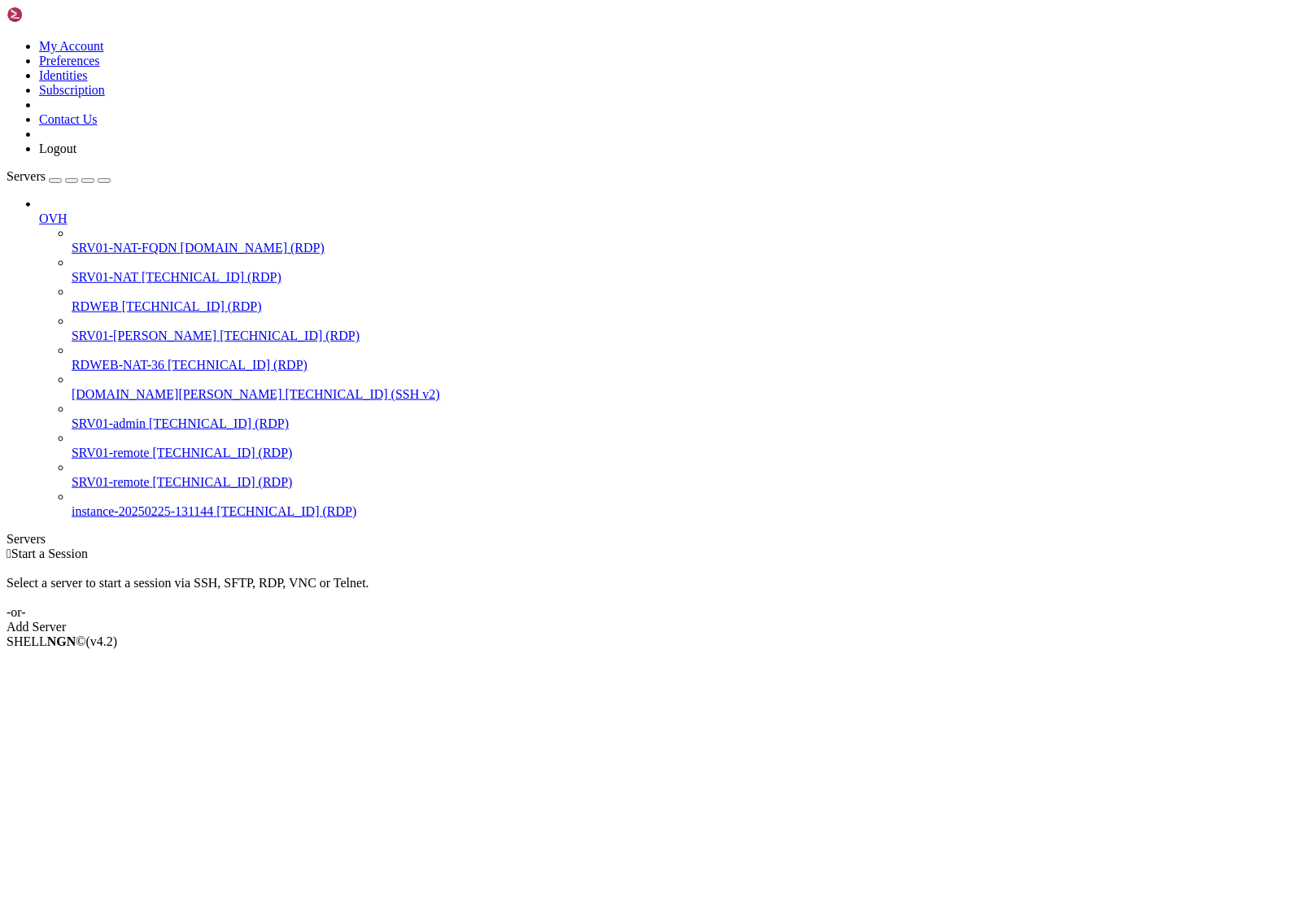
click at [142, 270] on span "[TECHNICAL_ID] (RDP)" at bounding box center [211, 277] width 140 height 14
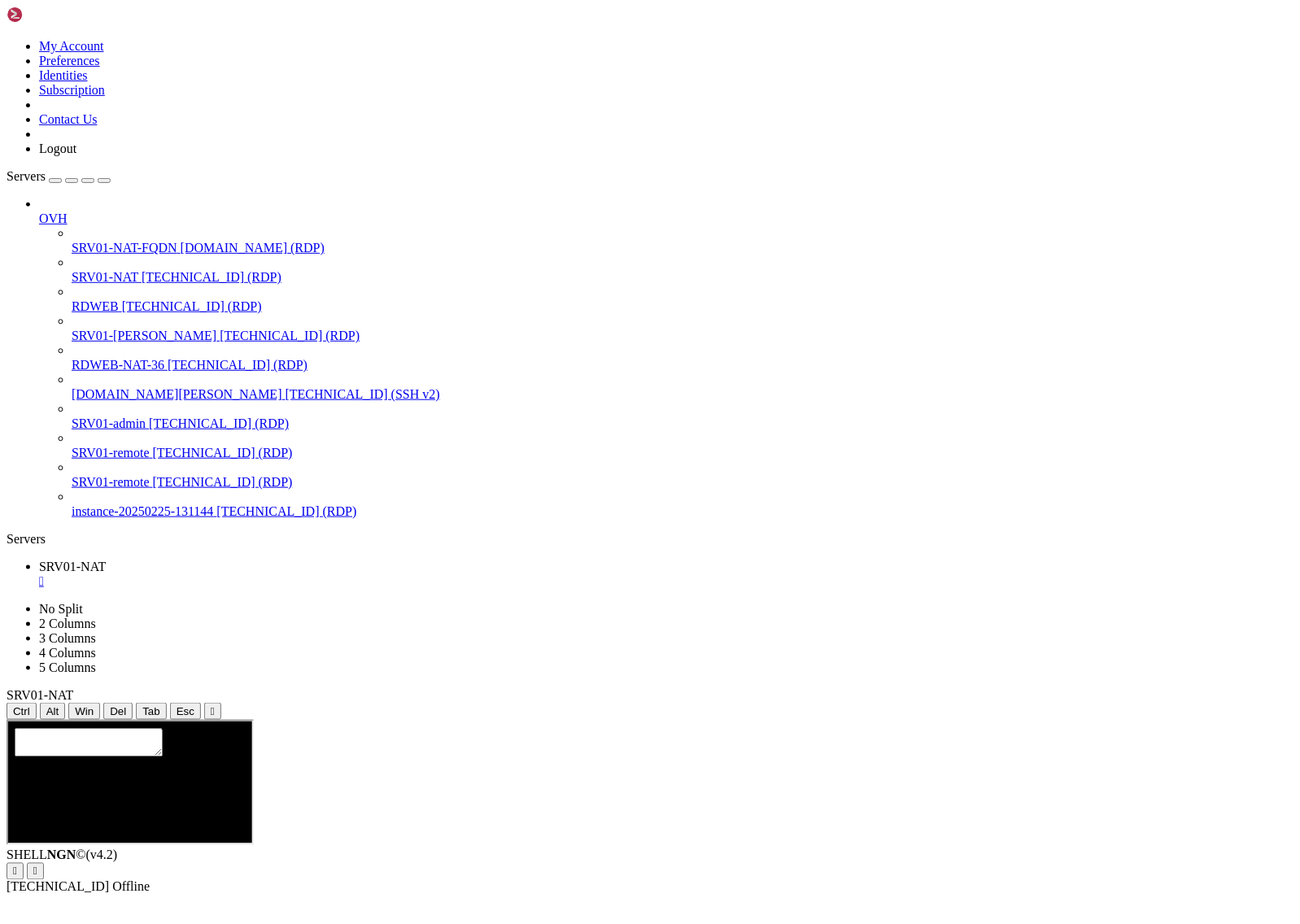
click at [104, 181] on div "button" at bounding box center [104, 181] width 0 height 0
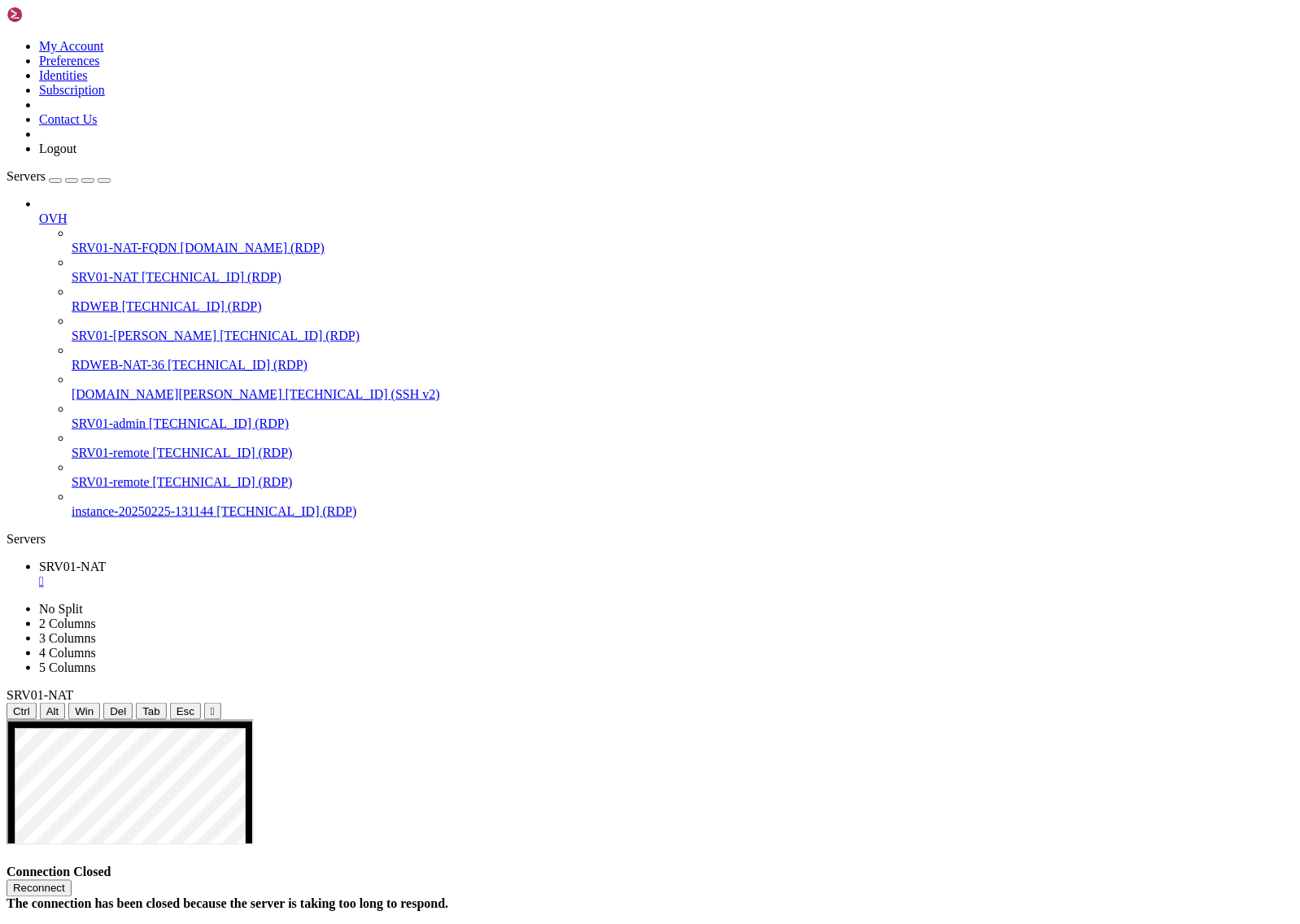
click at [712, 898] on div "The connection has been closed because the server is taking too long to respond." at bounding box center [650, 904] width 1287 height 15
click at [71, 880] on button "Reconnect" at bounding box center [39, 889] width 65 height 18
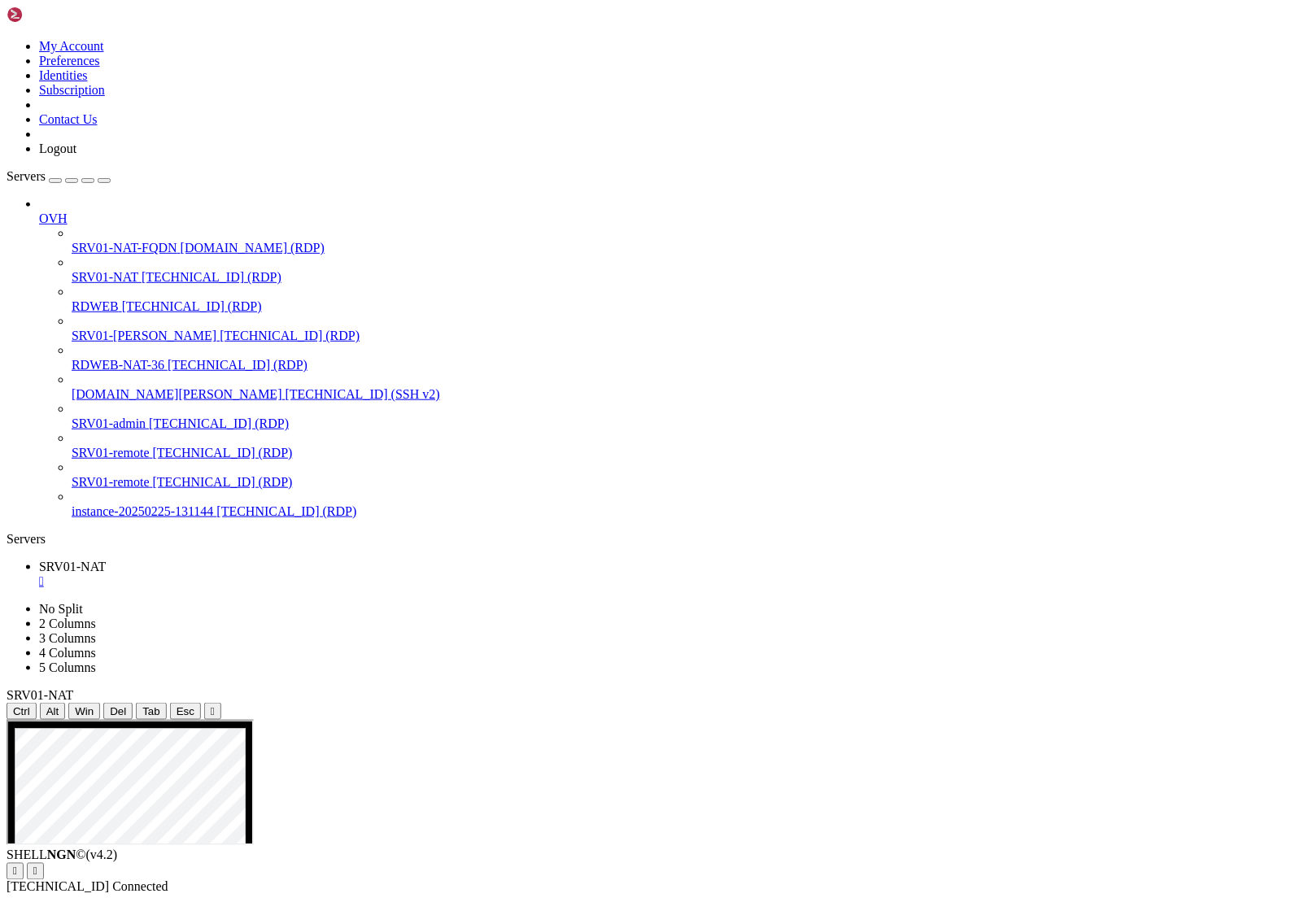
drag, startPoint x: 462, startPoint y: 1563, endPoint x: 423, endPoint y: 1558, distance: 39.3
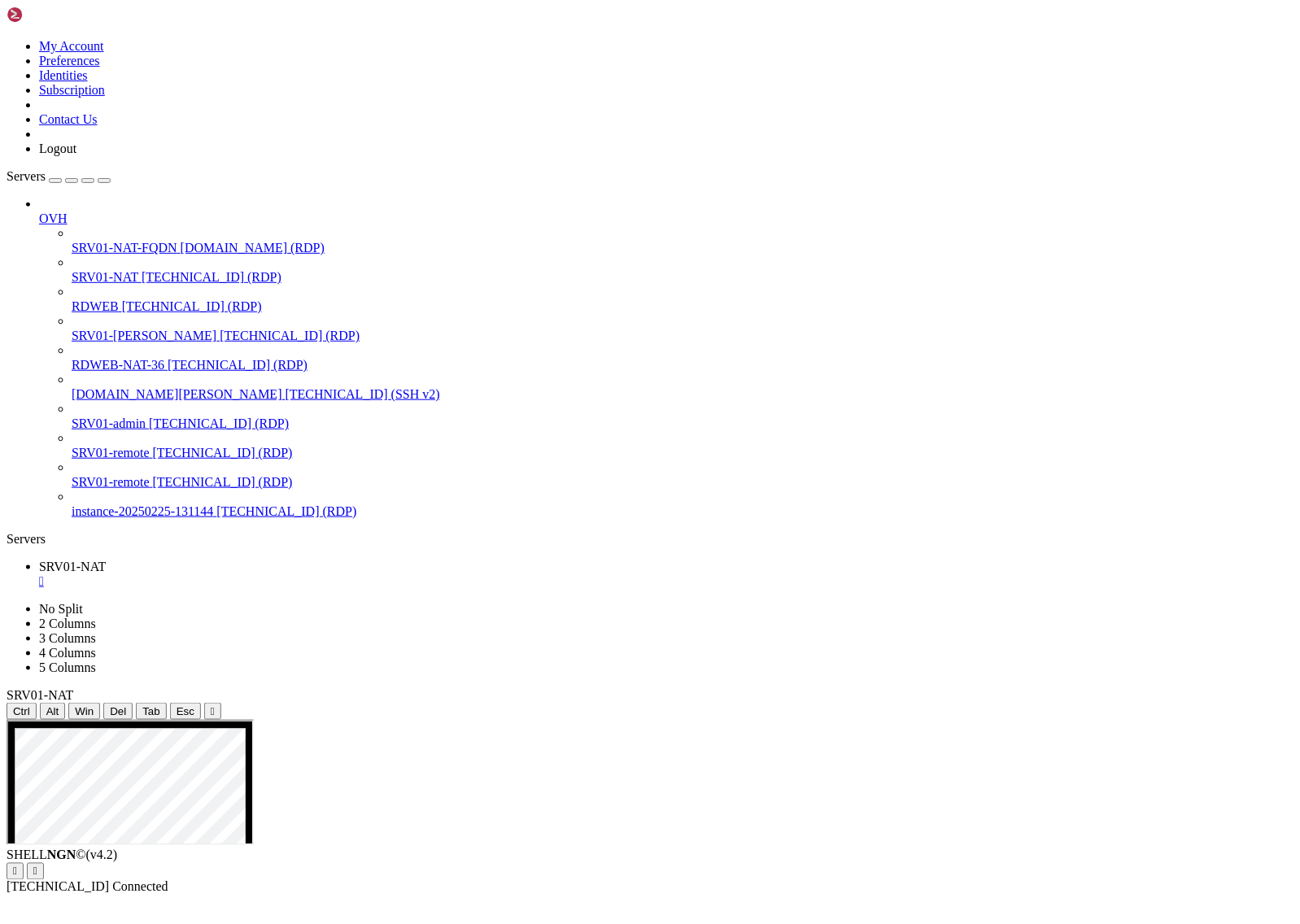
drag, startPoint x: 426, startPoint y: 1562, endPoint x: 485, endPoint y: 1572, distance: 59.8
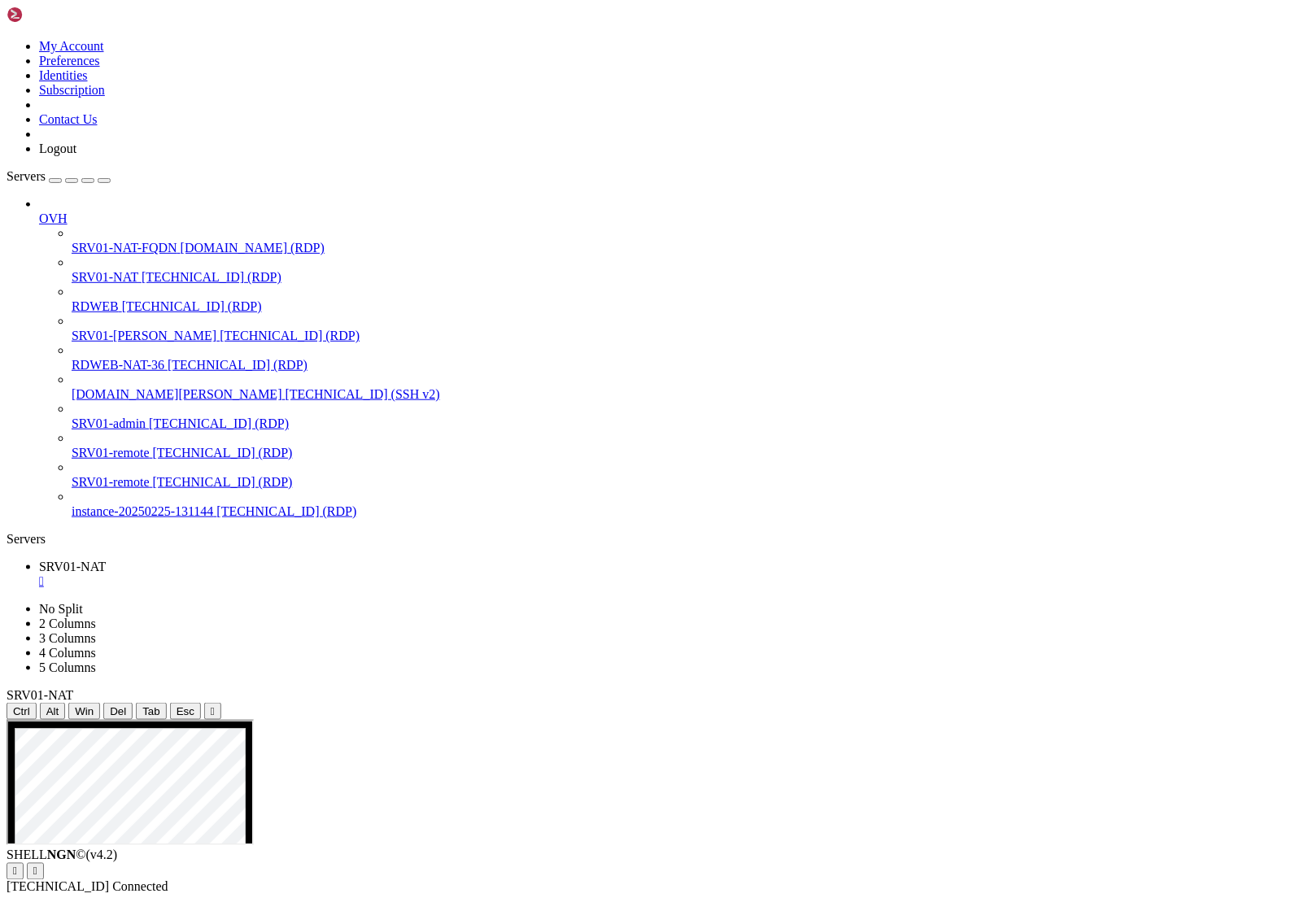
drag, startPoint x: 344, startPoint y: 940, endPoint x: 784, endPoint y: 1466, distance: 685.8
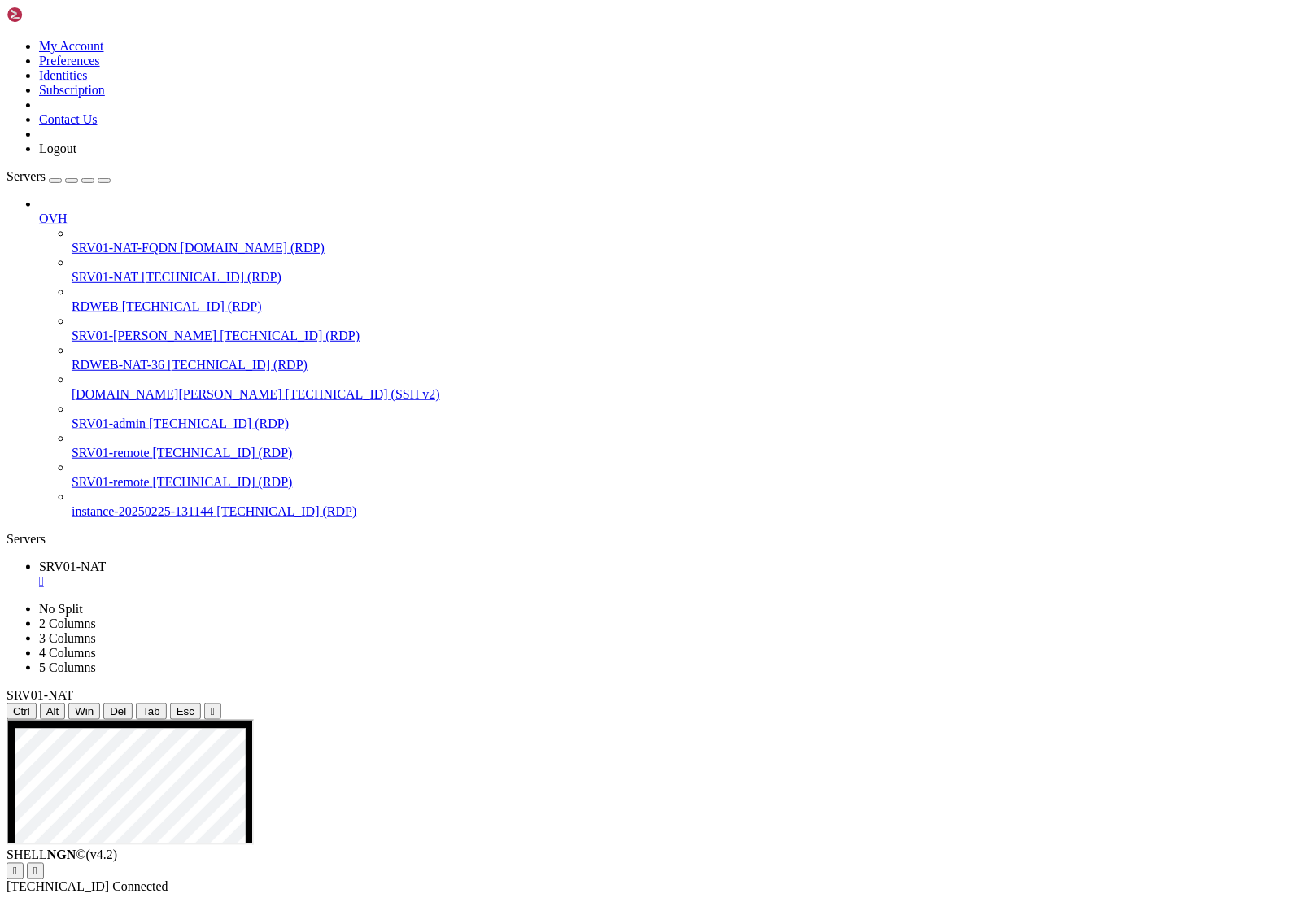
click at [439, 895] on div "SHELL NGN © (v 4.2 )   [TECHNICAL_ID] Connected" at bounding box center [650, 872] width 1287 height 47
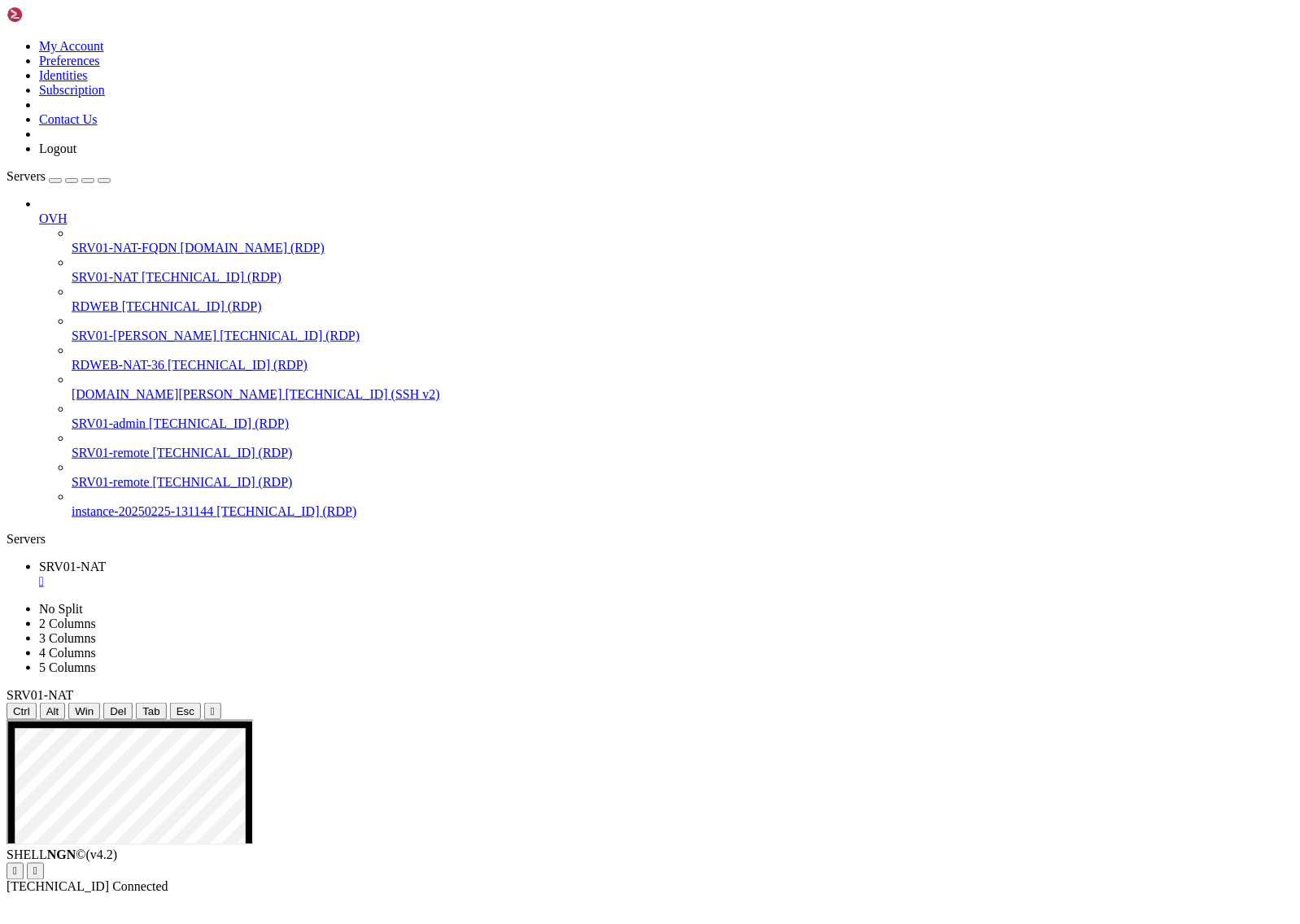
drag, startPoint x: 614, startPoint y: 839, endPoint x: 497, endPoint y: 801, distance: 123.0
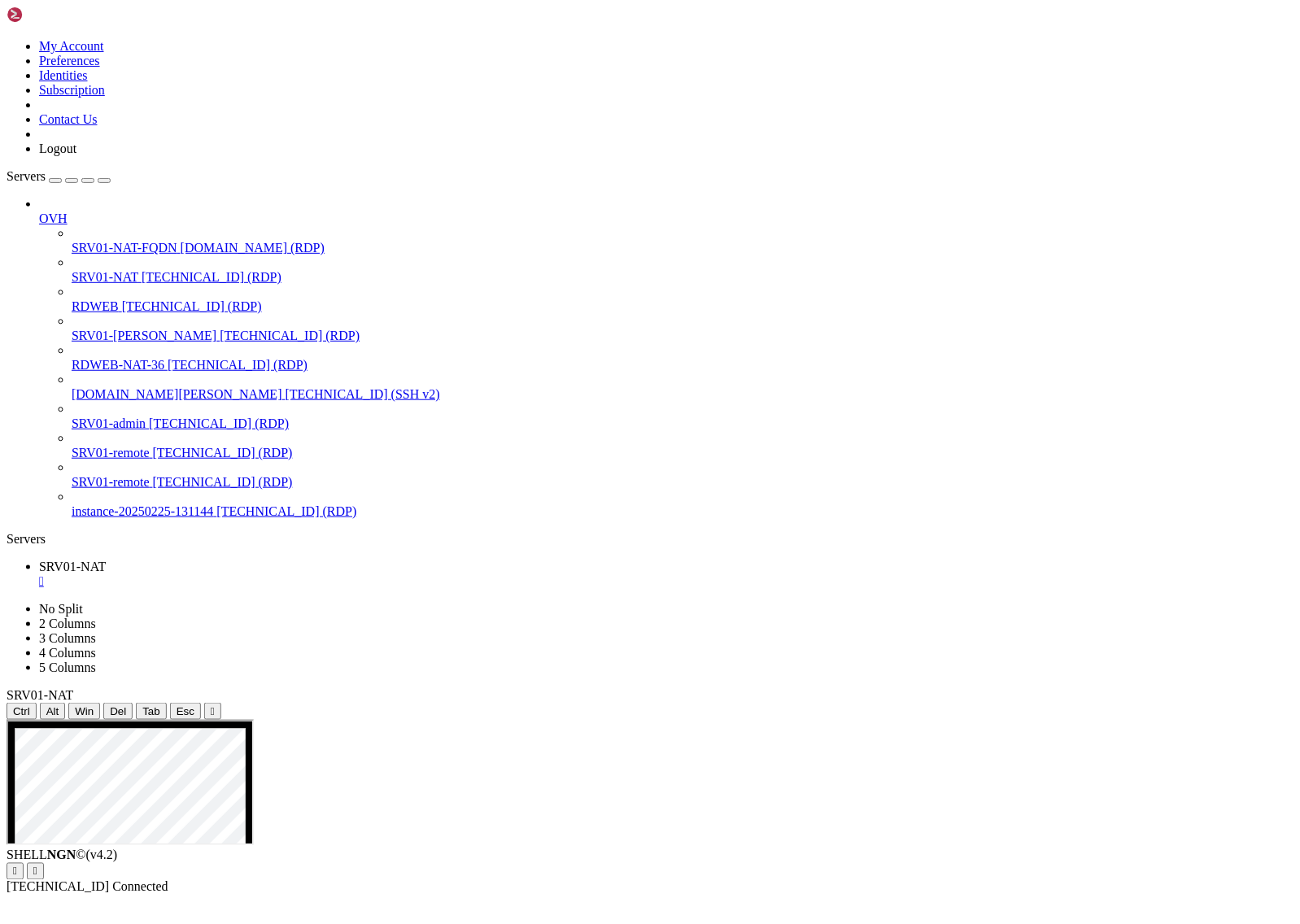
drag, startPoint x: 603, startPoint y: 836, endPoint x: 511, endPoint y: 804, distance: 97.4
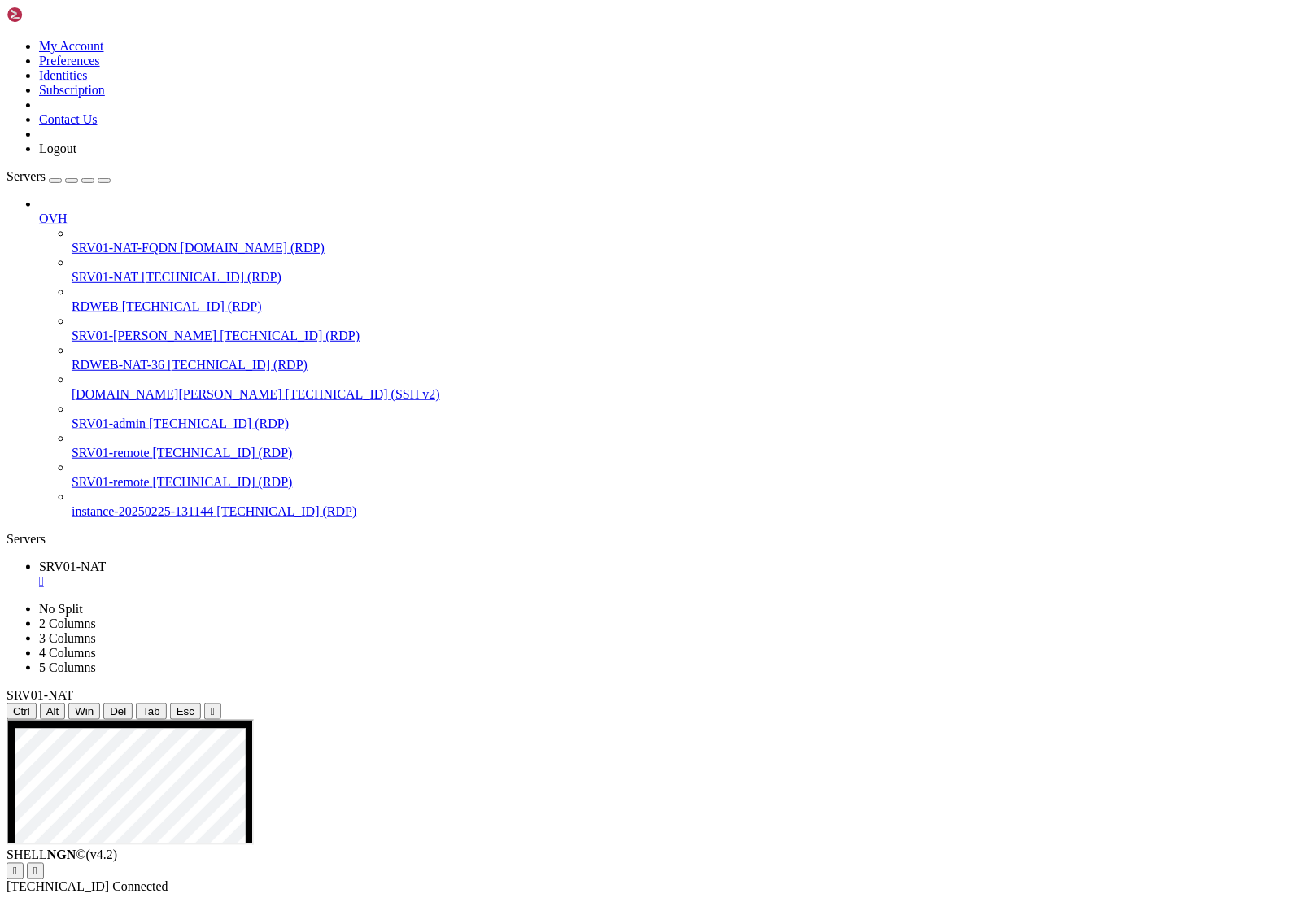
drag, startPoint x: 722, startPoint y: 1255, endPoint x: 862, endPoint y: 1251, distance: 140.1
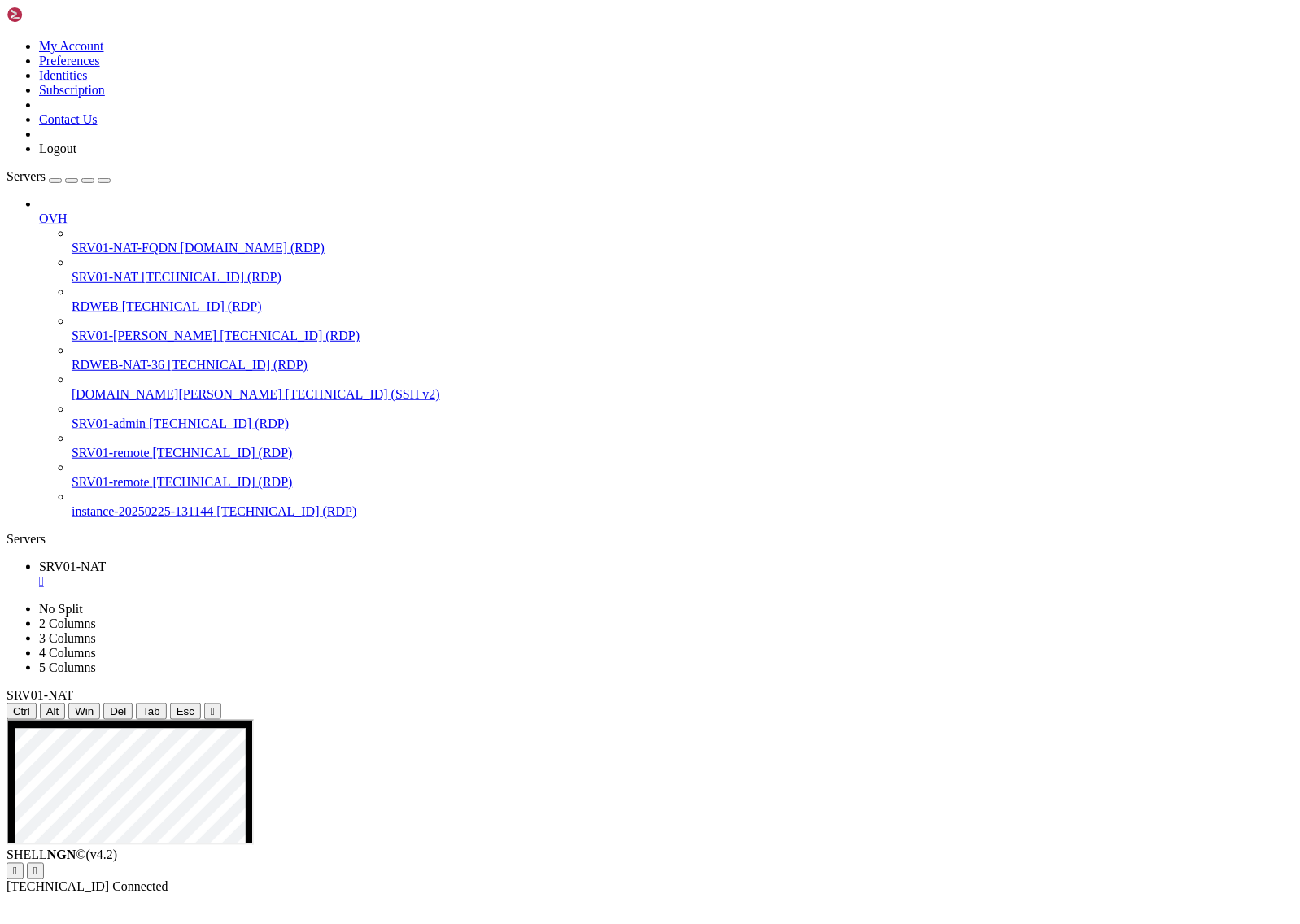
drag, startPoint x: 843, startPoint y: 1196, endPoint x: 946, endPoint y: 1196, distance: 103.0
drag, startPoint x: 494, startPoint y: 1192, endPoint x: 341, endPoint y: 1195, distance: 153.0
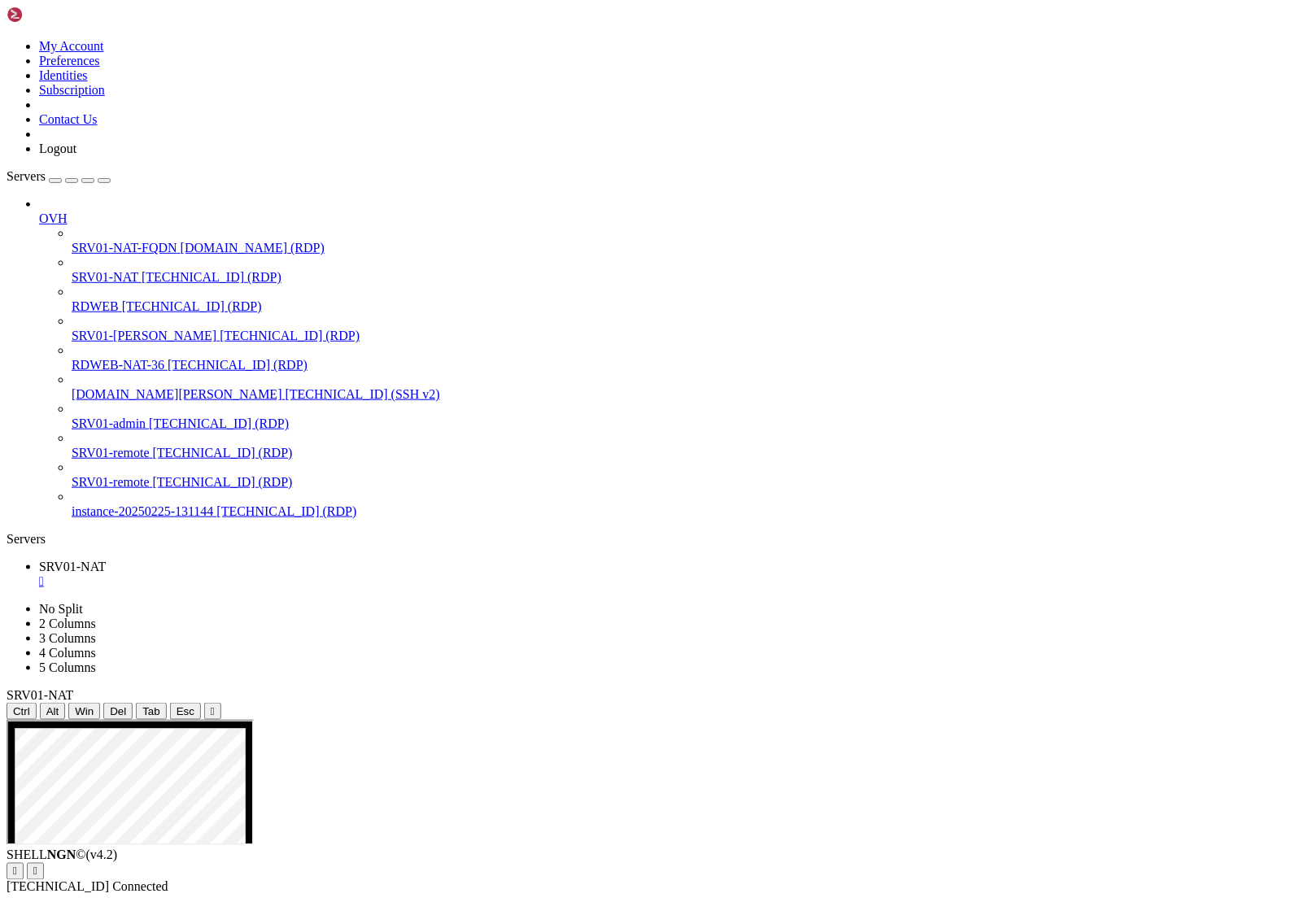
drag, startPoint x: 651, startPoint y: 1101, endPoint x: 268, endPoint y: 1095, distance: 383.0
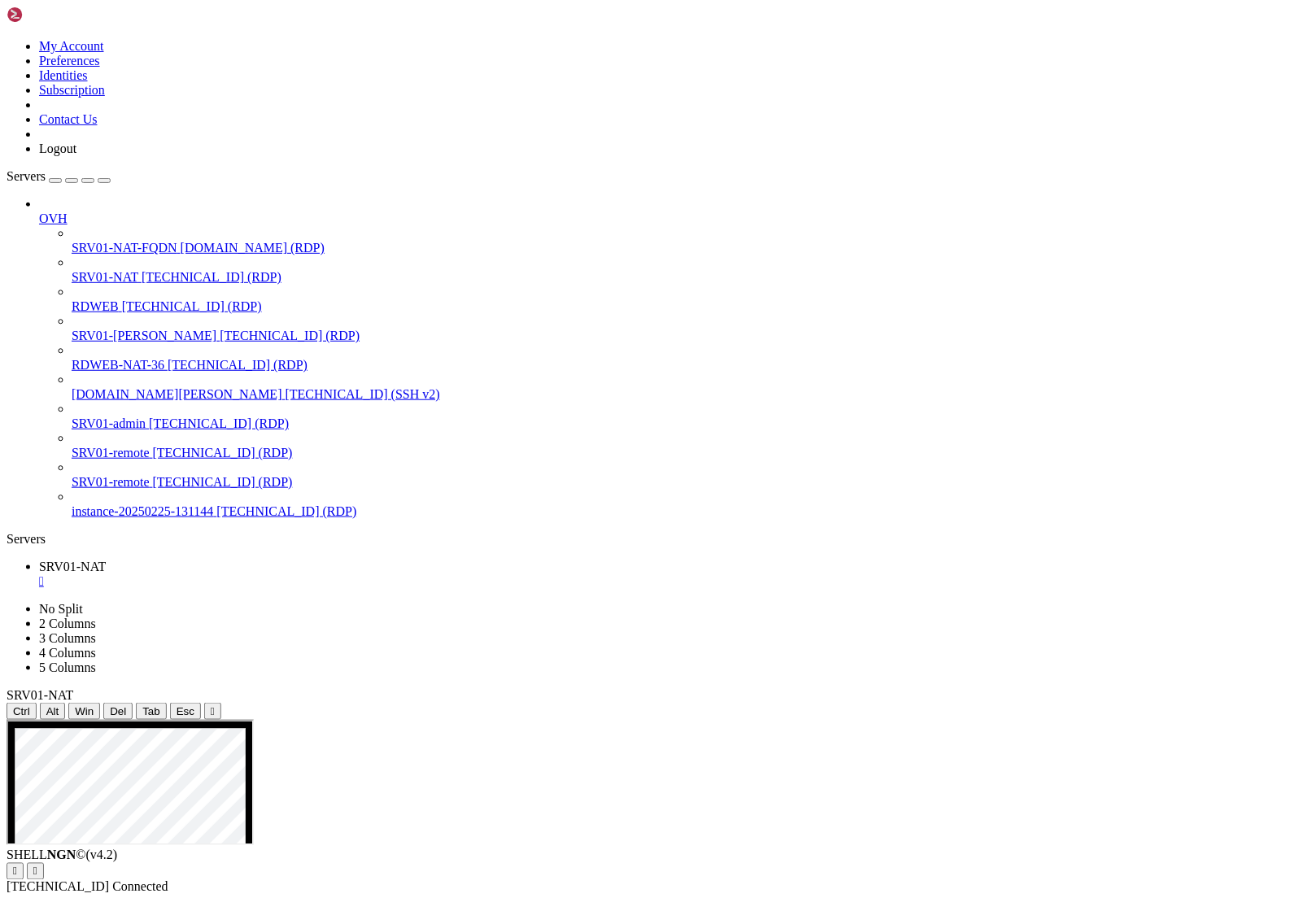
drag, startPoint x: 487, startPoint y: 1265, endPoint x: 314, endPoint y: 1266, distance: 173.0
drag, startPoint x: 488, startPoint y: 1161, endPoint x: 440, endPoint y: 1168, distance: 48.5
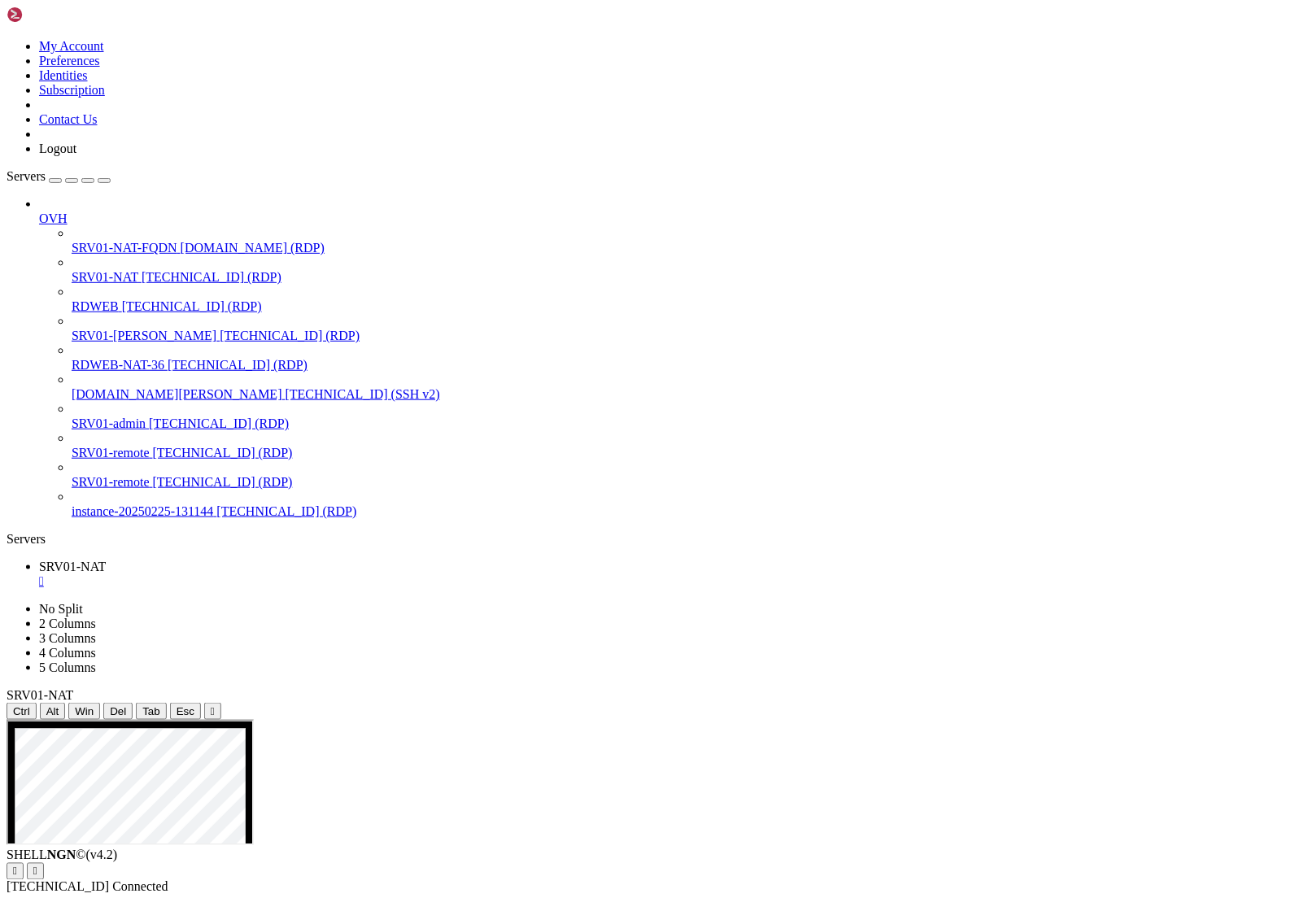
drag, startPoint x: 481, startPoint y: 1251, endPoint x: 433, endPoint y: 1255, distance: 48.2
drag, startPoint x: 502, startPoint y: 1298, endPoint x: 307, endPoint y: 1246, distance: 201.8
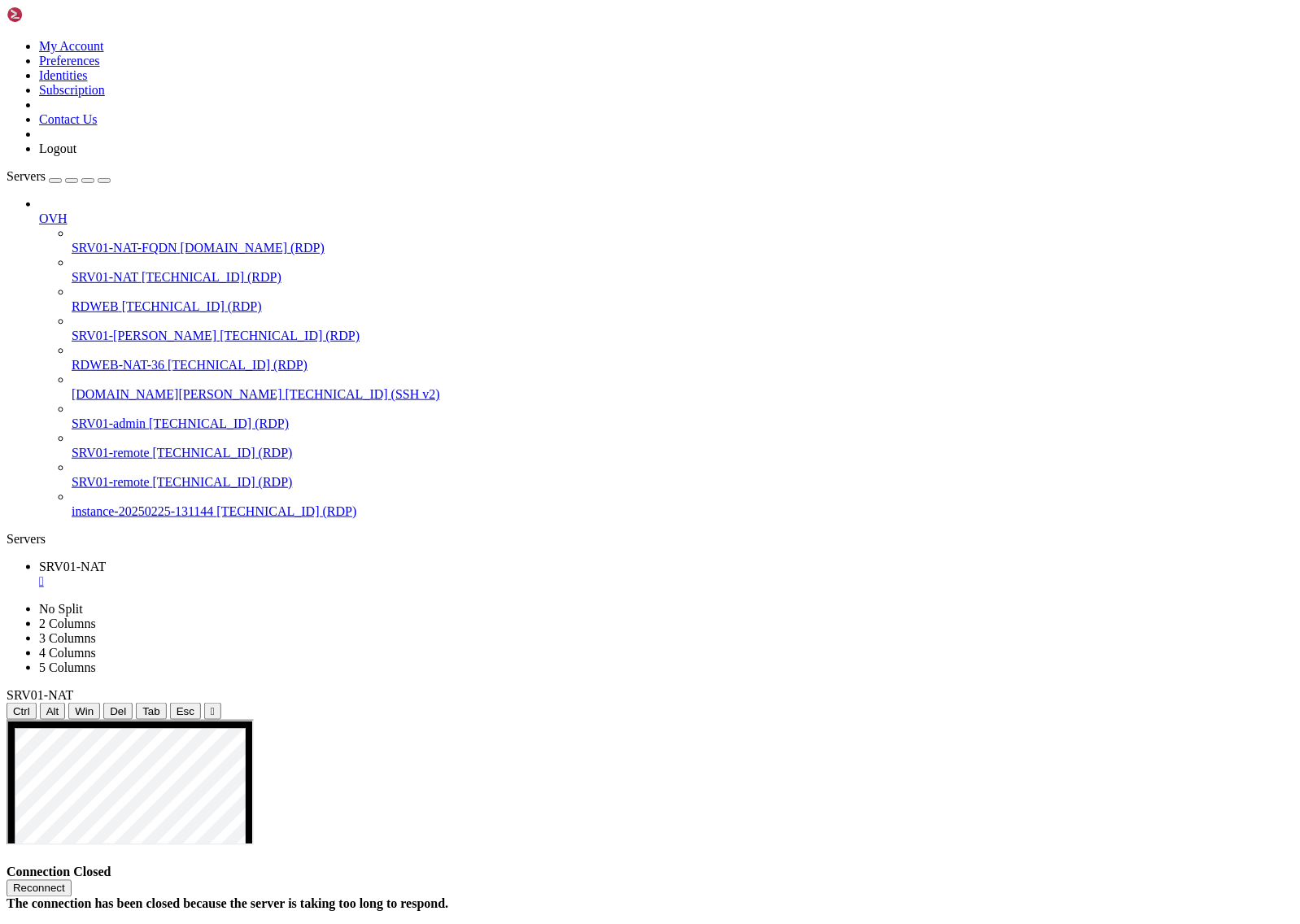
click at [71, 880] on button "Reconnect" at bounding box center [39, 889] width 65 height 18
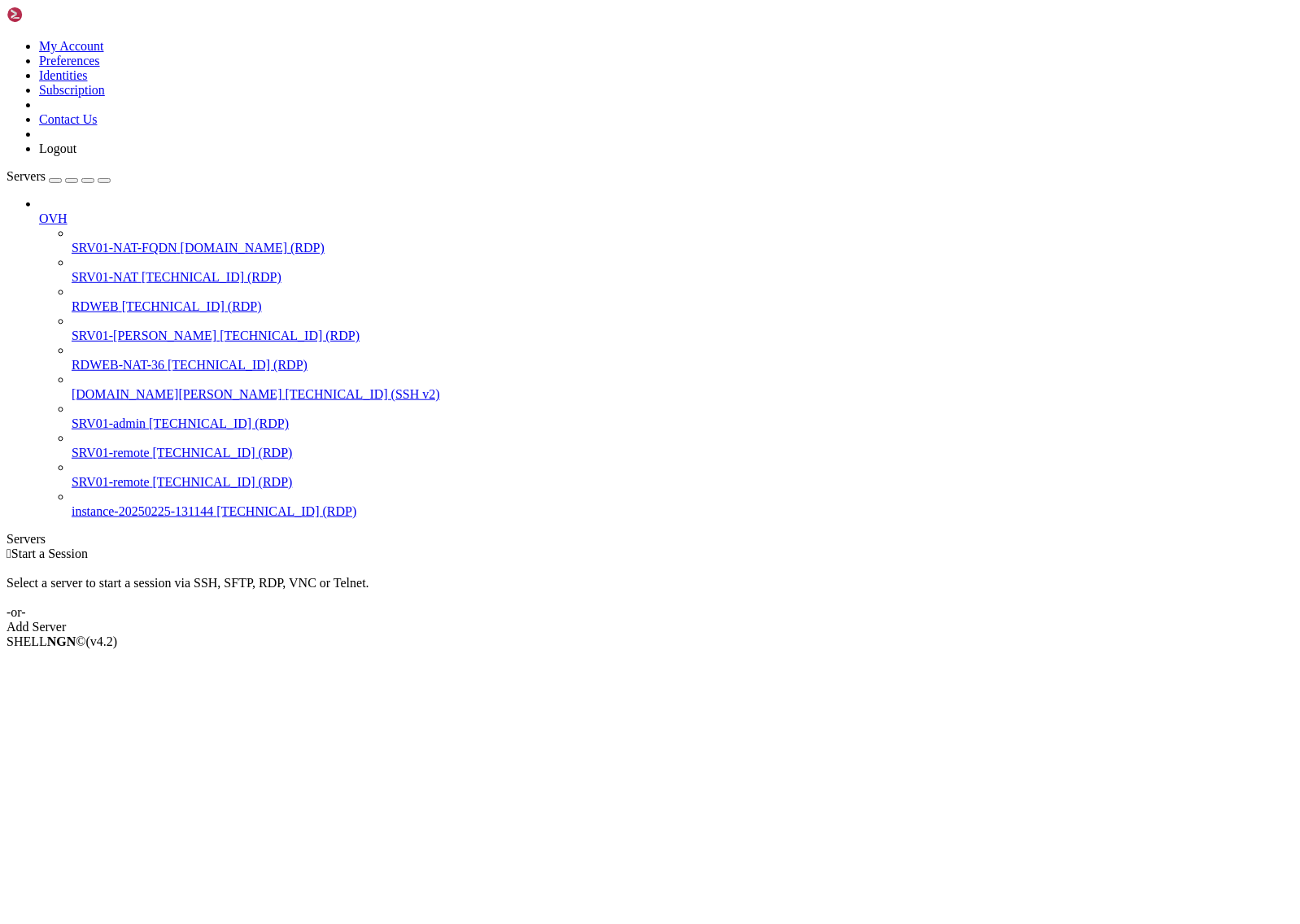
click at [142, 270] on span "[TECHNICAL_ID] (RDP)" at bounding box center [211, 277] width 140 height 14
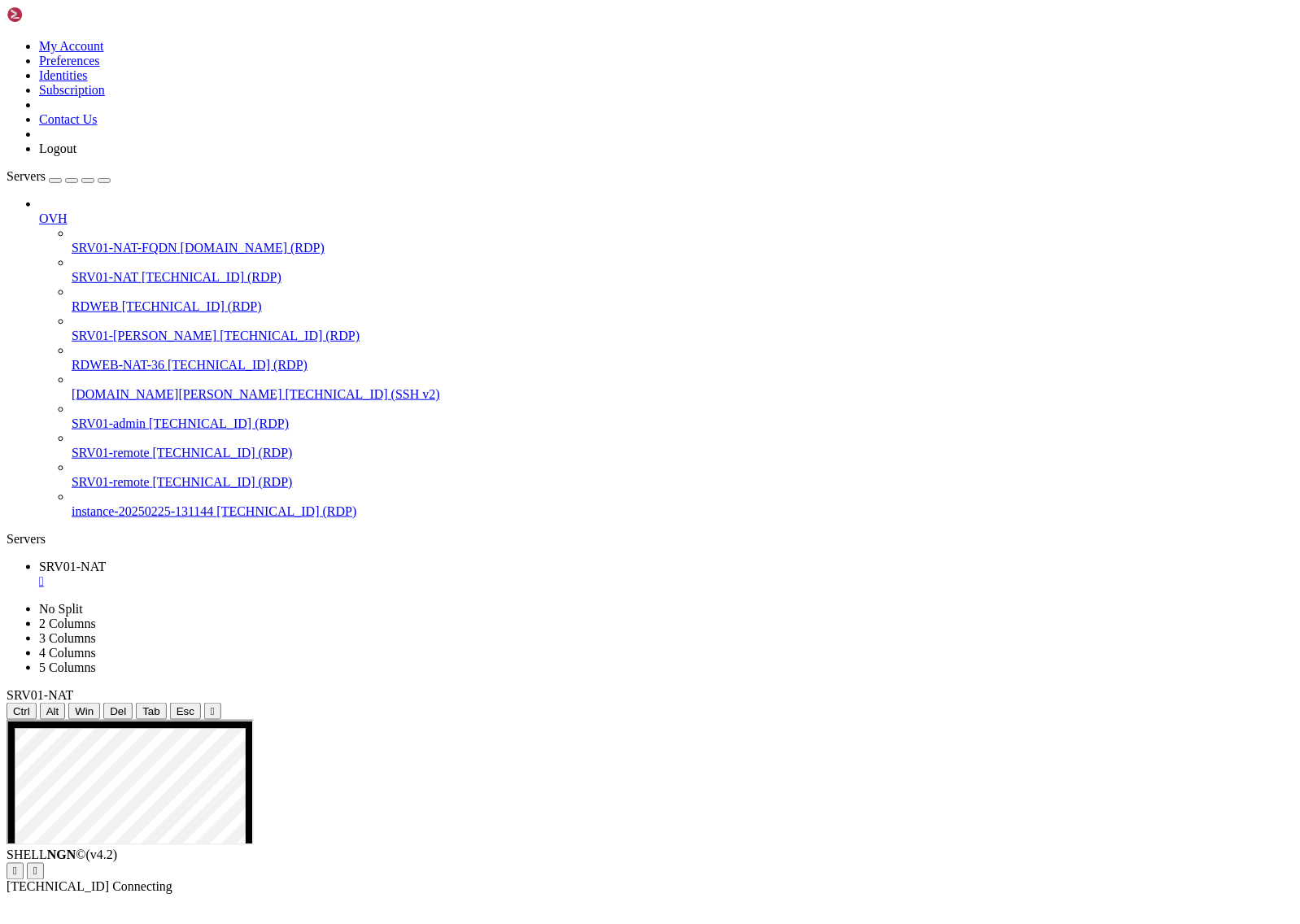
click at [104, 181] on icon "button" at bounding box center [104, 181] width 0 height 0
click at [71, 880] on button "Reconnect" at bounding box center [39, 889] width 65 height 18
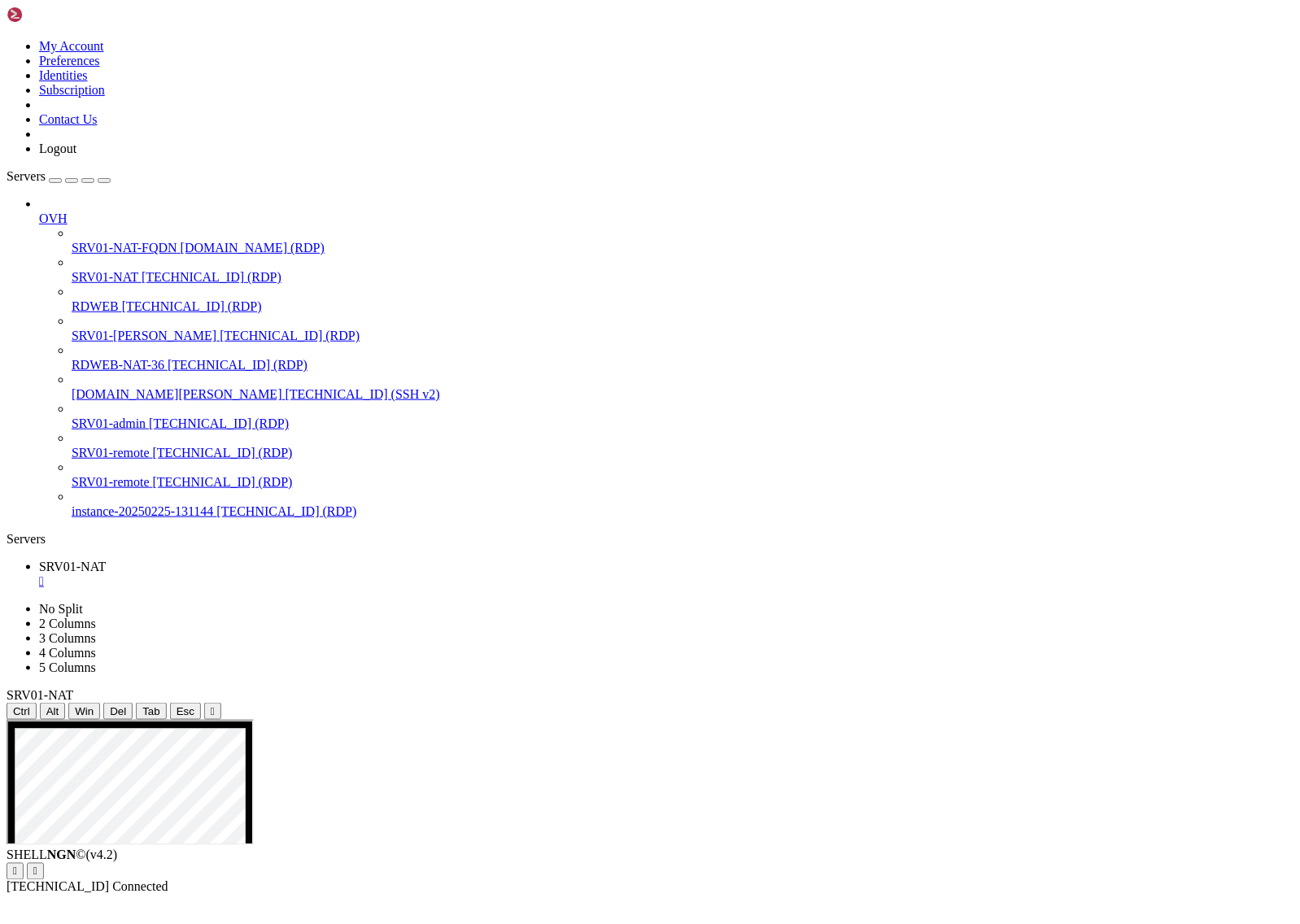
click at [619, 895] on div "SHELL NGN © (v 4.2 )   [TECHNICAL_ID] Connected" at bounding box center [650, 872] width 1287 height 47
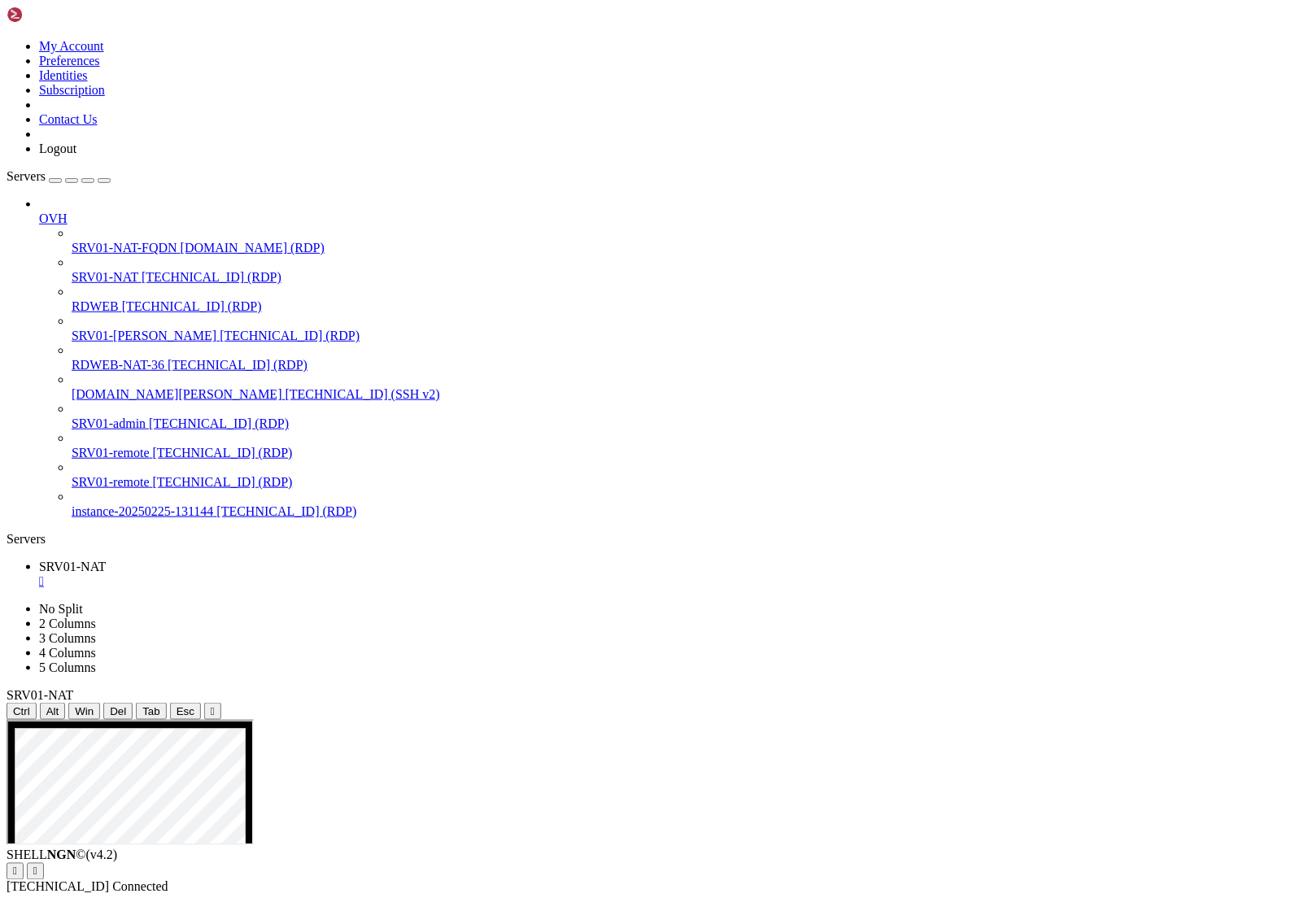
drag, startPoint x: 237, startPoint y: 1339, endPoint x: 629, endPoint y: 1340, distance: 392.0
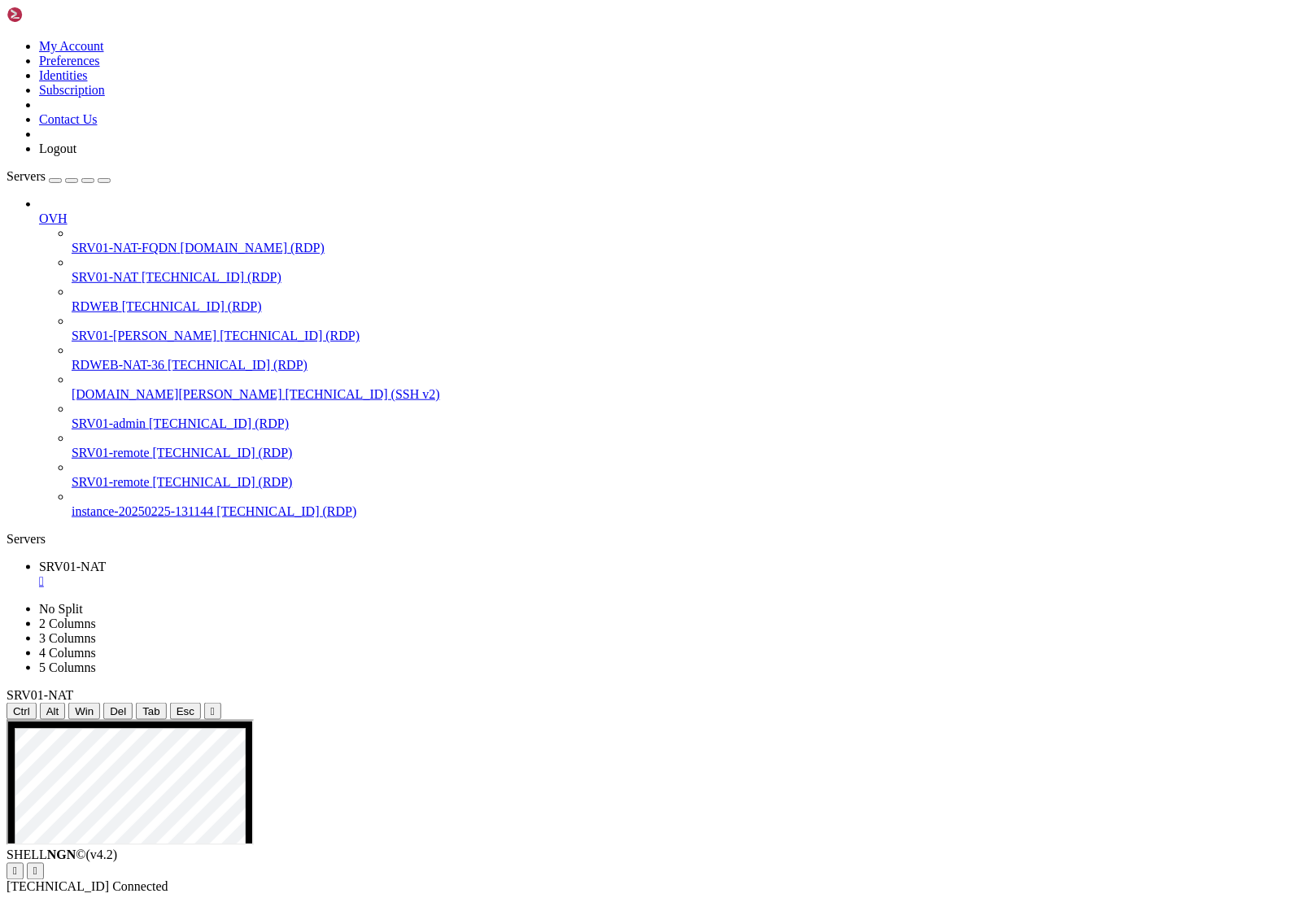
drag, startPoint x: 496, startPoint y: 1050, endPoint x: 348, endPoint y: 1047, distance: 148.0
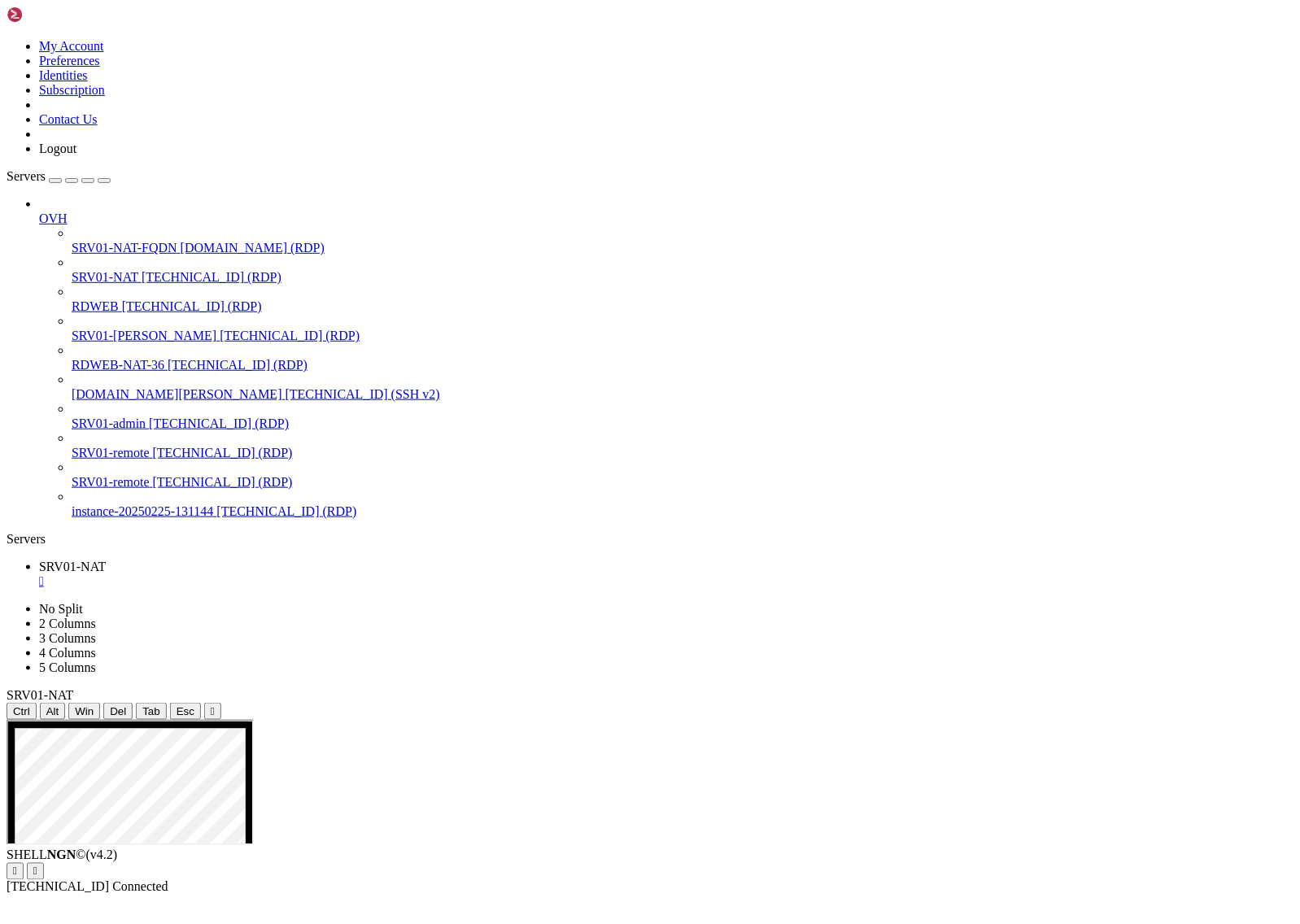
drag, startPoint x: 796, startPoint y: 1283, endPoint x: 662, endPoint y: 1279, distance: 134.1
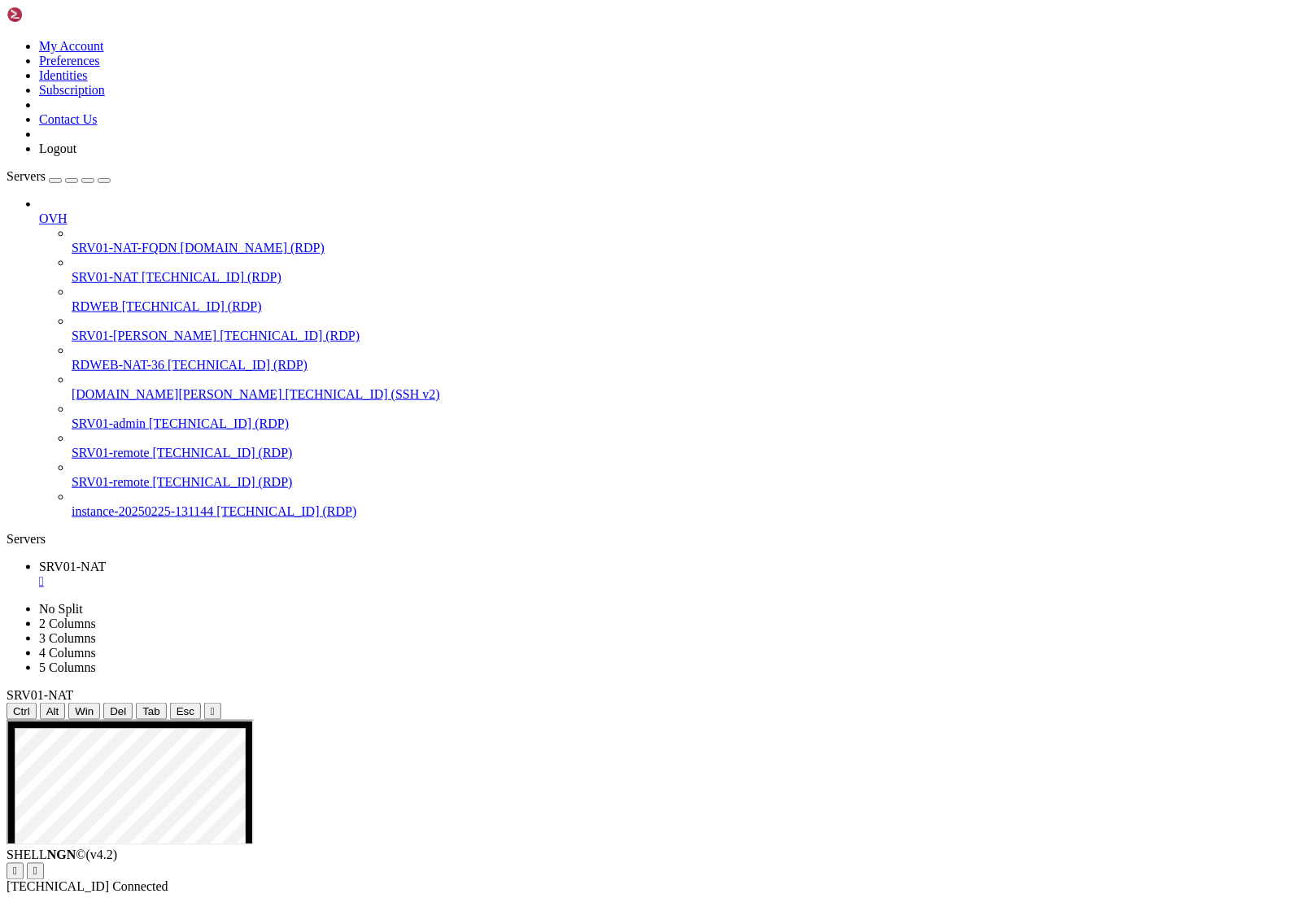
drag, startPoint x: 598, startPoint y: 1253, endPoint x: 395, endPoint y: 1265, distance: 203.4
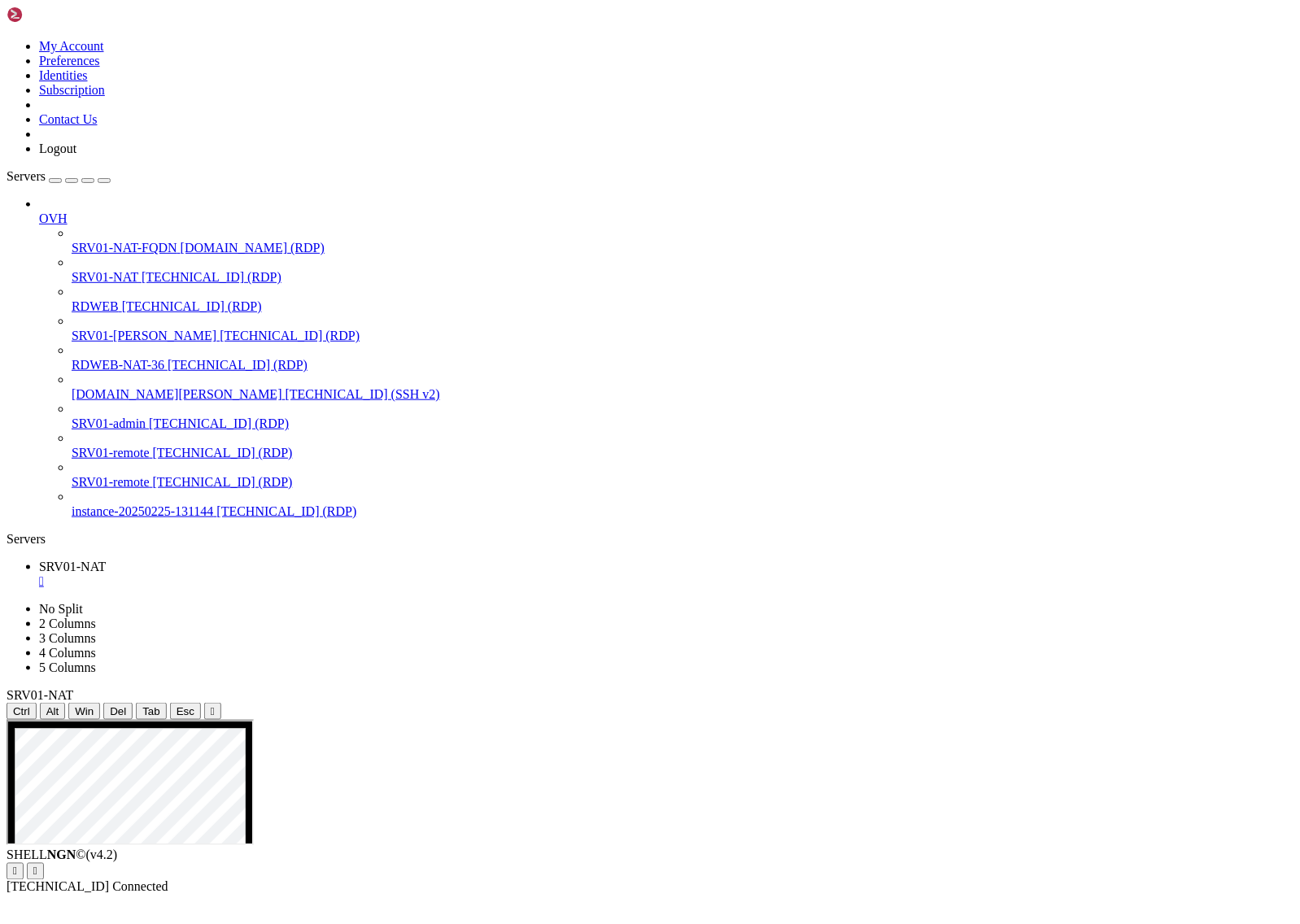
drag, startPoint x: 721, startPoint y: 1170, endPoint x: 850, endPoint y: 1163, distance: 129.2
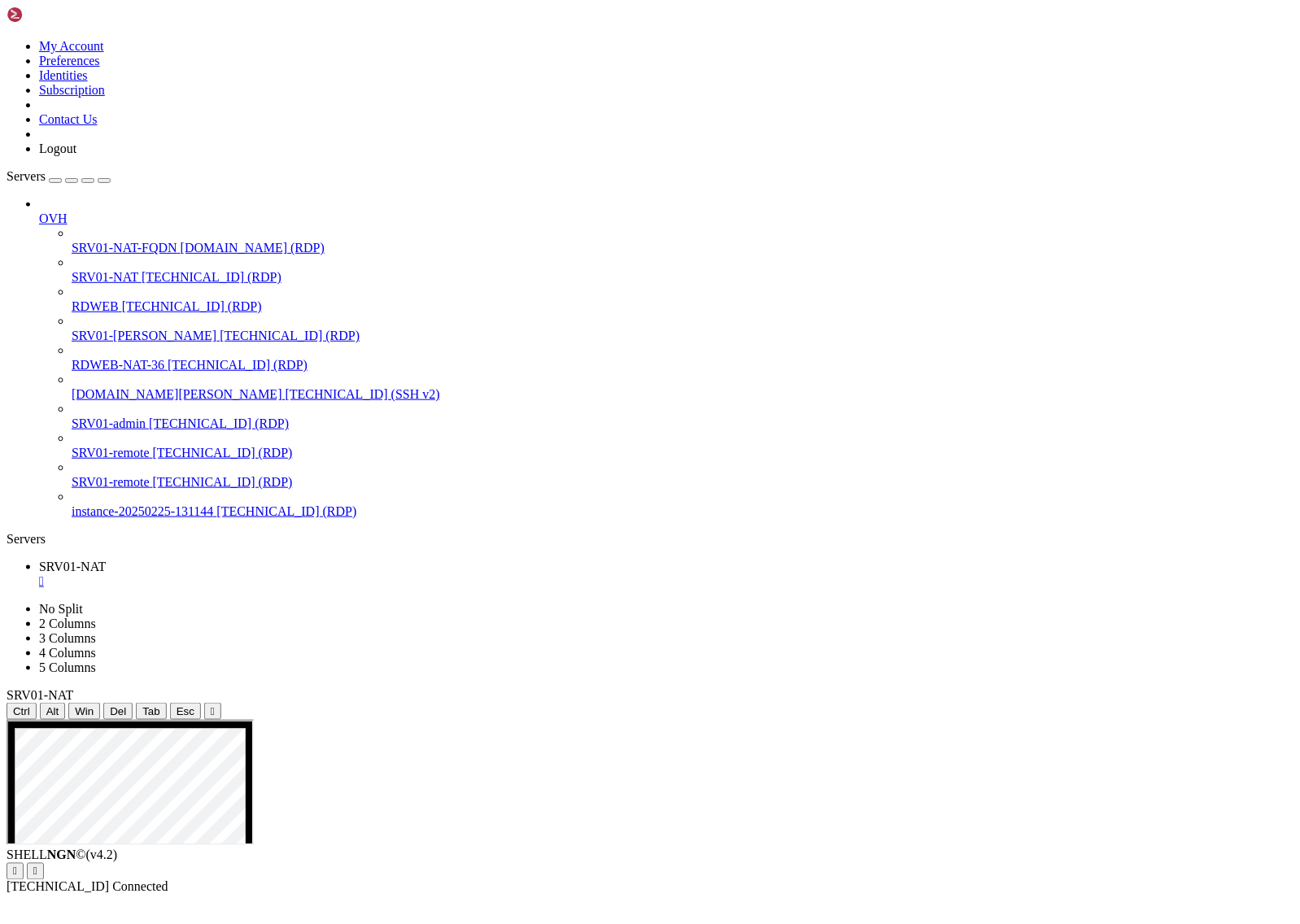
drag, startPoint x: 355, startPoint y: 1147, endPoint x: 854, endPoint y: 1473, distance: 596.1
drag, startPoint x: 351, startPoint y: 888, endPoint x: 668, endPoint y: 1105, distance: 384.2
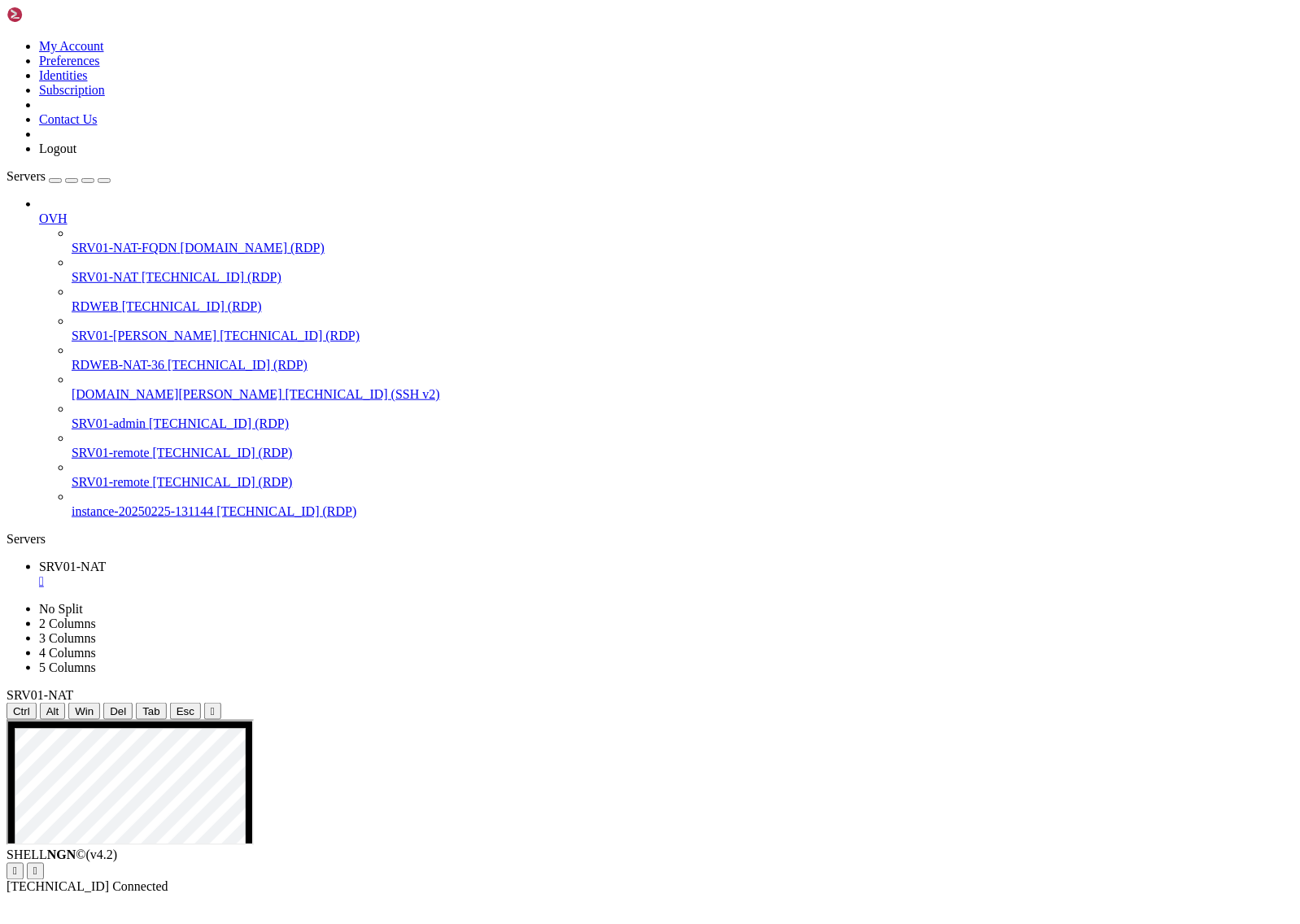
drag, startPoint x: 921, startPoint y: 1058, endPoint x: 295, endPoint y: 705, distance: 718.7
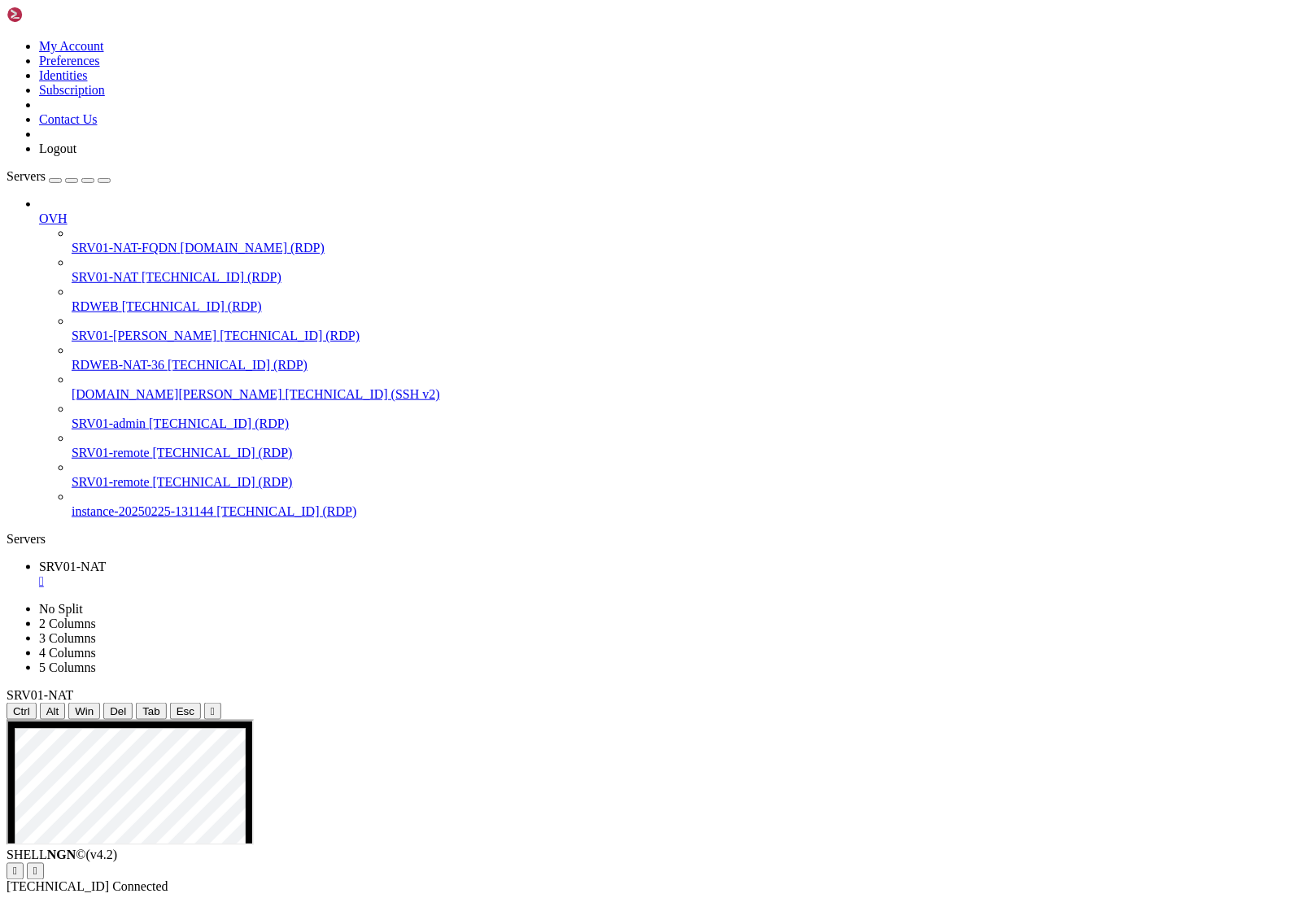
drag, startPoint x: 345, startPoint y: 943, endPoint x: 635, endPoint y: 1245, distance: 418.7
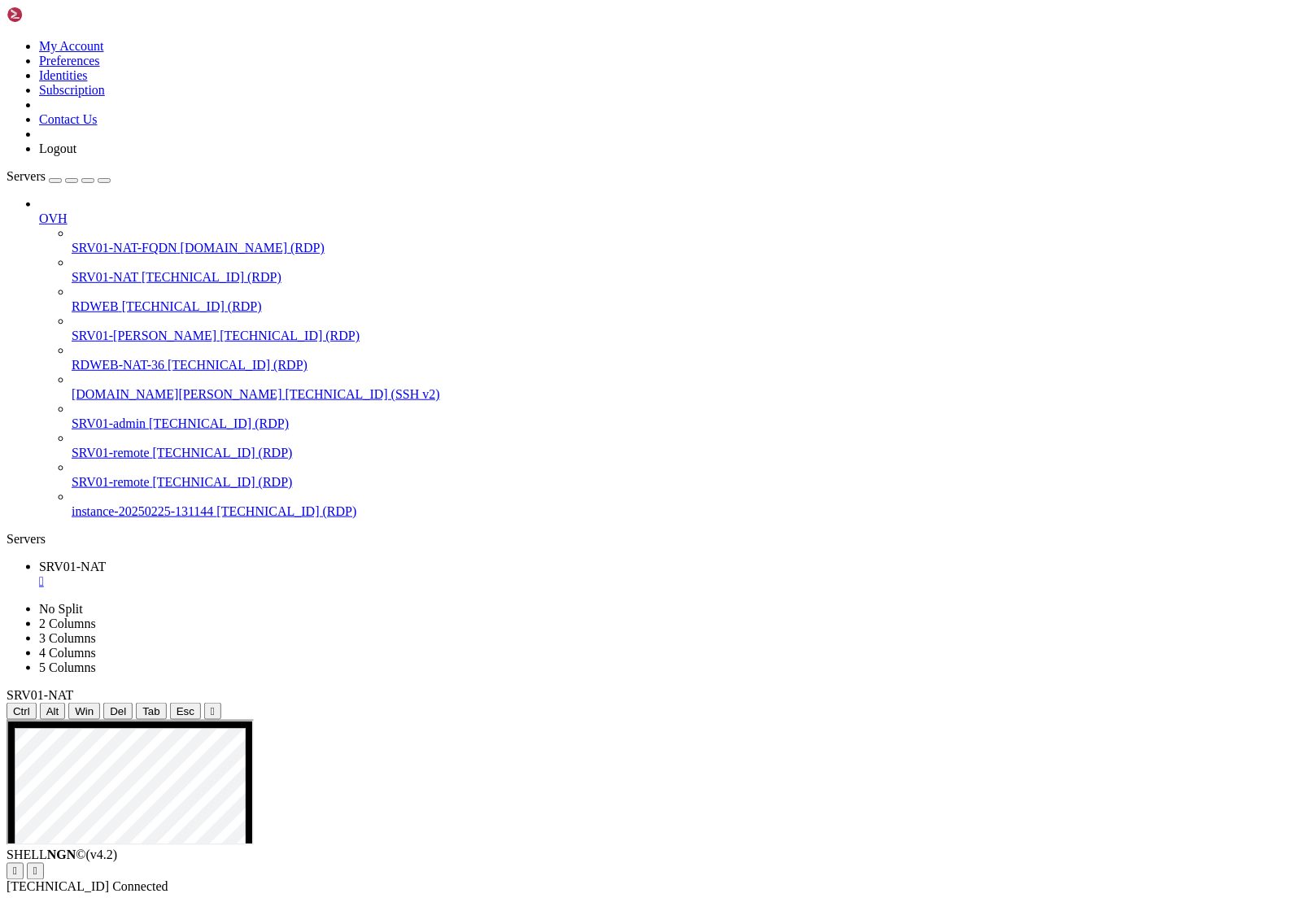
drag, startPoint x: 250, startPoint y: 1027, endPoint x: 643, endPoint y: 1084, distance: 397.1
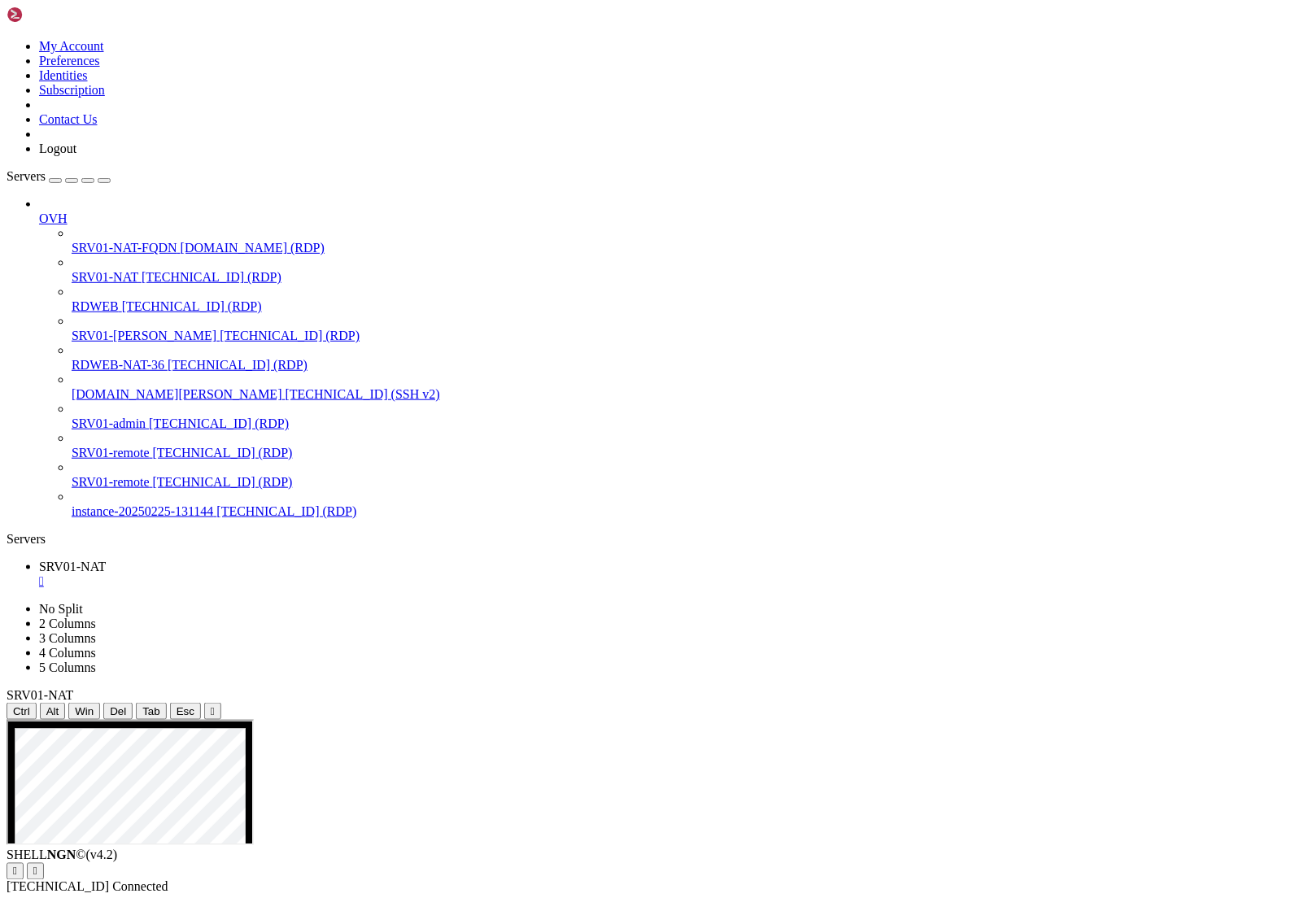
click at [614, 895] on div "SHELL NGN © (v 4.2 )   [TECHNICAL_ID] Connected" at bounding box center [650, 872] width 1287 height 47
drag, startPoint x: 579, startPoint y: 976, endPoint x: 648, endPoint y: 976, distance: 69.0
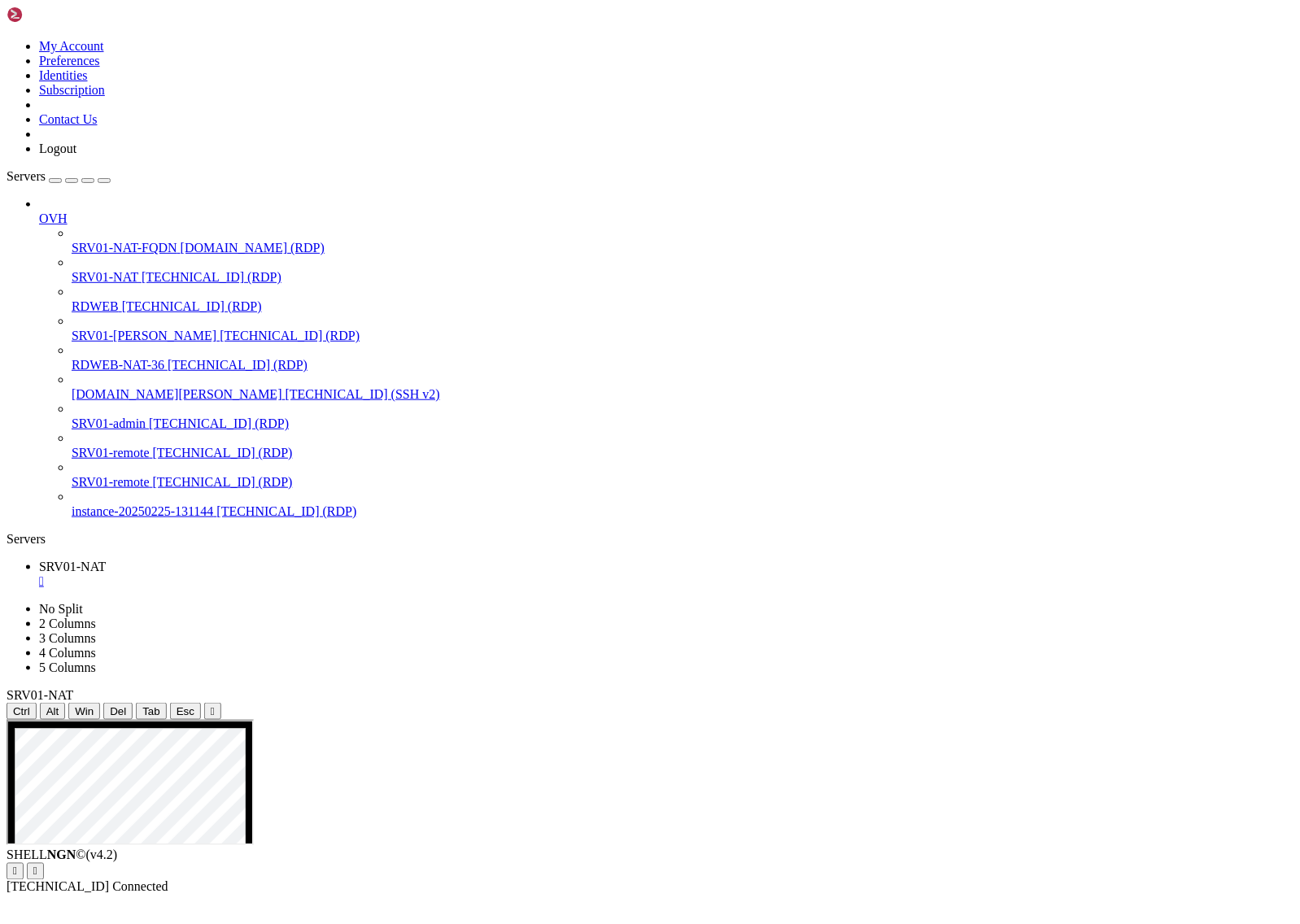
drag, startPoint x: 254, startPoint y: 1123, endPoint x: 635, endPoint y: 1173, distance: 384.3
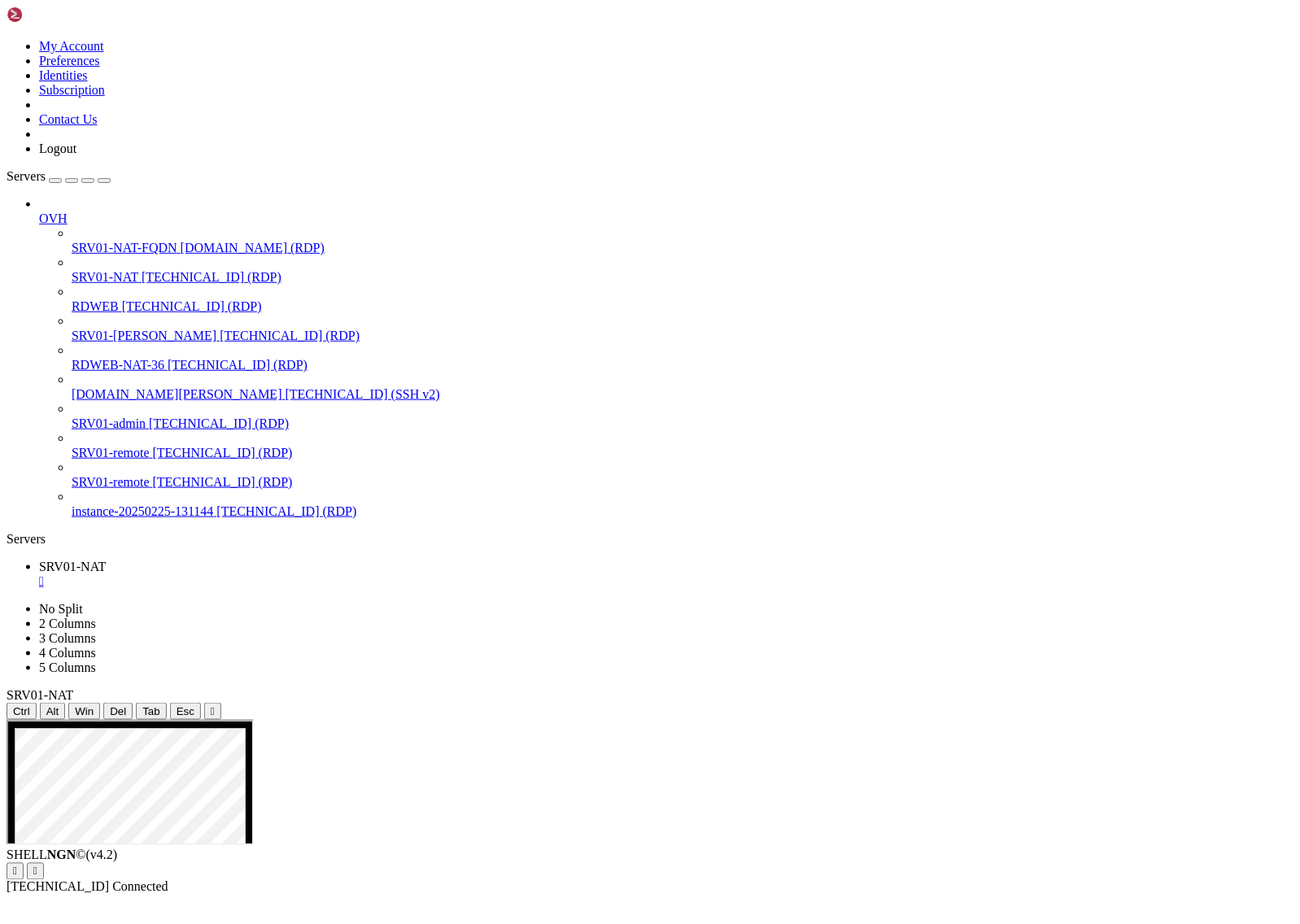
drag, startPoint x: 674, startPoint y: 1171, endPoint x: 630, endPoint y: 1174, distance: 44.1
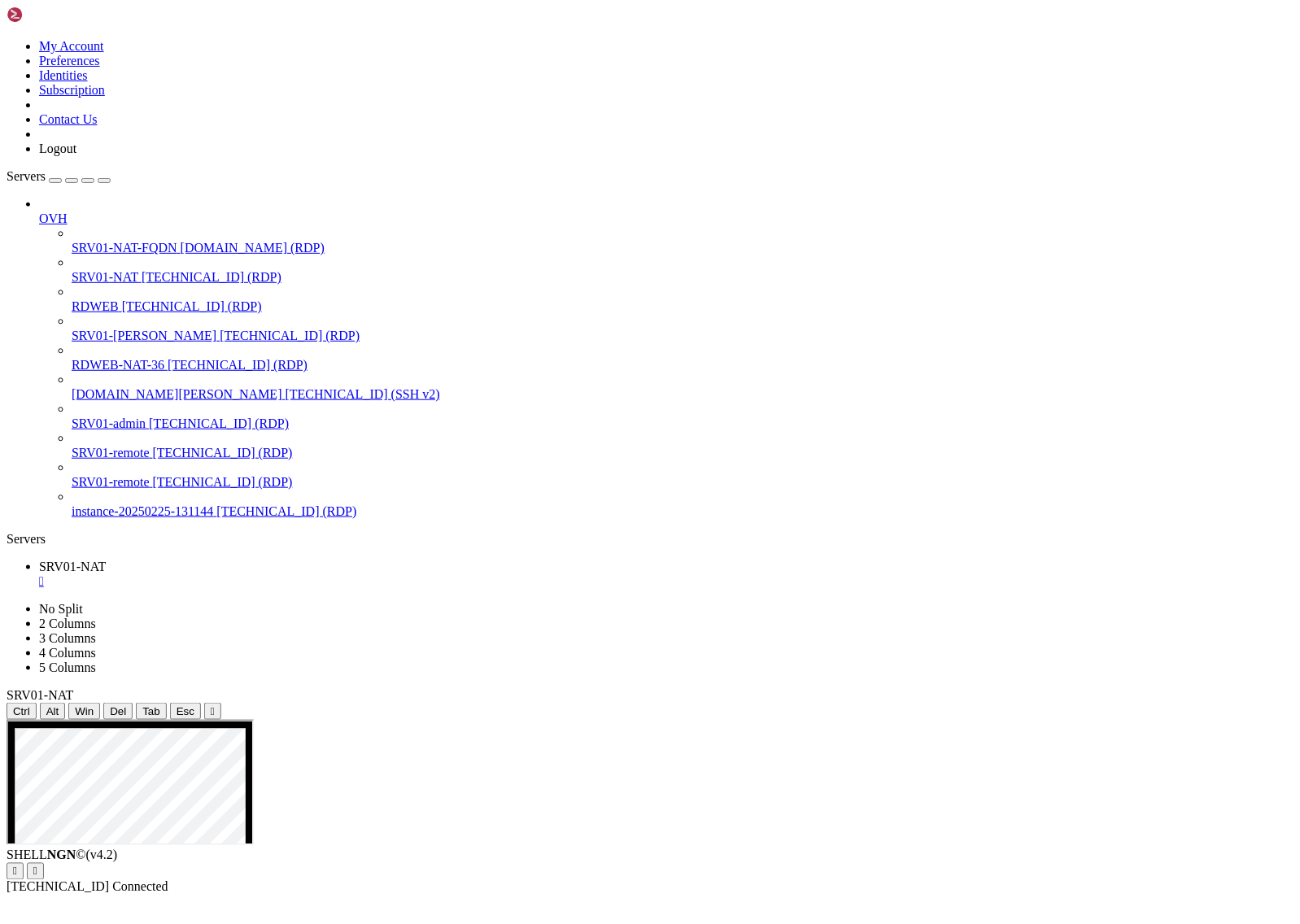
drag, startPoint x: 509, startPoint y: 1172, endPoint x: 624, endPoint y: 1182, distance: 115.4
drag, startPoint x: 672, startPoint y: 1178, endPoint x: 627, endPoint y: 1173, distance: 45.3
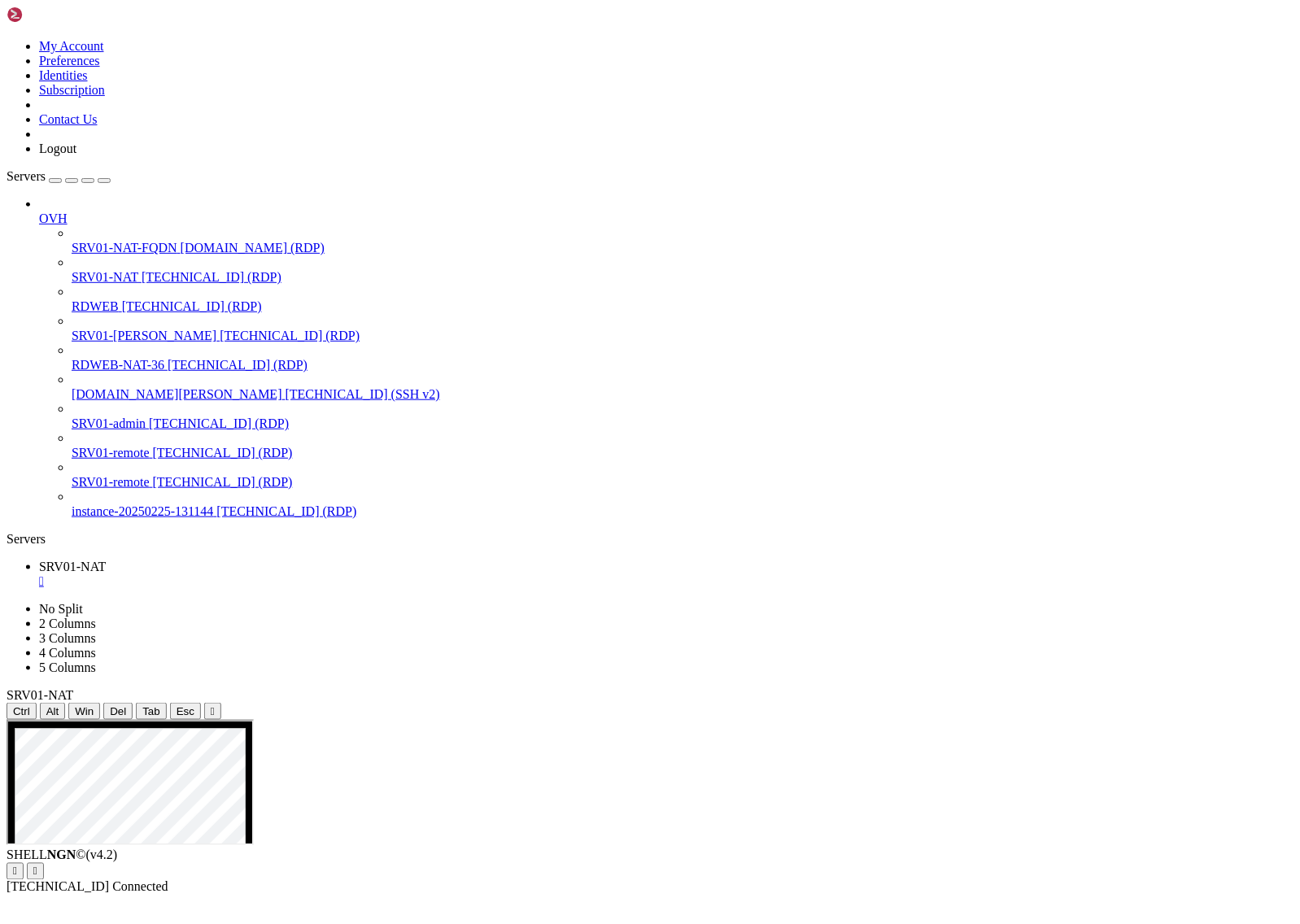
drag, startPoint x: 620, startPoint y: 1228, endPoint x: 676, endPoint y: 1223, distance: 56.2
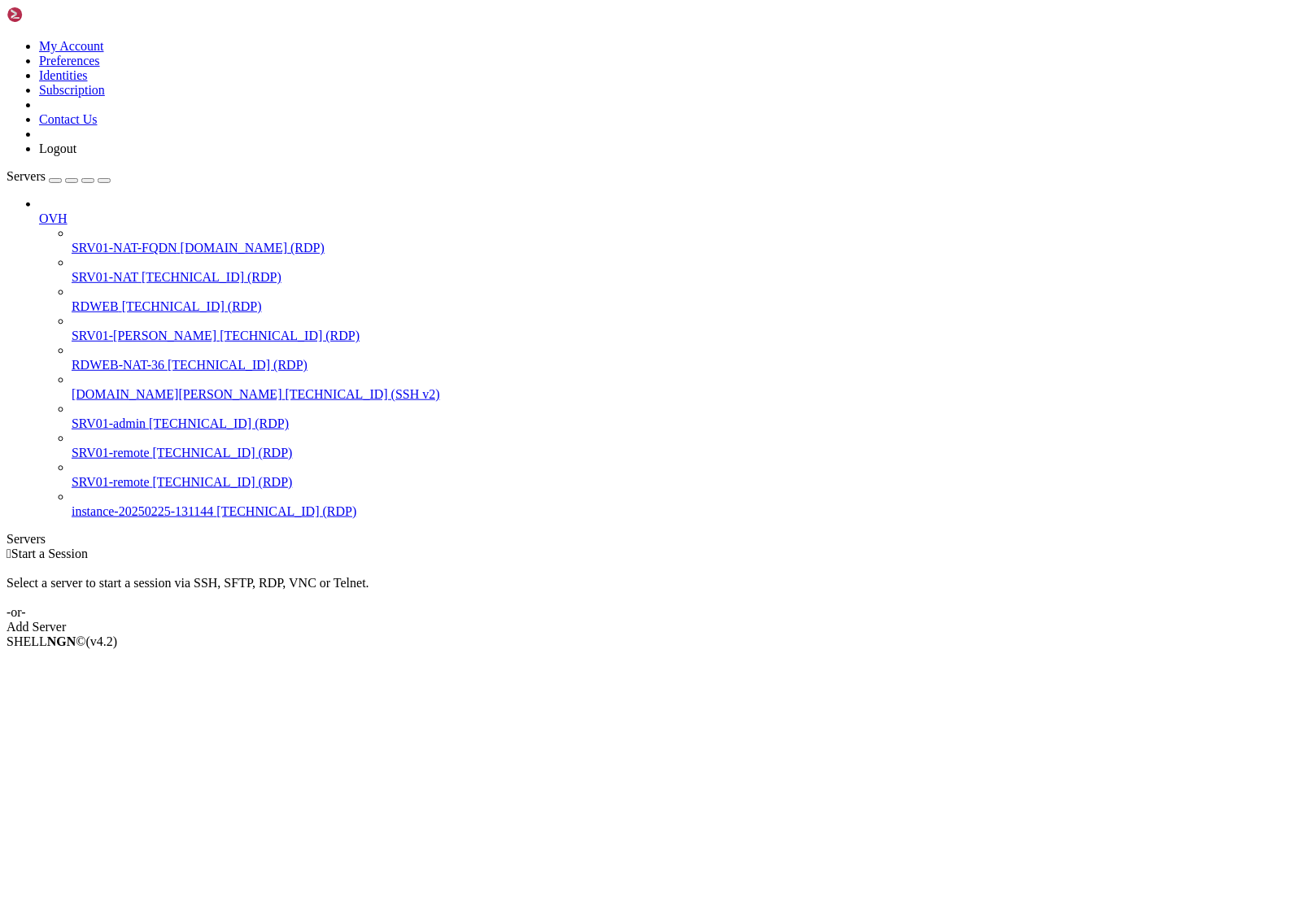
click at [142, 270] on span "[TECHNICAL_ID] (RDP)" at bounding box center [211, 277] width 140 height 14
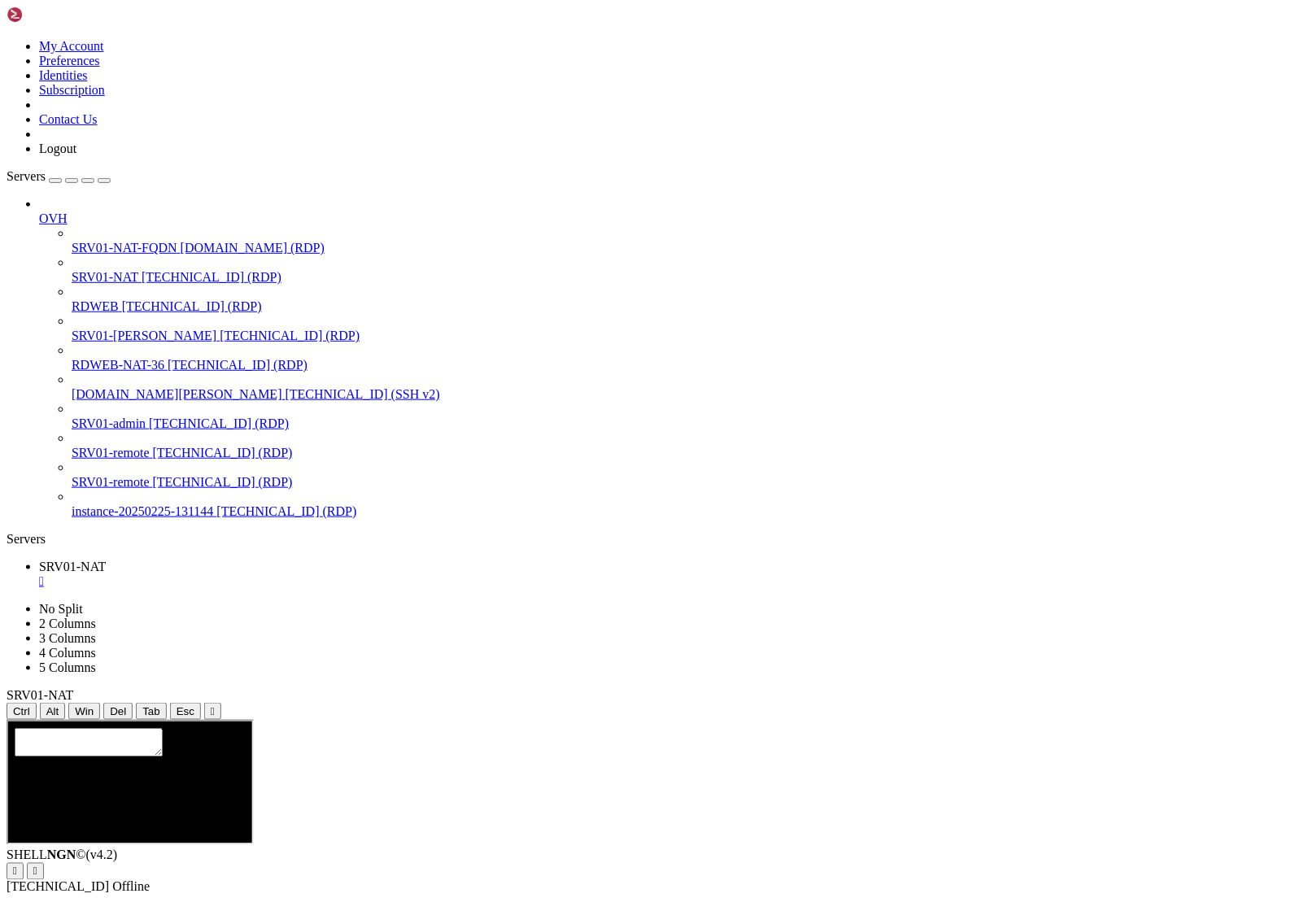
click at [104, 181] on div "button" at bounding box center [104, 181] width 0 height 0
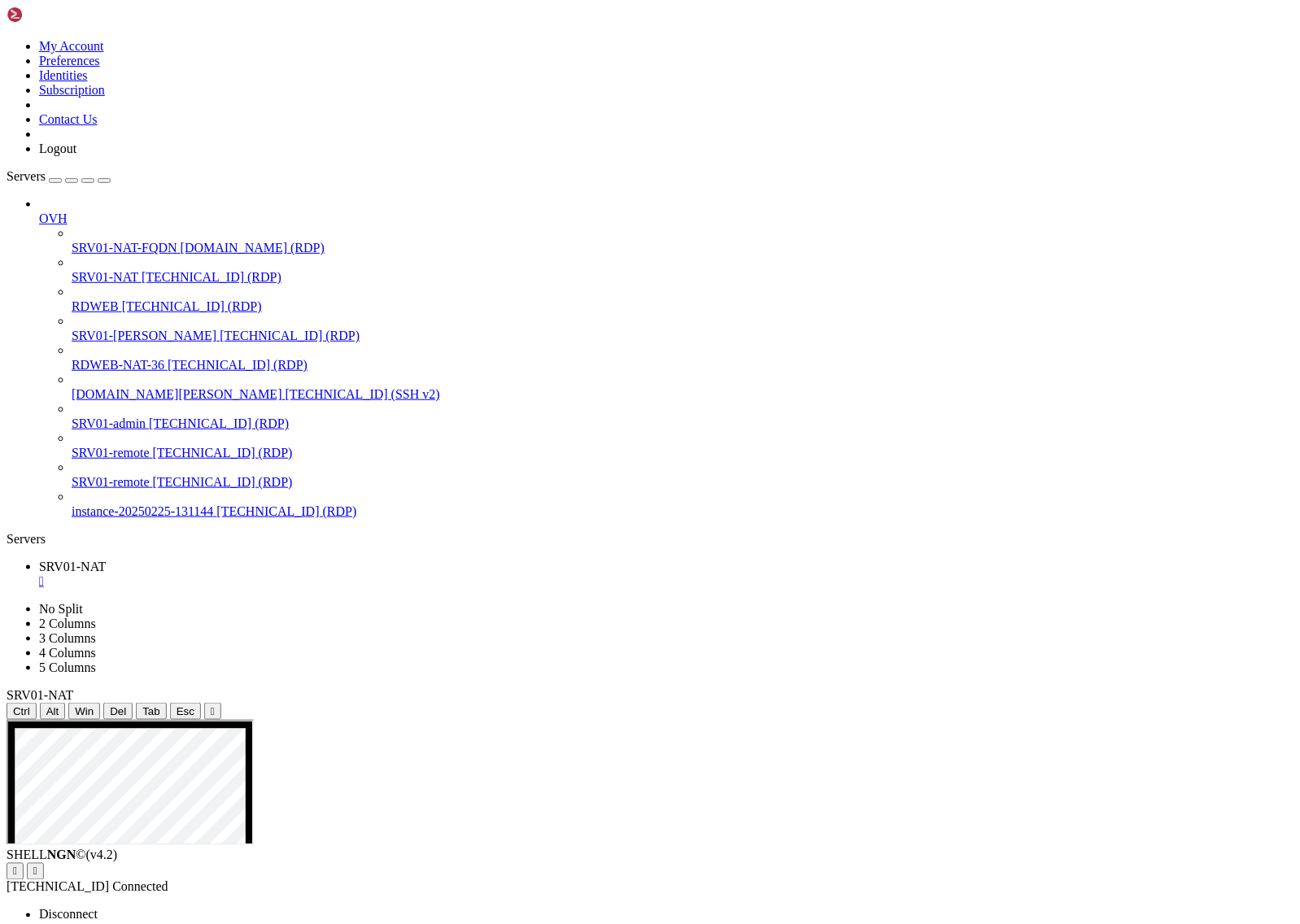
click at [95, 922] on span "Reconnect" at bounding box center [66, 929] width 56 height 14
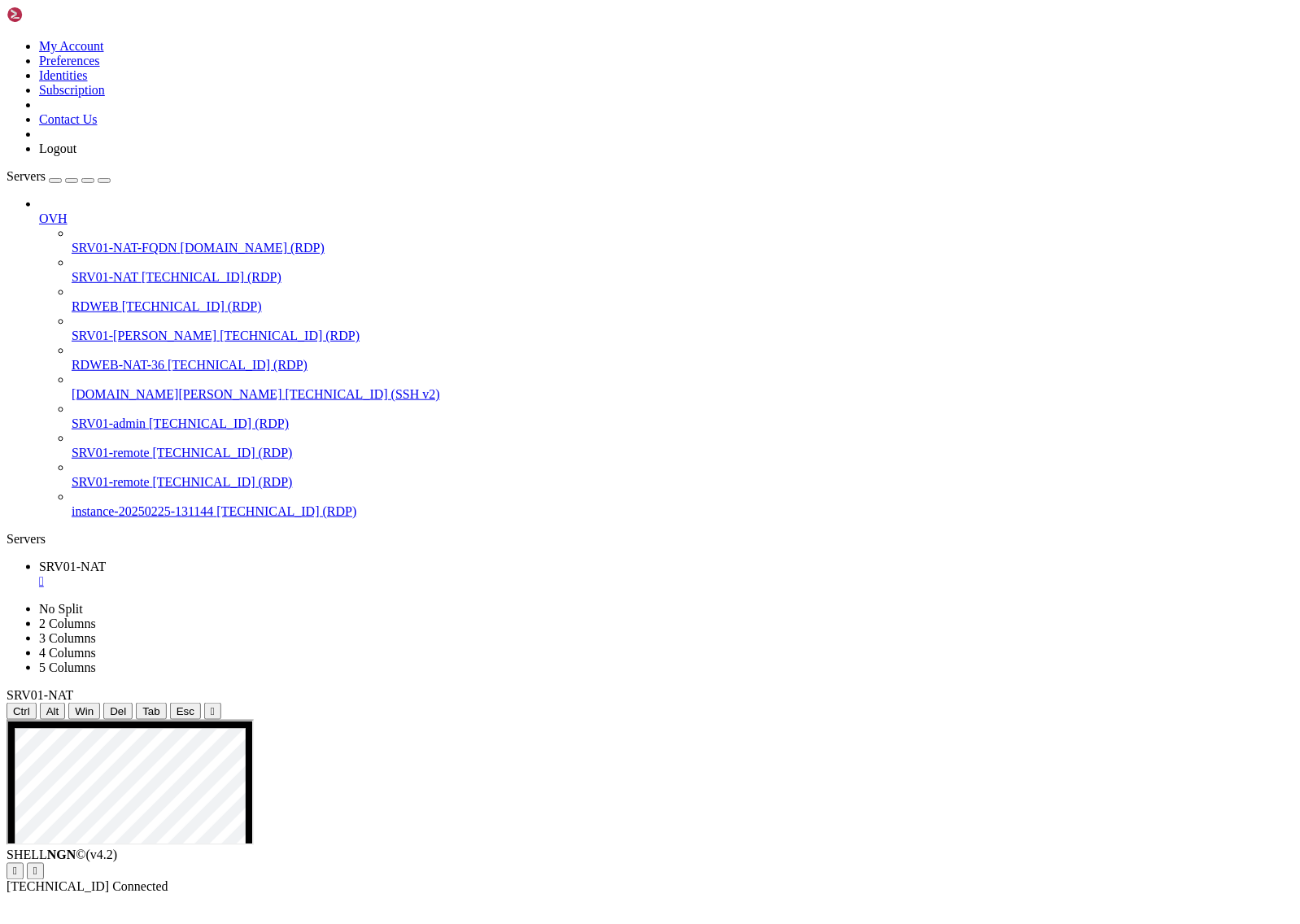
drag, startPoint x: 344, startPoint y: 938, endPoint x: 698, endPoint y: 1172, distance: 424.3
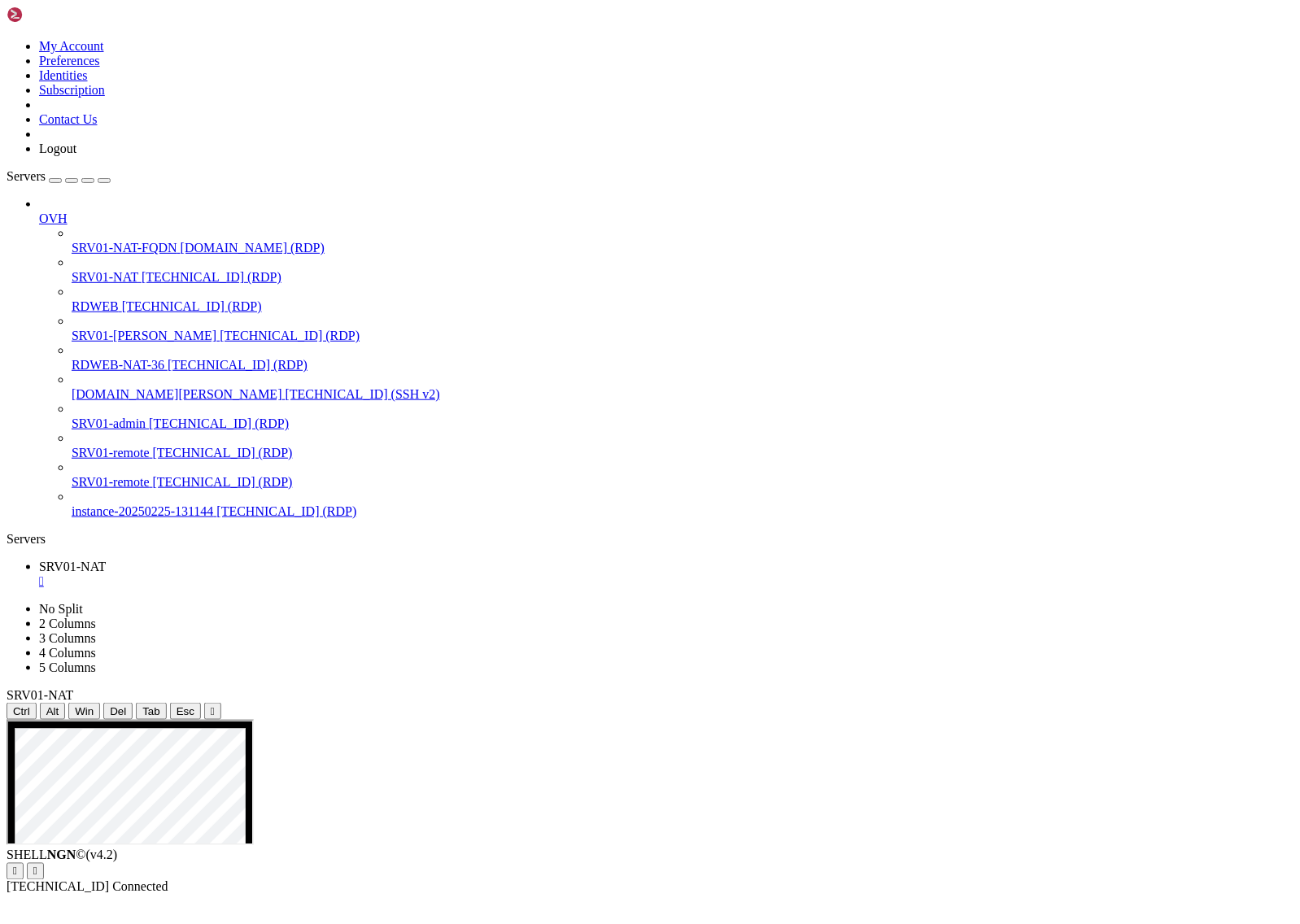
drag, startPoint x: 242, startPoint y: 984, endPoint x: 1218, endPoint y: 1050, distance: 978.2
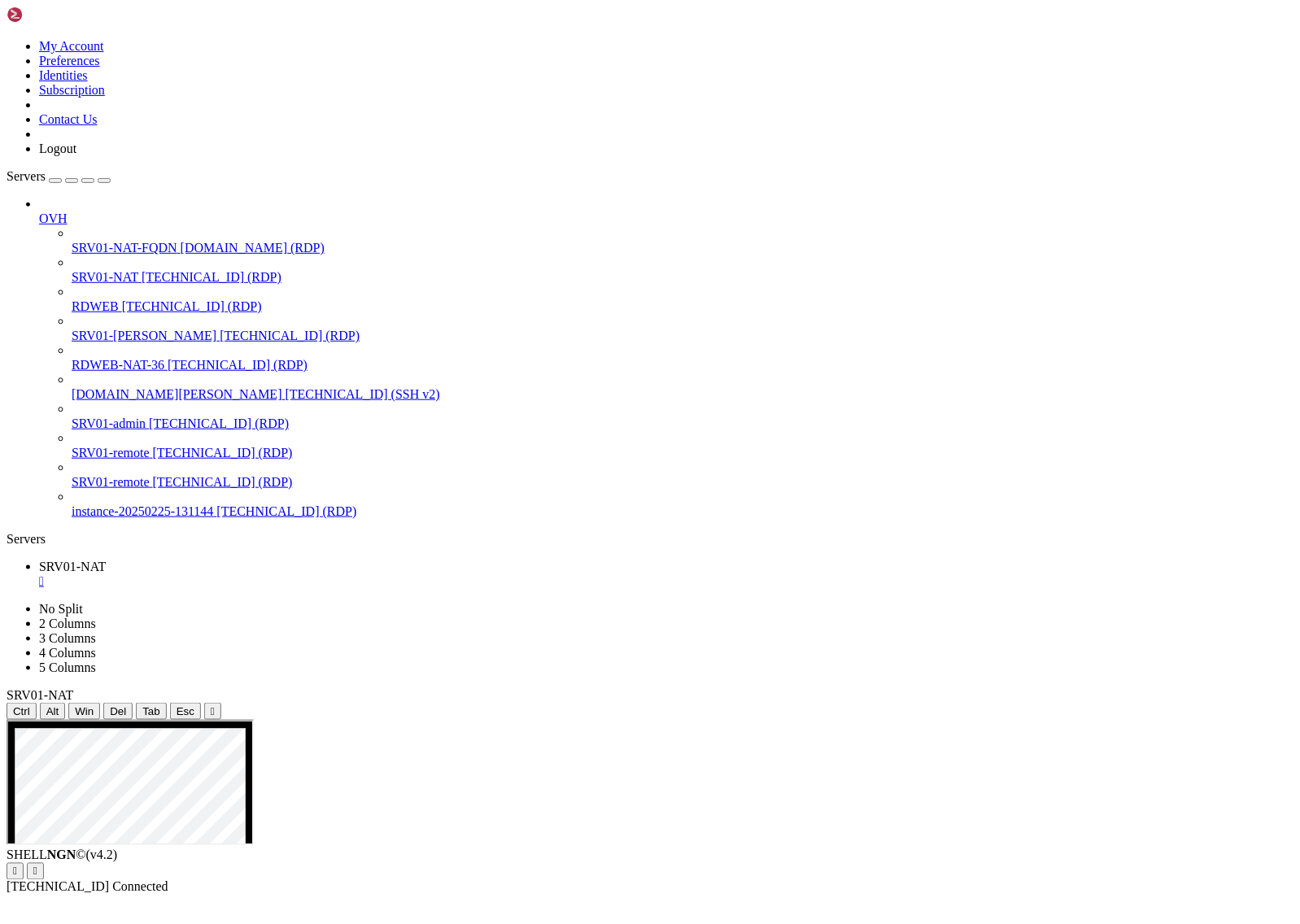
drag, startPoint x: 216, startPoint y: 948, endPoint x: 868, endPoint y: 1300, distance: 741.0
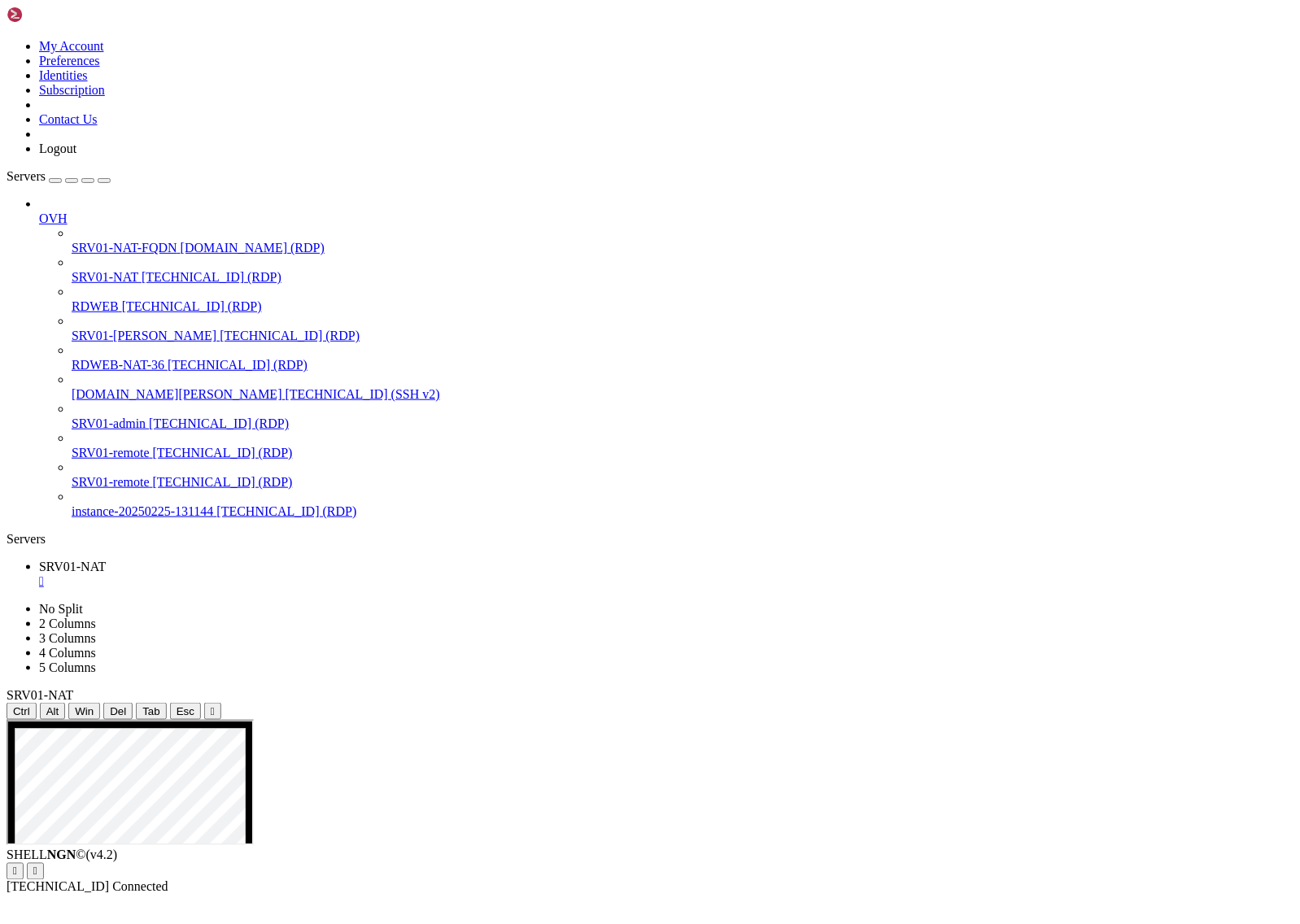
drag, startPoint x: 911, startPoint y: 1542, endPoint x: 1081, endPoint y: 1549, distance: 170.1
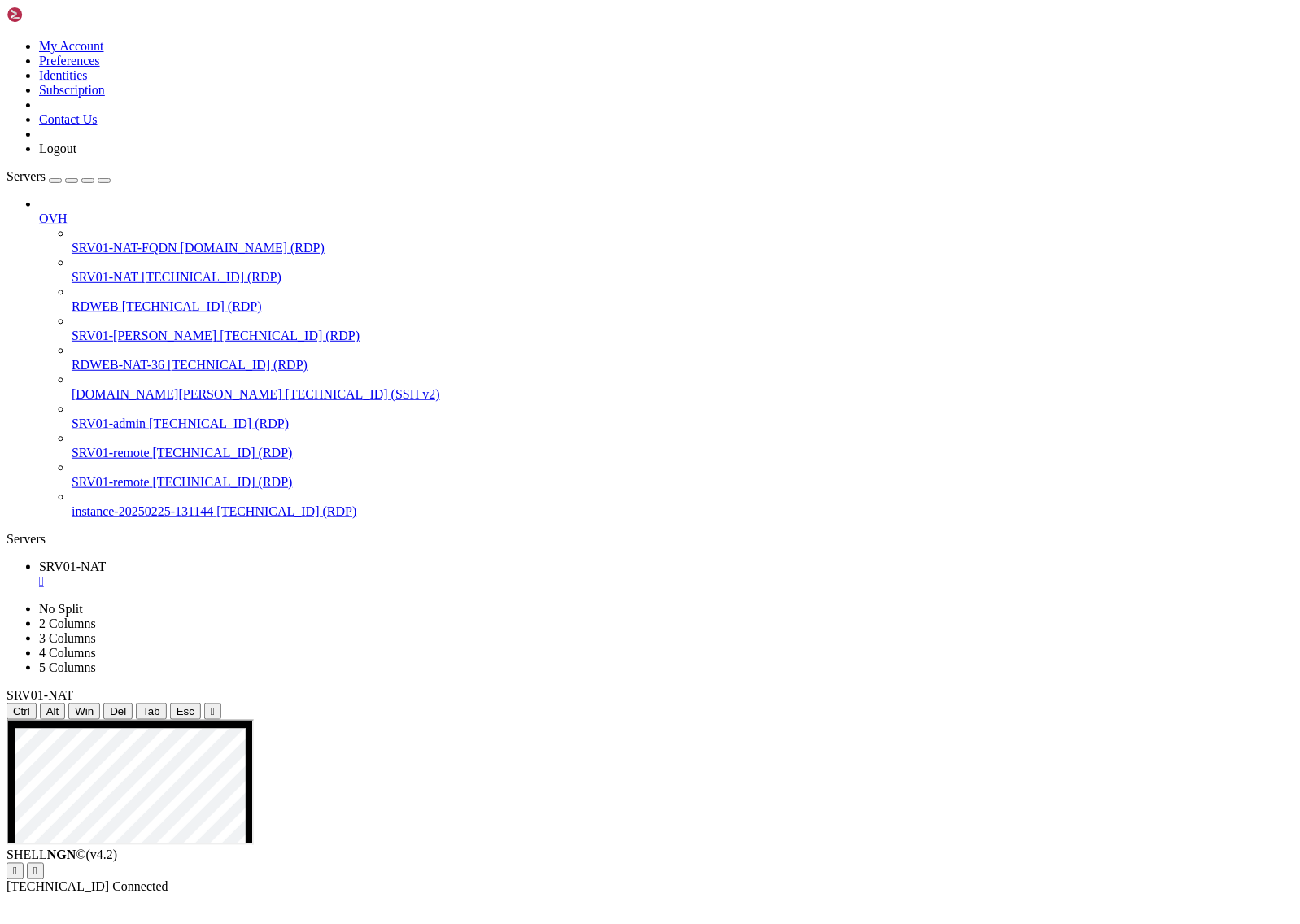
drag, startPoint x: 193, startPoint y: 913, endPoint x: 1290, endPoint y: 1285, distance: 1158.4
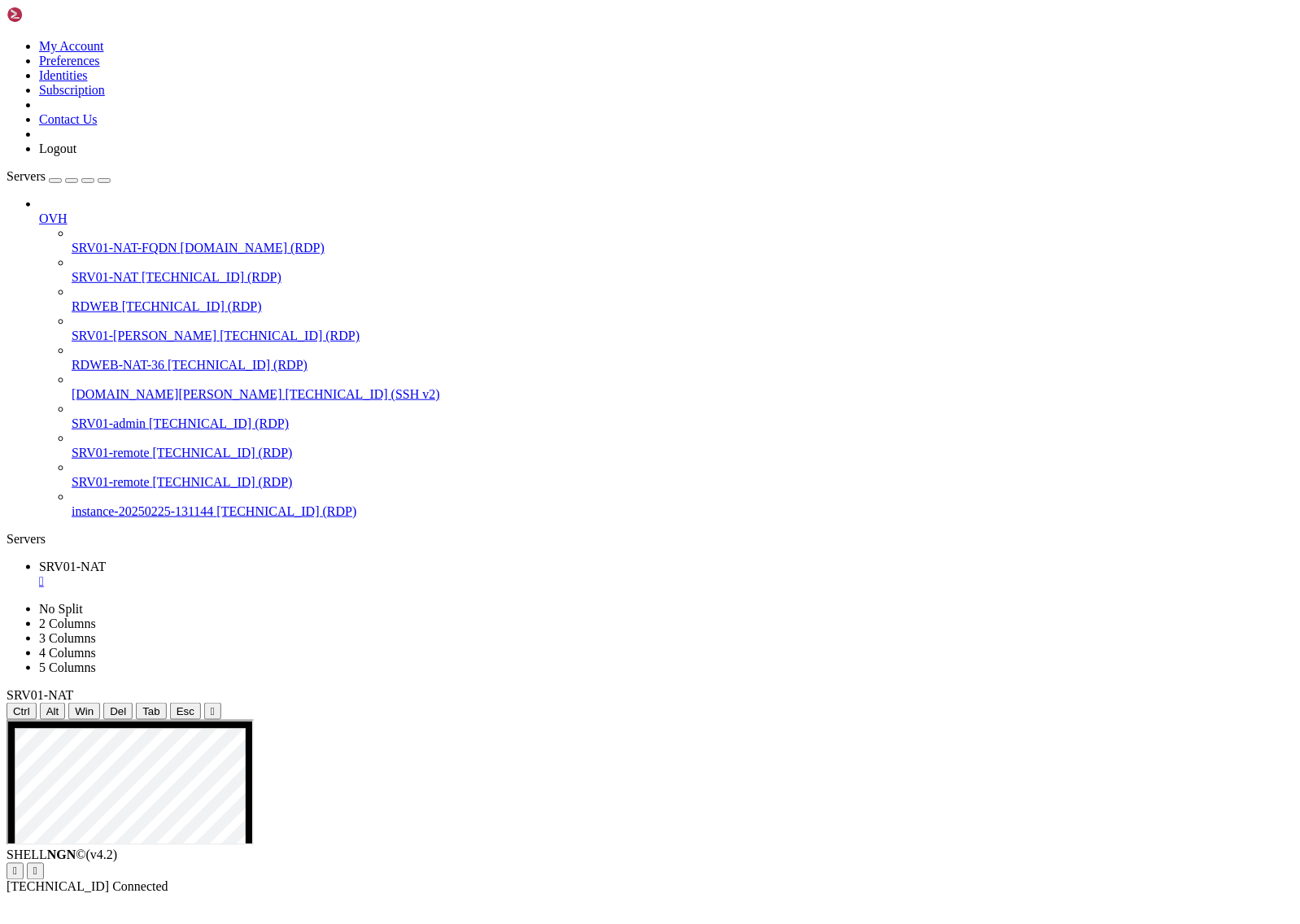
drag, startPoint x: 235, startPoint y: 1016, endPoint x: 1197, endPoint y: 1298, distance: 1002.5
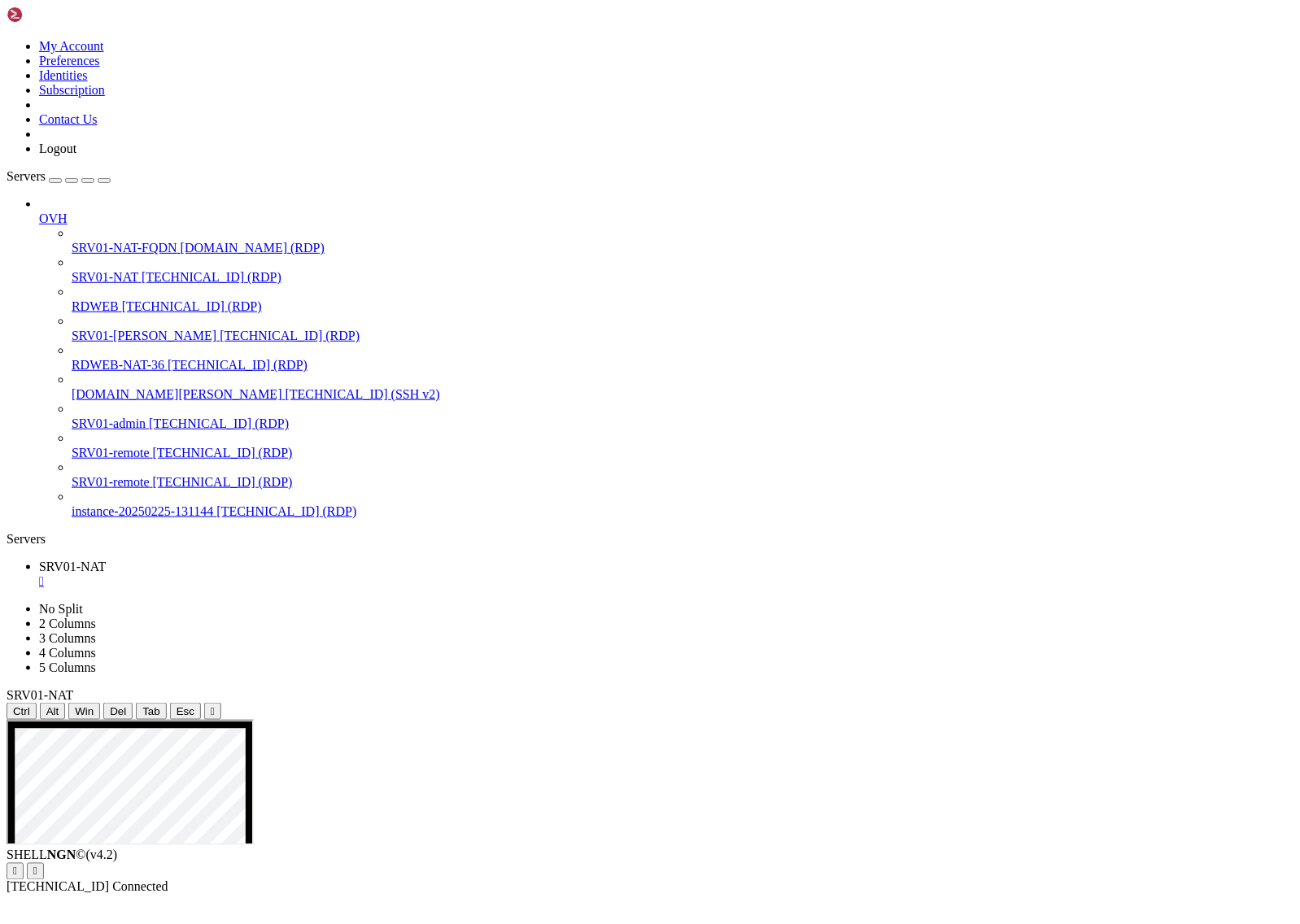
drag, startPoint x: 347, startPoint y: 1178, endPoint x: 1095, endPoint y: 1203, distance: 748.4
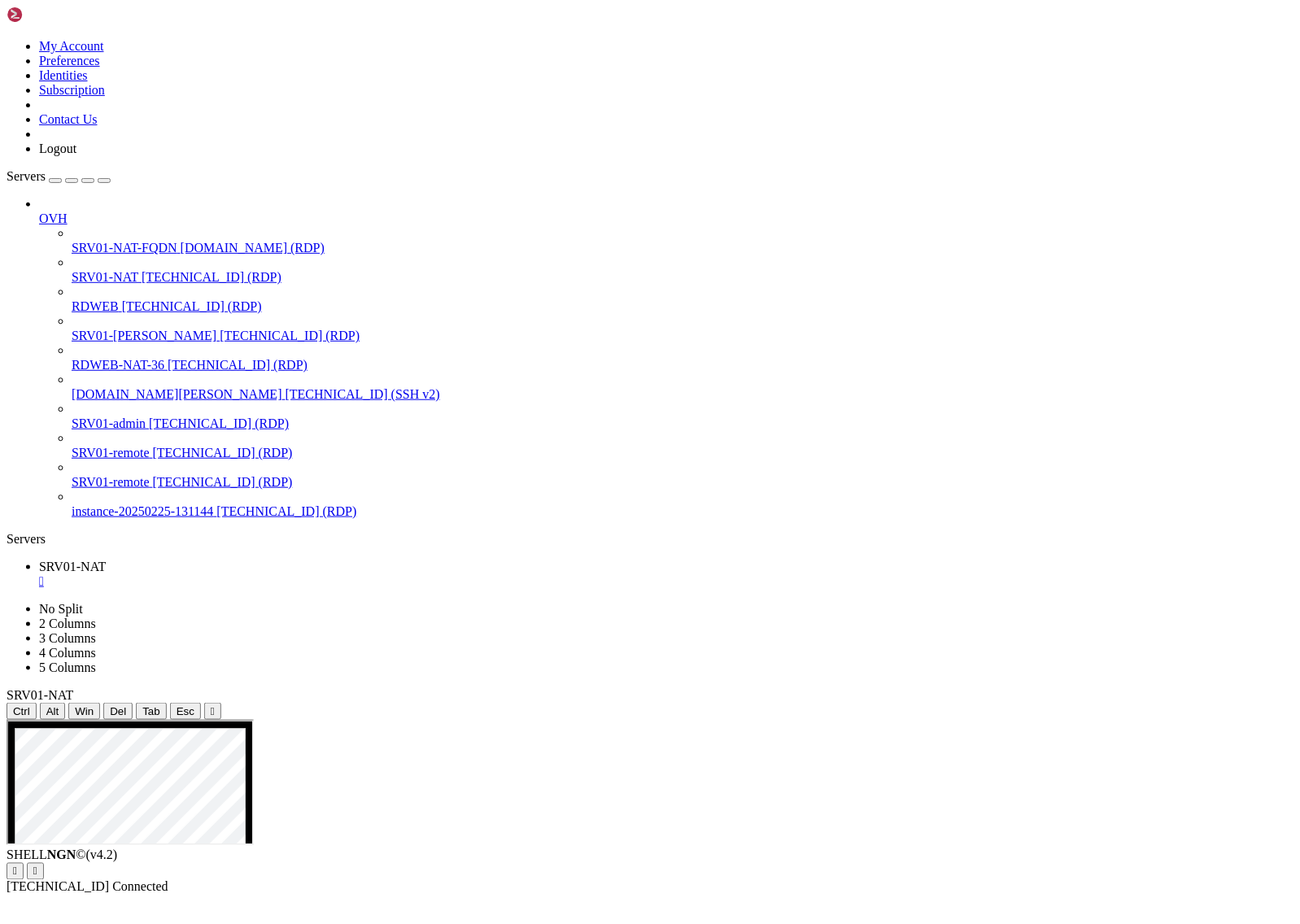
drag, startPoint x: 339, startPoint y: 1172, endPoint x: 1177, endPoint y: 1205, distance: 838.6
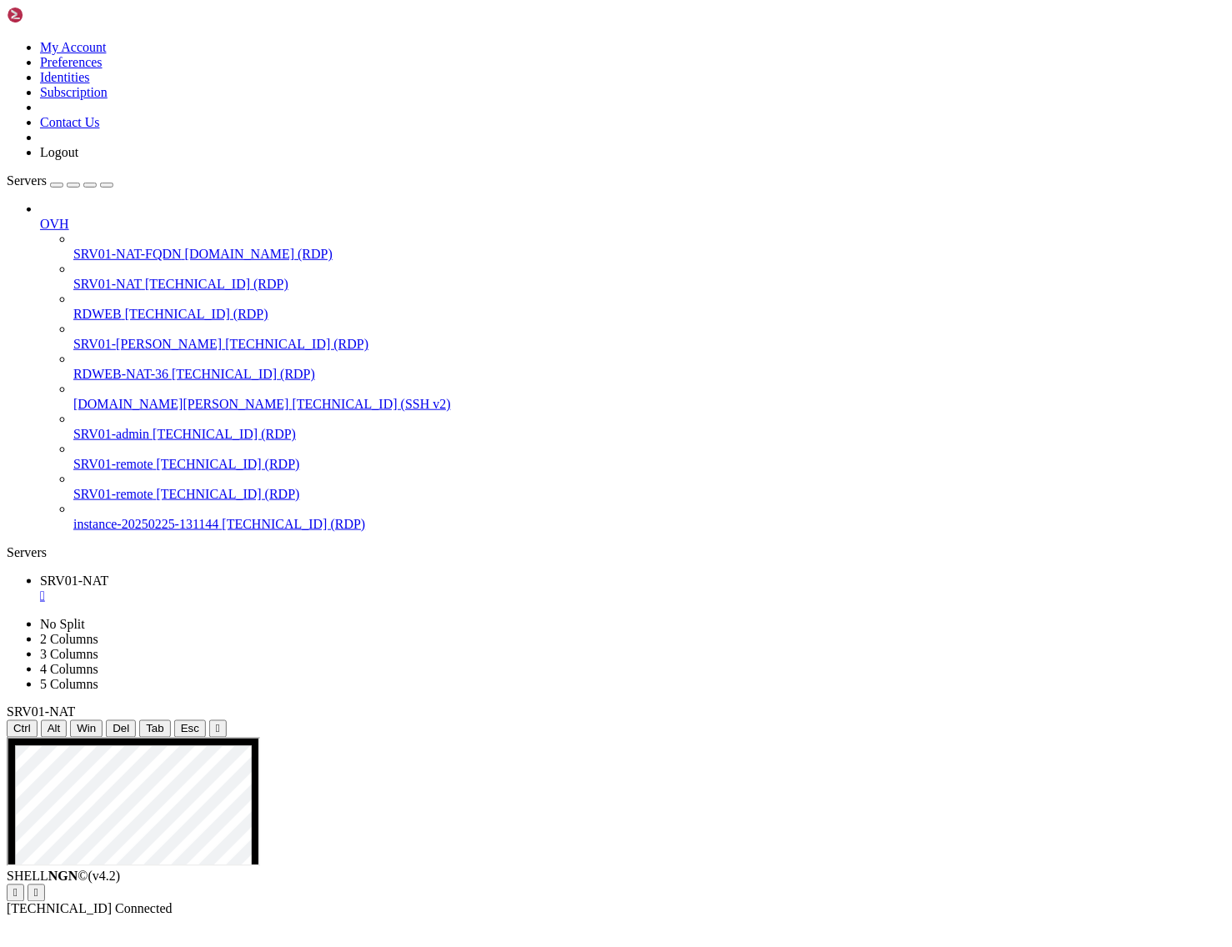
drag, startPoint x: 945, startPoint y: 1563, endPoint x: 851, endPoint y: 1572, distance: 93.8
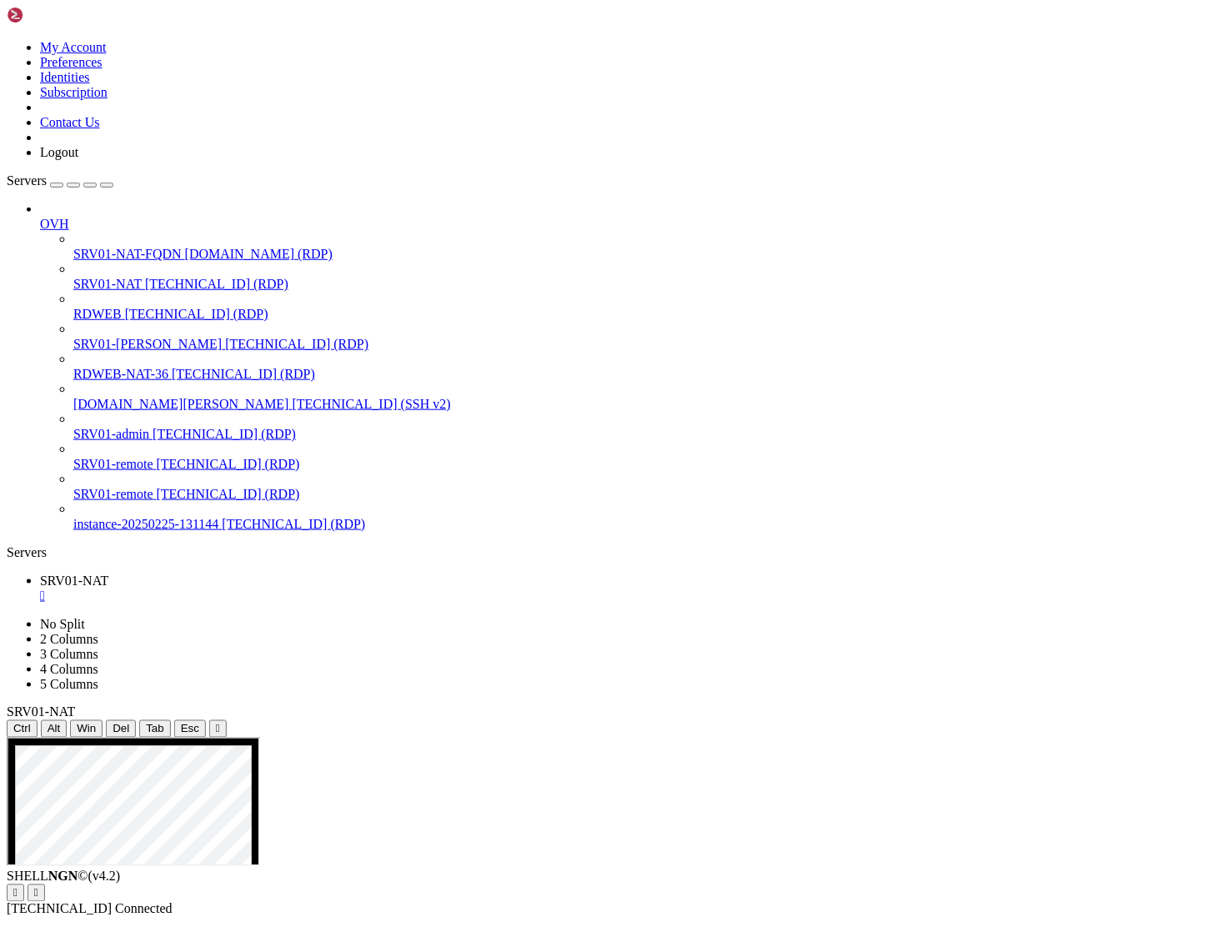
drag, startPoint x: 654, startPoint y: 1138, endPoint x: 233, endPoint y: 1136, distance: 421.0
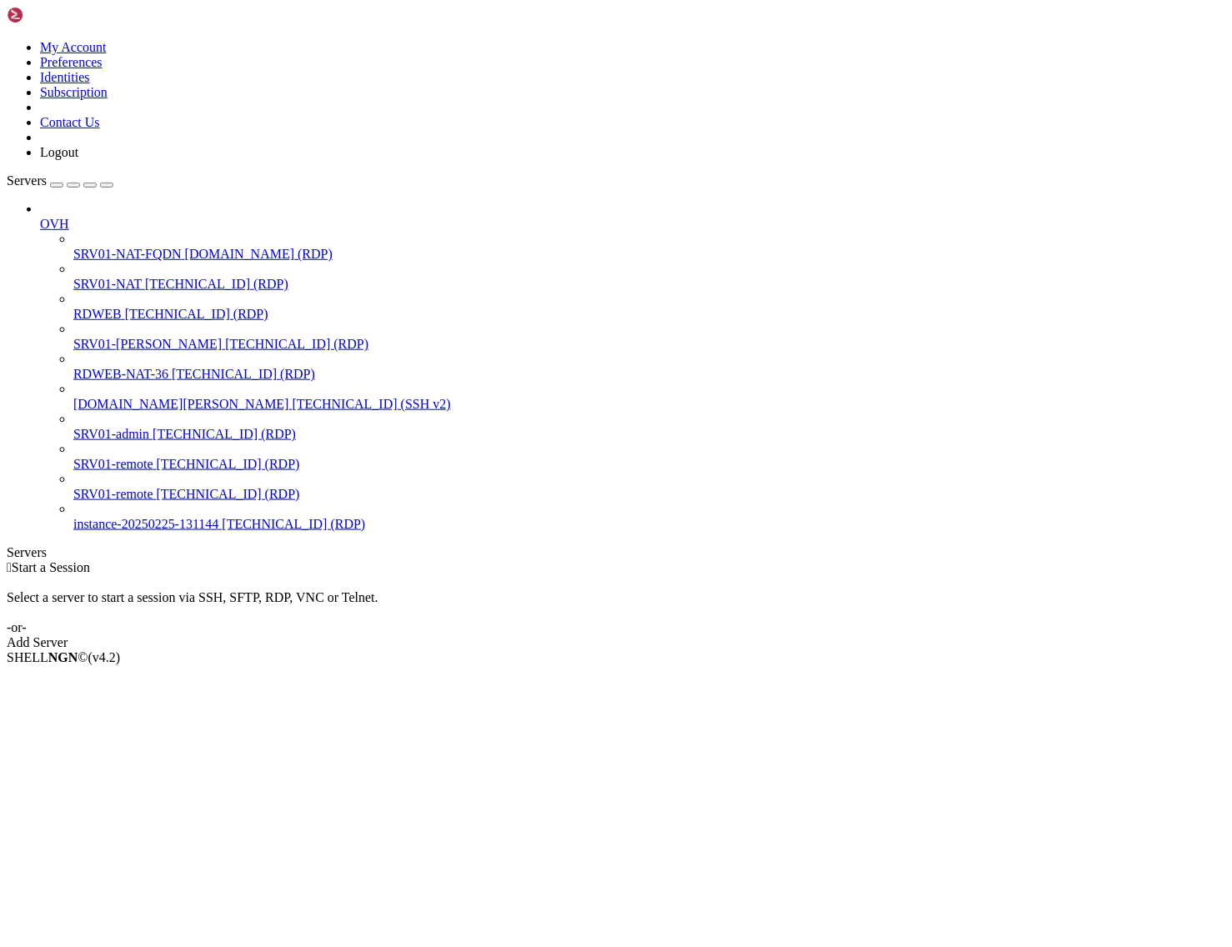
click at [106, 277] on link "SRV01-NAT [TECHNICAL_ID] (RDP)" at bounding box center [649, 284] width 1152 height 15
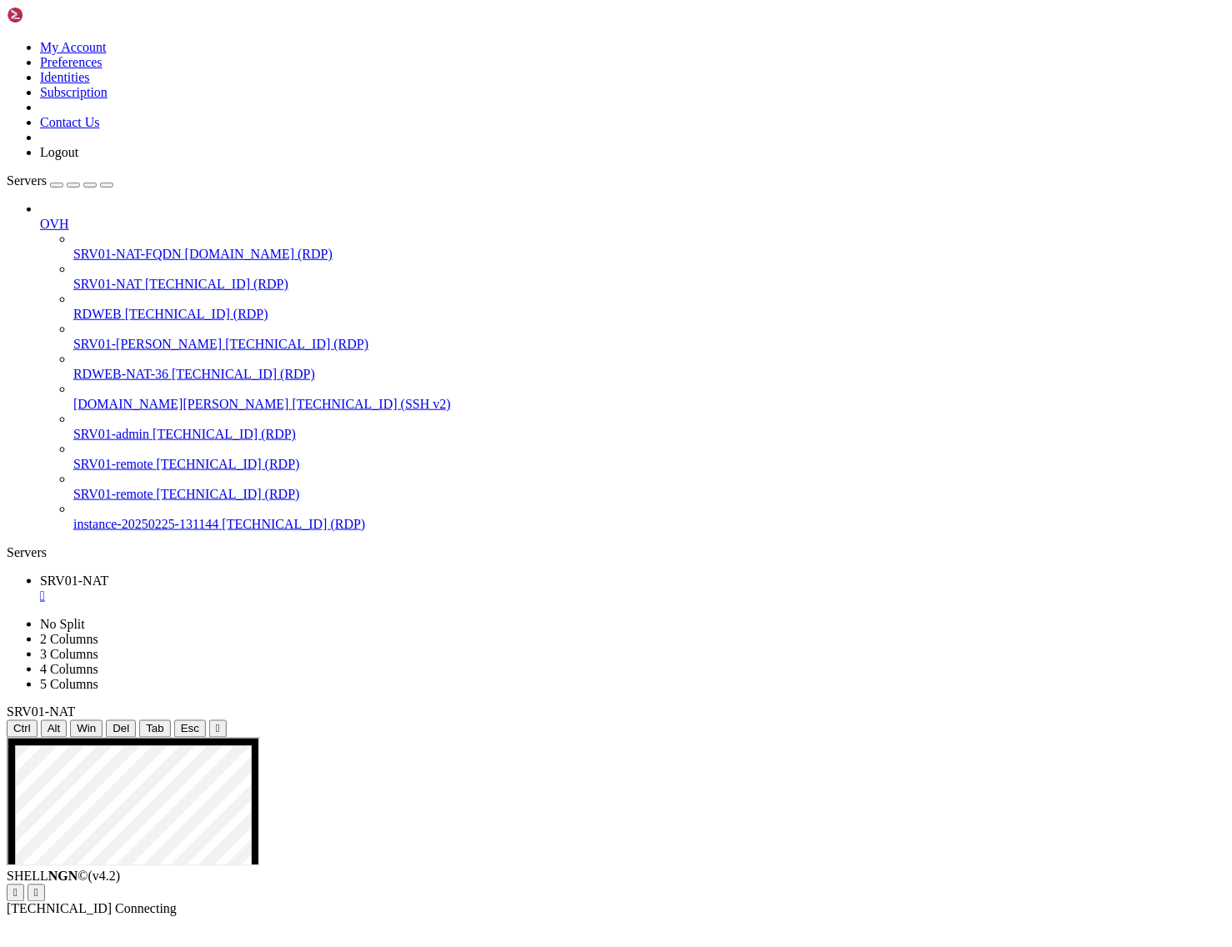
click at [107, 185] on icon "button" at bounding box center [107, 185] width 0 height 0
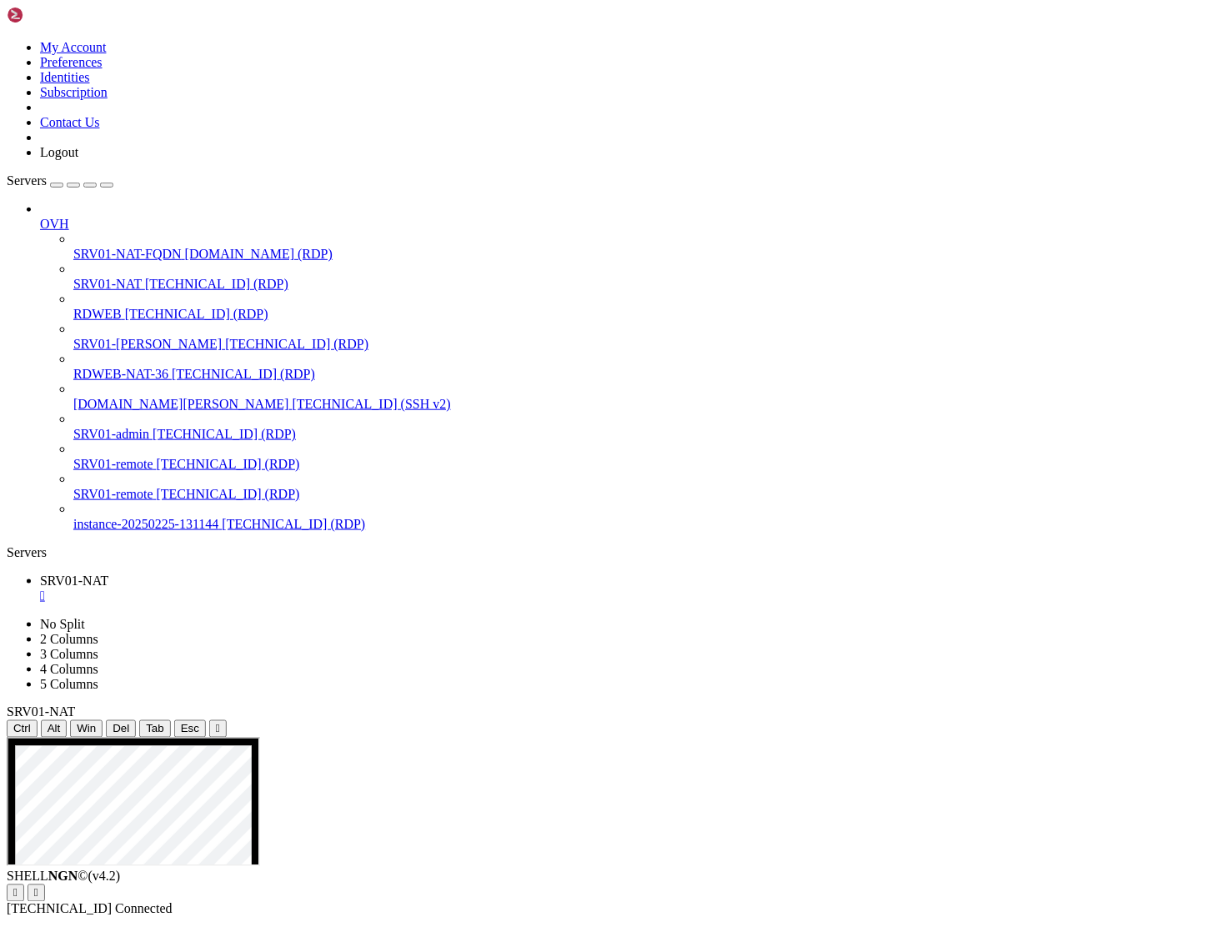
drag, startPoint x: 308, startPoint y: 966, endPoint x: 1085, endPoint y: 1181, distance: 805.3
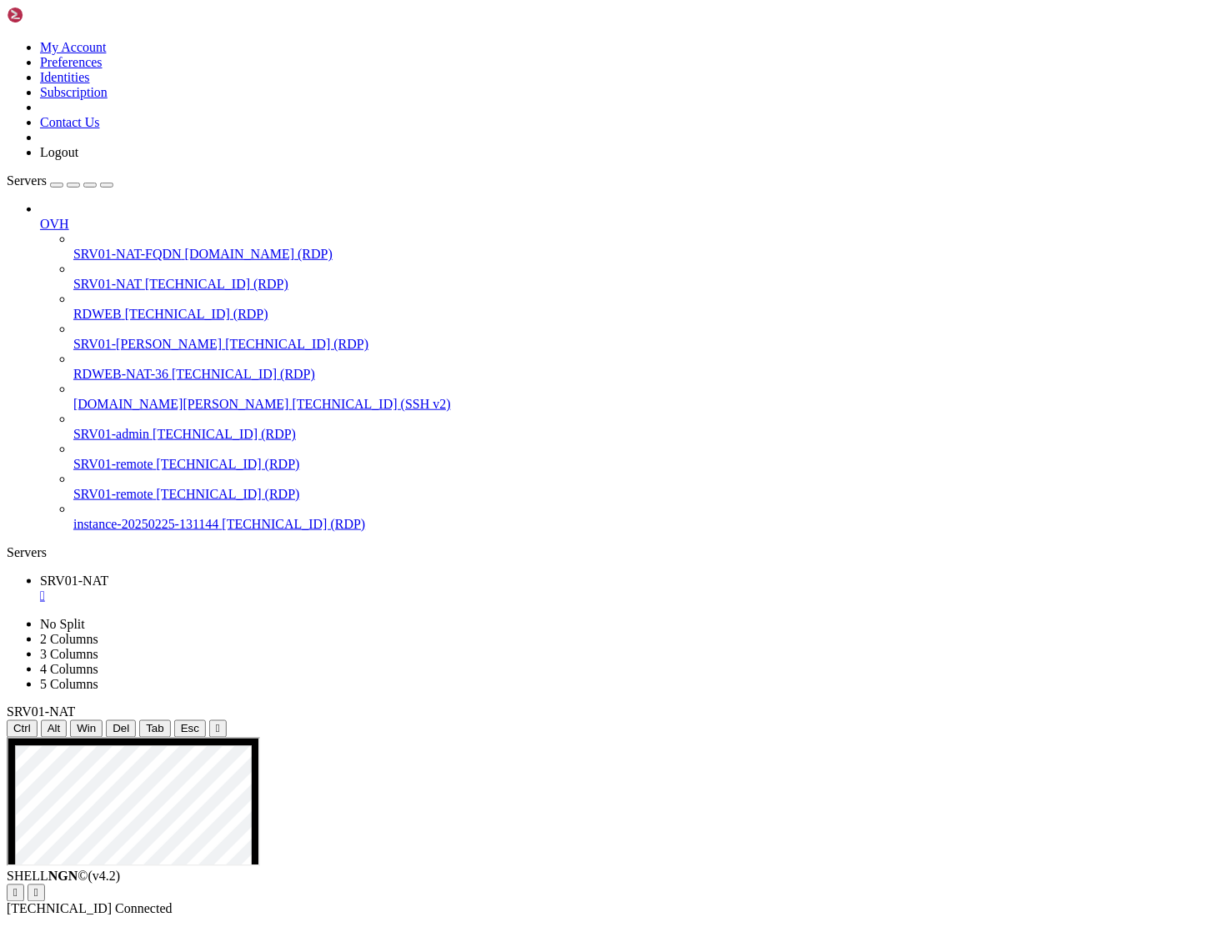
drag, startPoint x: 298, startPoint y: 960, endPoint x: 488, endPoint y: 1202, distance: 308.2
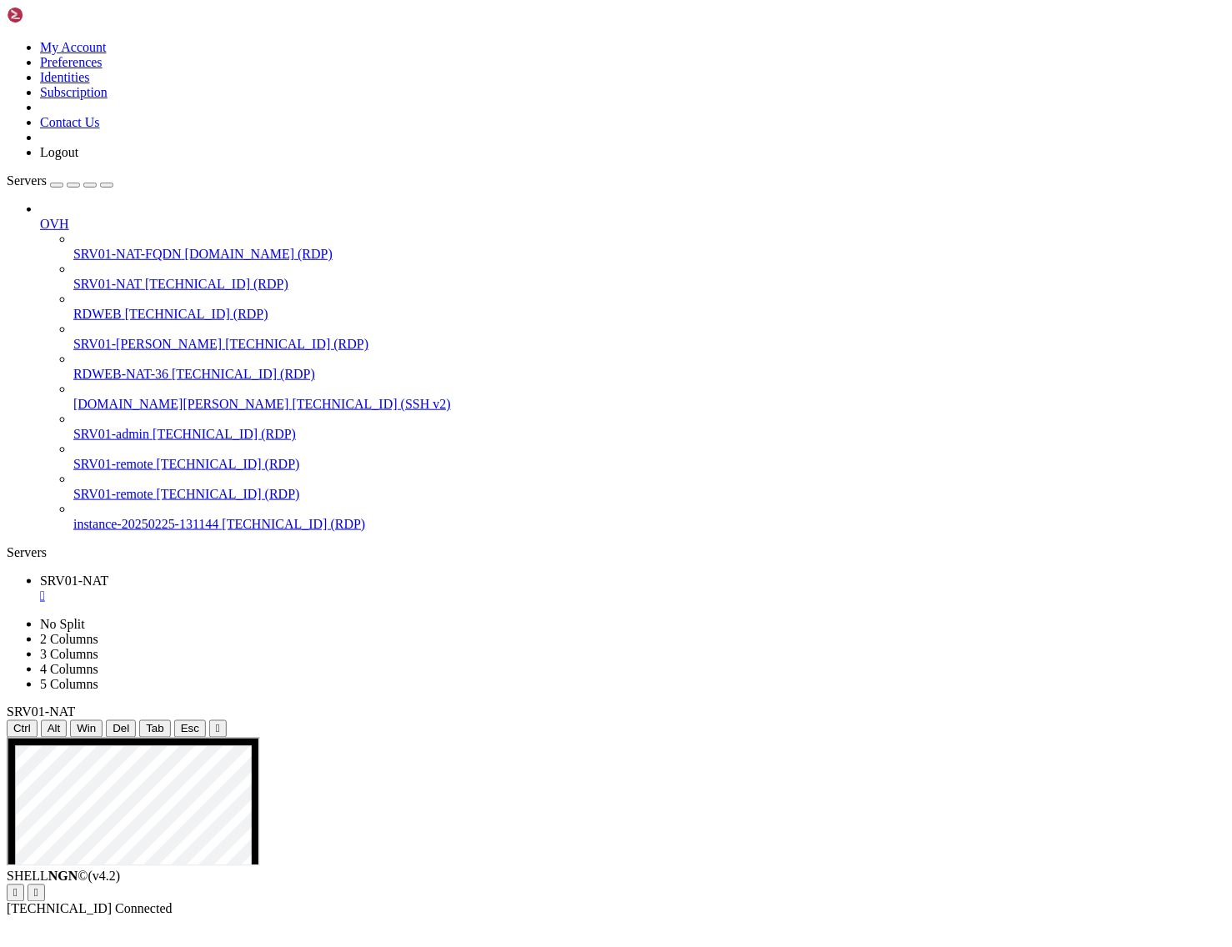
drag, startPoint x: 303, startPoint y: 785, endPoint x: 735, endPoint y: 819, distance: 434.1
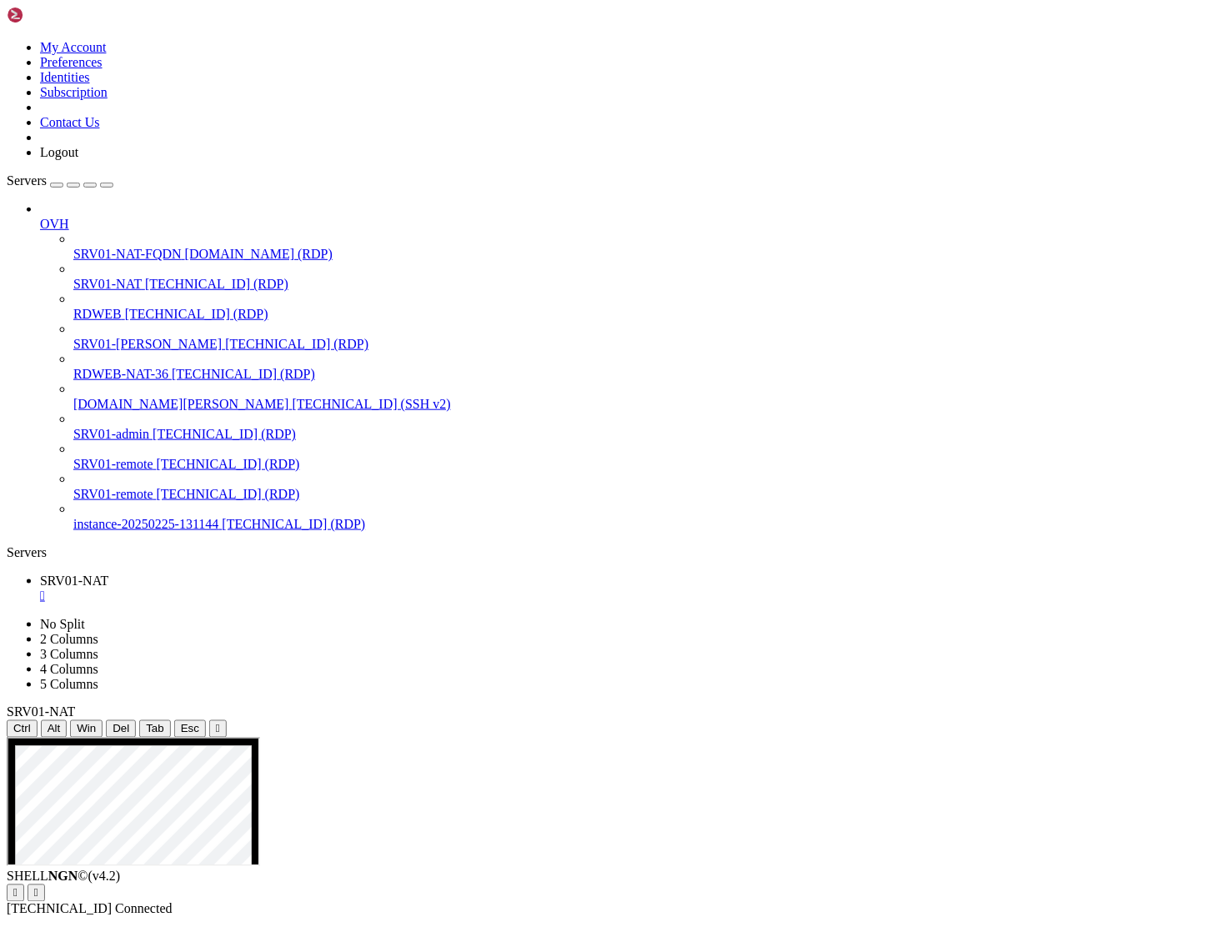
click at [97, 945] on span "Reconnect" at bounding box center [68, 952] width 57 height 14
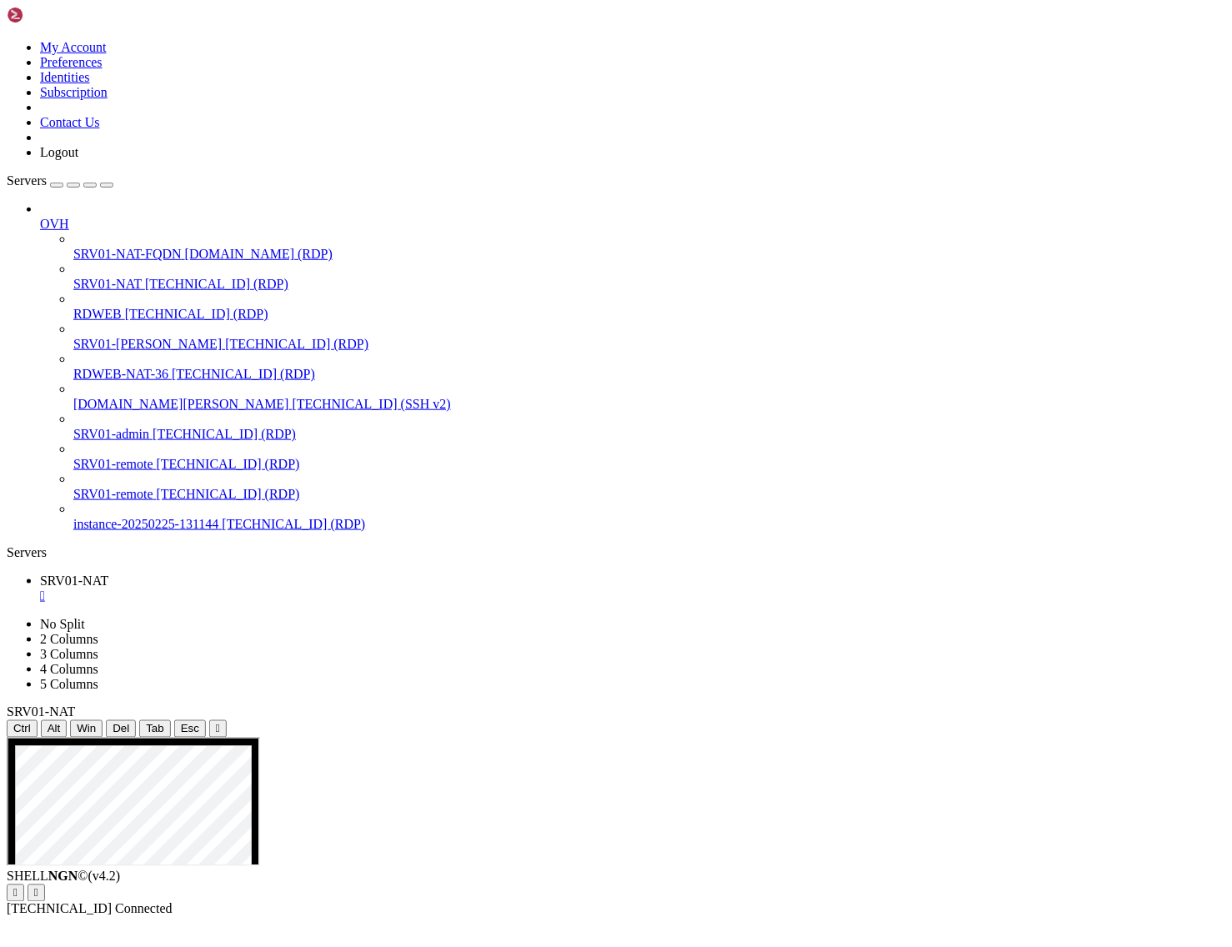
drag, startPoint x: 307, startPoint y: 964, endPoint x: 502, endPoint y: 1149, distance: 268.9
drag, startPoint x: 303, startPoint y: 964, endPoint x: 623, endPoint y: 1298, distance: 462.9
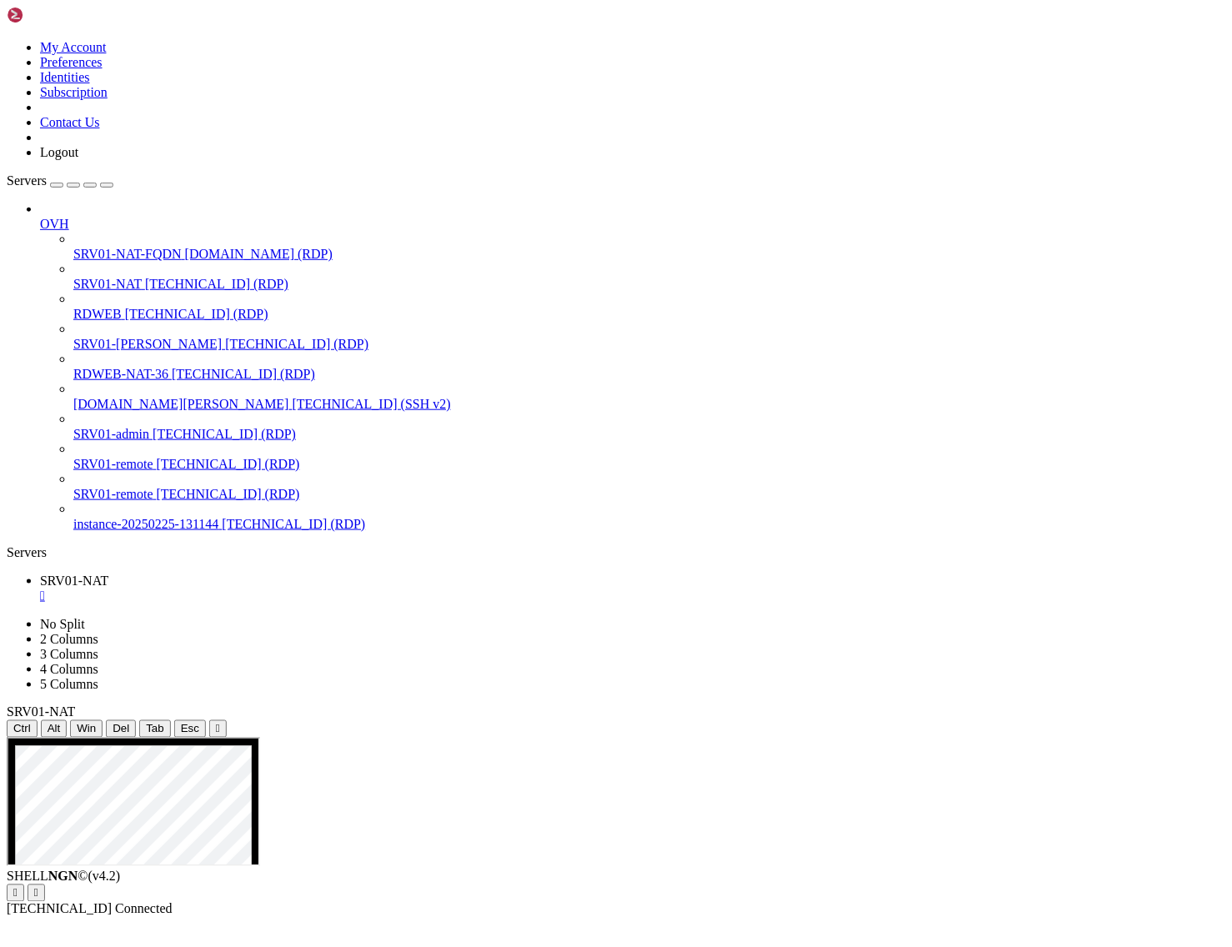
click at [582, 917] on div "SHELL NGN © (v 4.2 )   [TECHNICAL_ID] Connected" at bounding box center [616, 894] width 1219 height 48
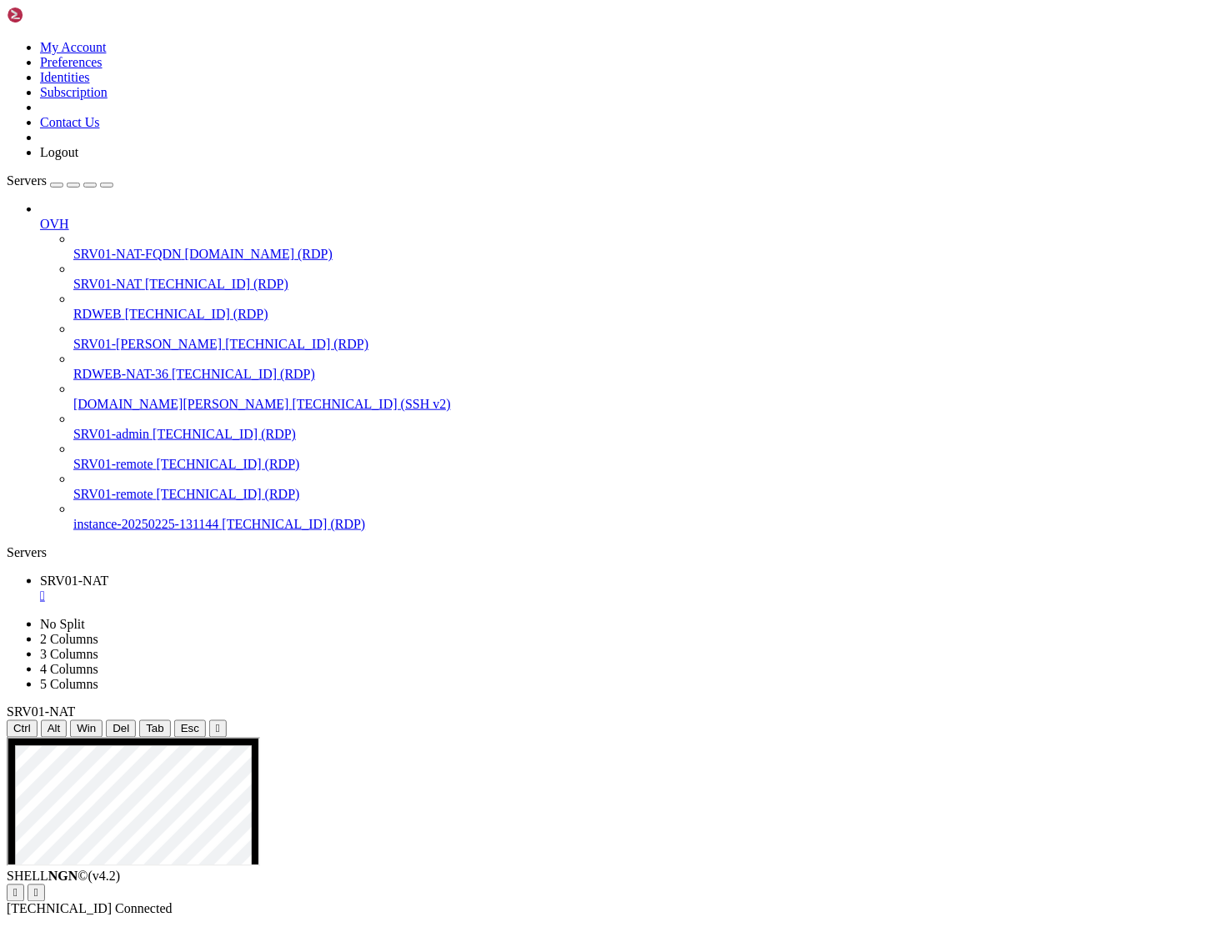
drag, startPoint x: 342, startPoint y: 993, endPoint x: 959, endPoint y: 840, distance: 635.6
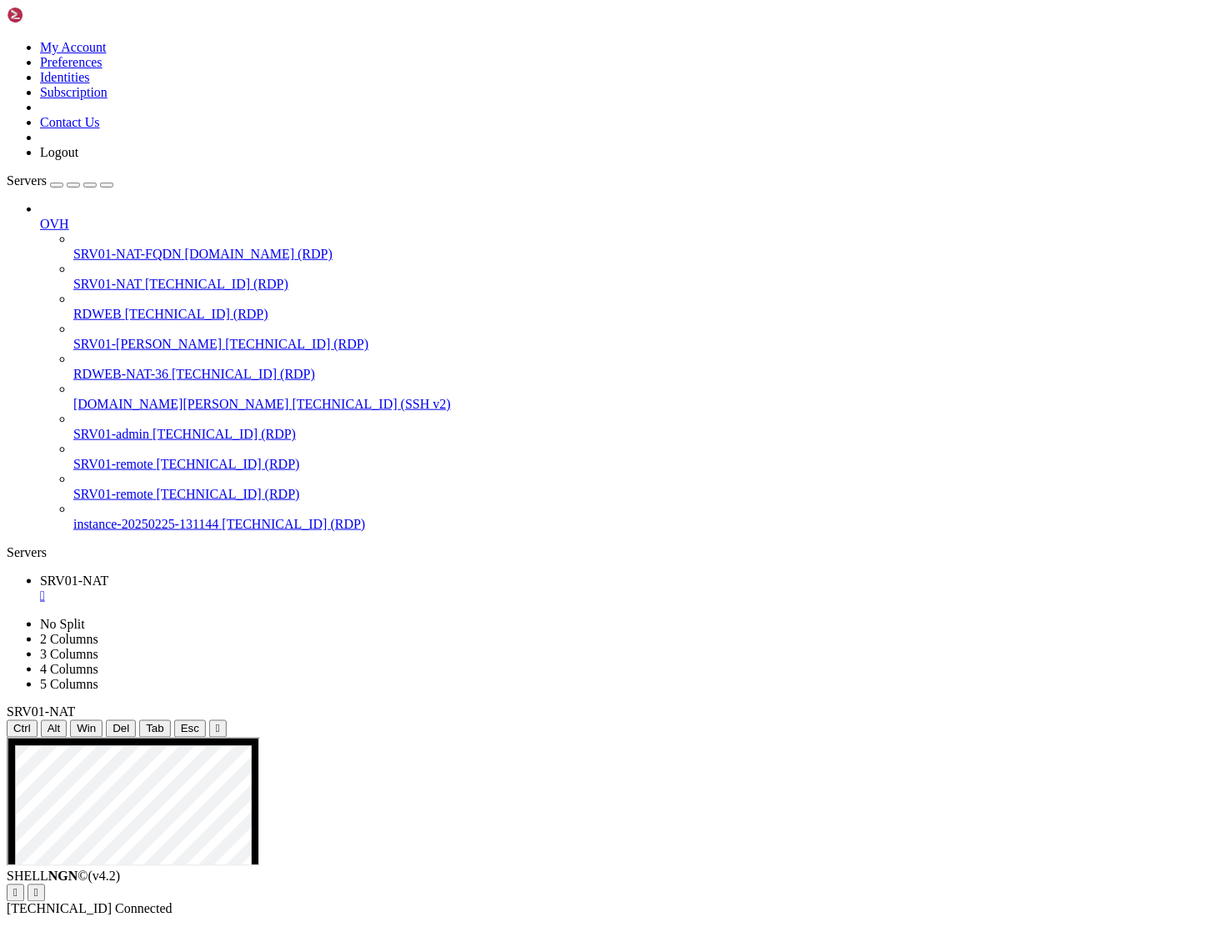
drag, startPoint x: 310, startPoint y: 985, endPoint x: 1026, endPoint y: 839, distance: 731.1
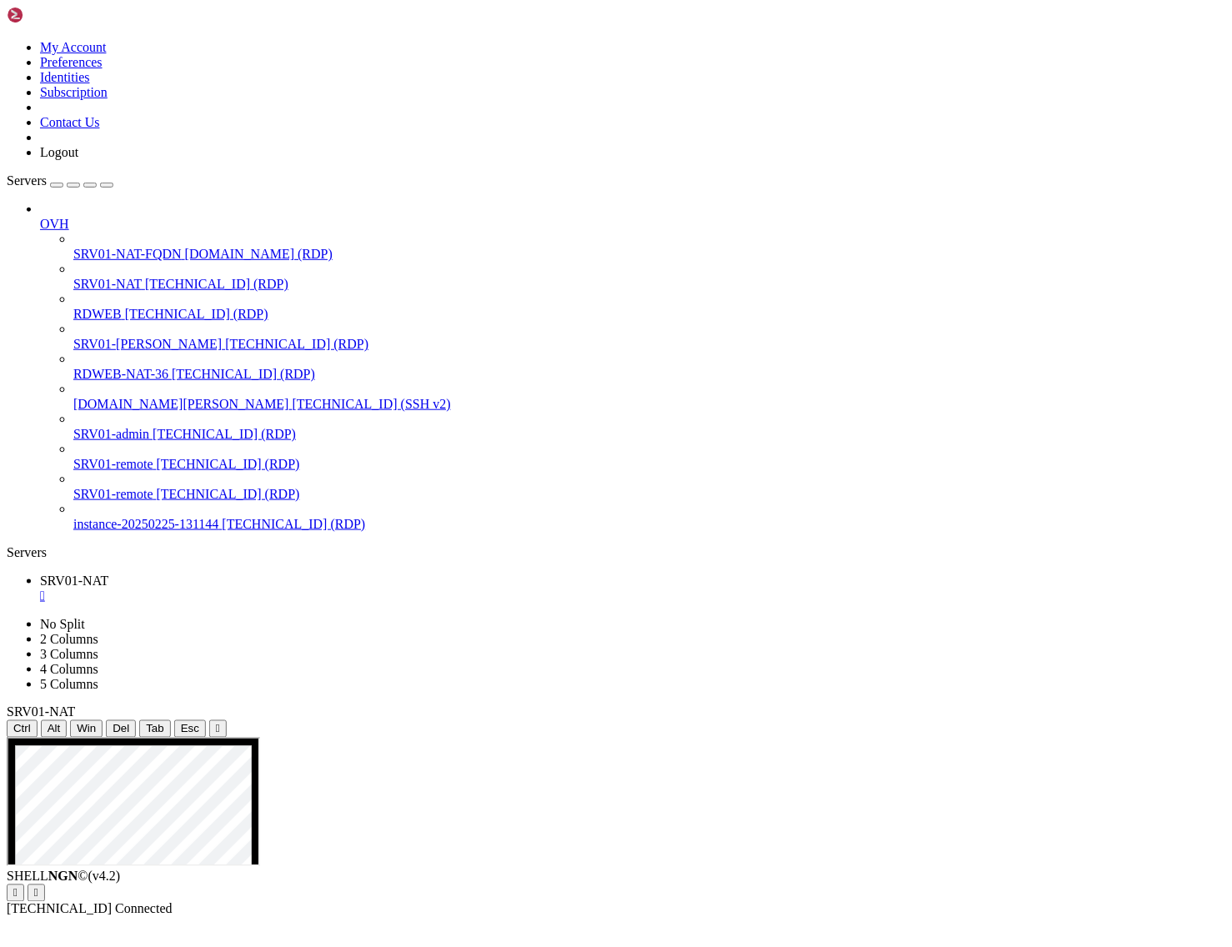
drag, startPoint x: 323, startPoint y: 986, endPoint x: 750, endPoint y: 1502, distance: 669.2
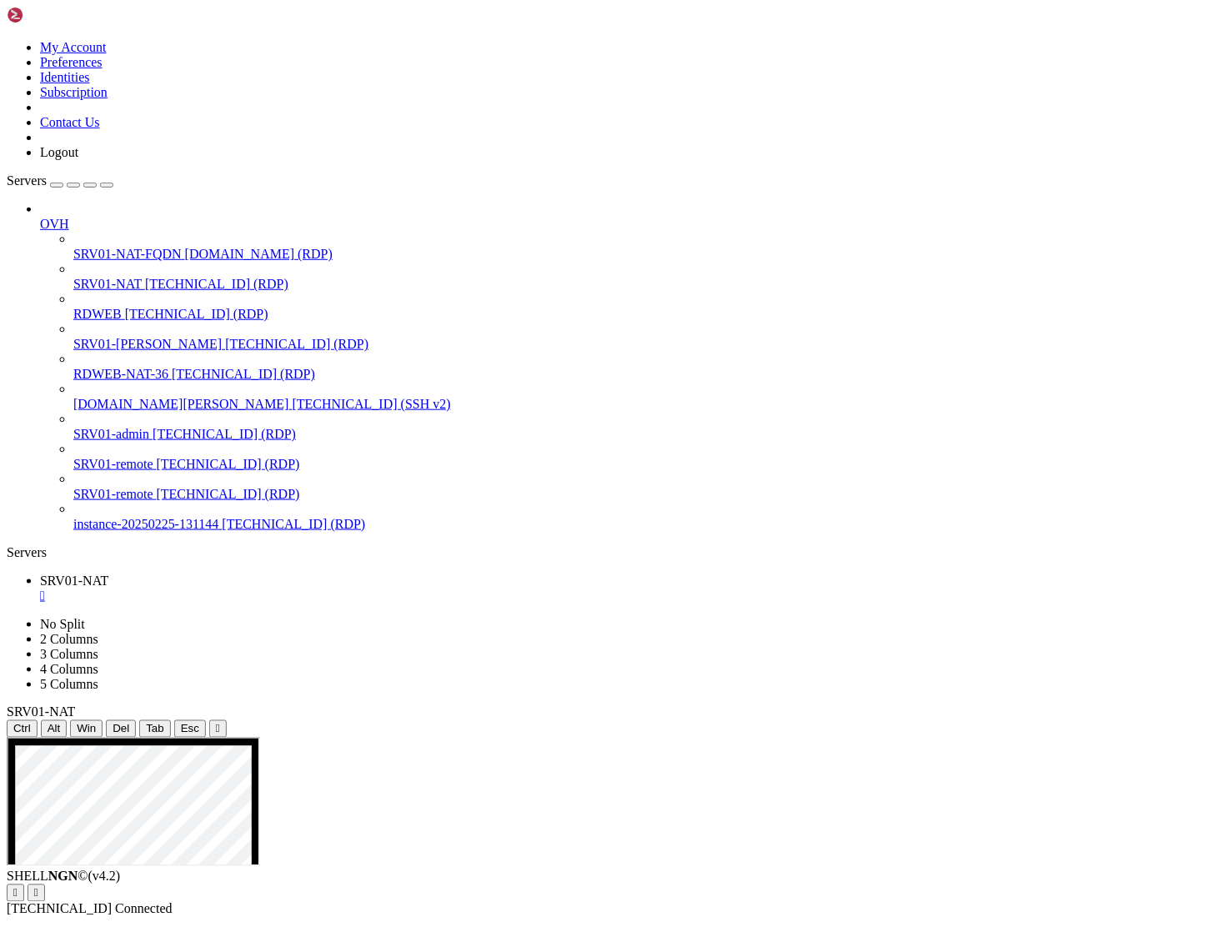
drag, startPoint x: 222, startPoint y: 1311, endPoint x: 443, endPoint y: 1308, distance: 221.0
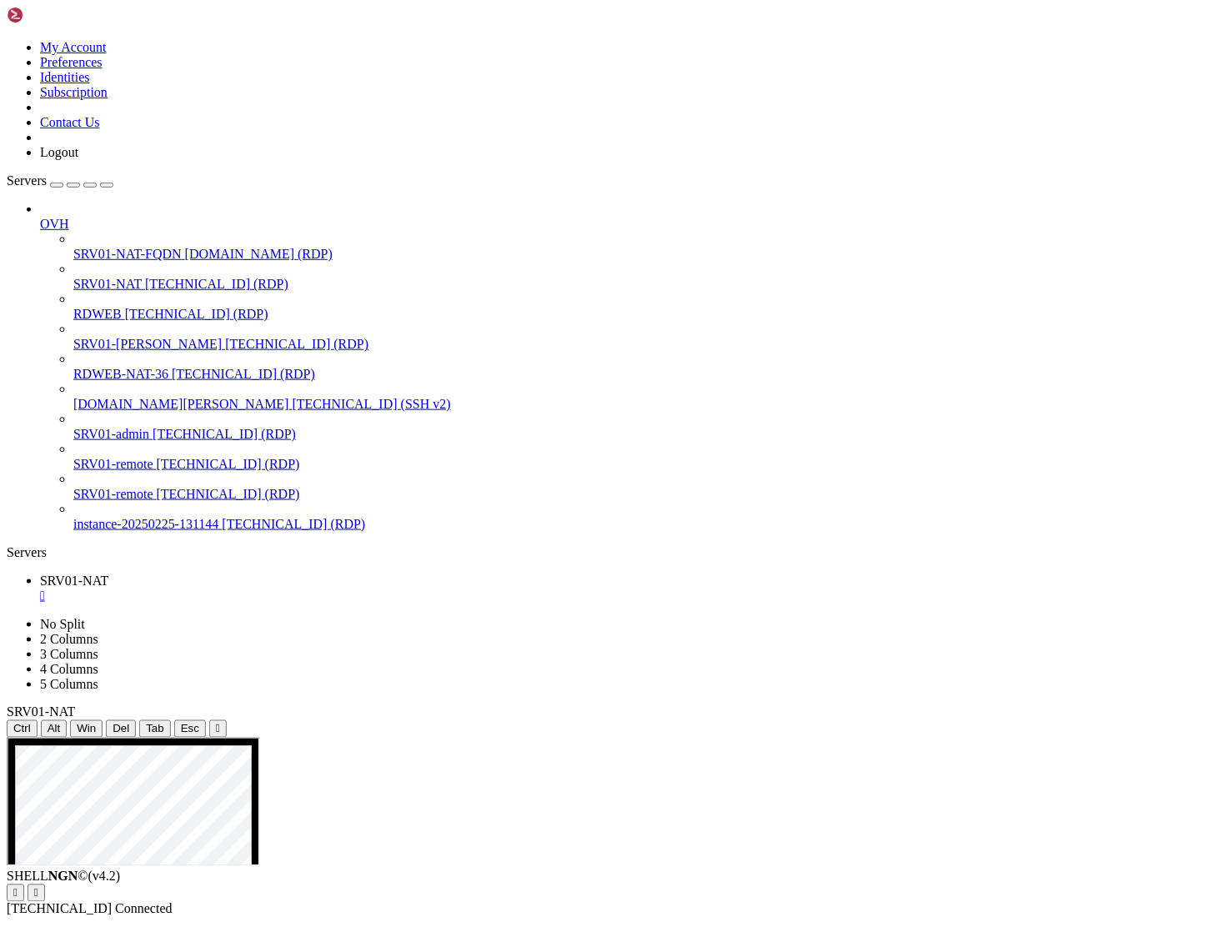
drag, startPoint x: 314, startPoint y: 1316, endPoint x: 428, endPoint y: 1313, distance: 113.4
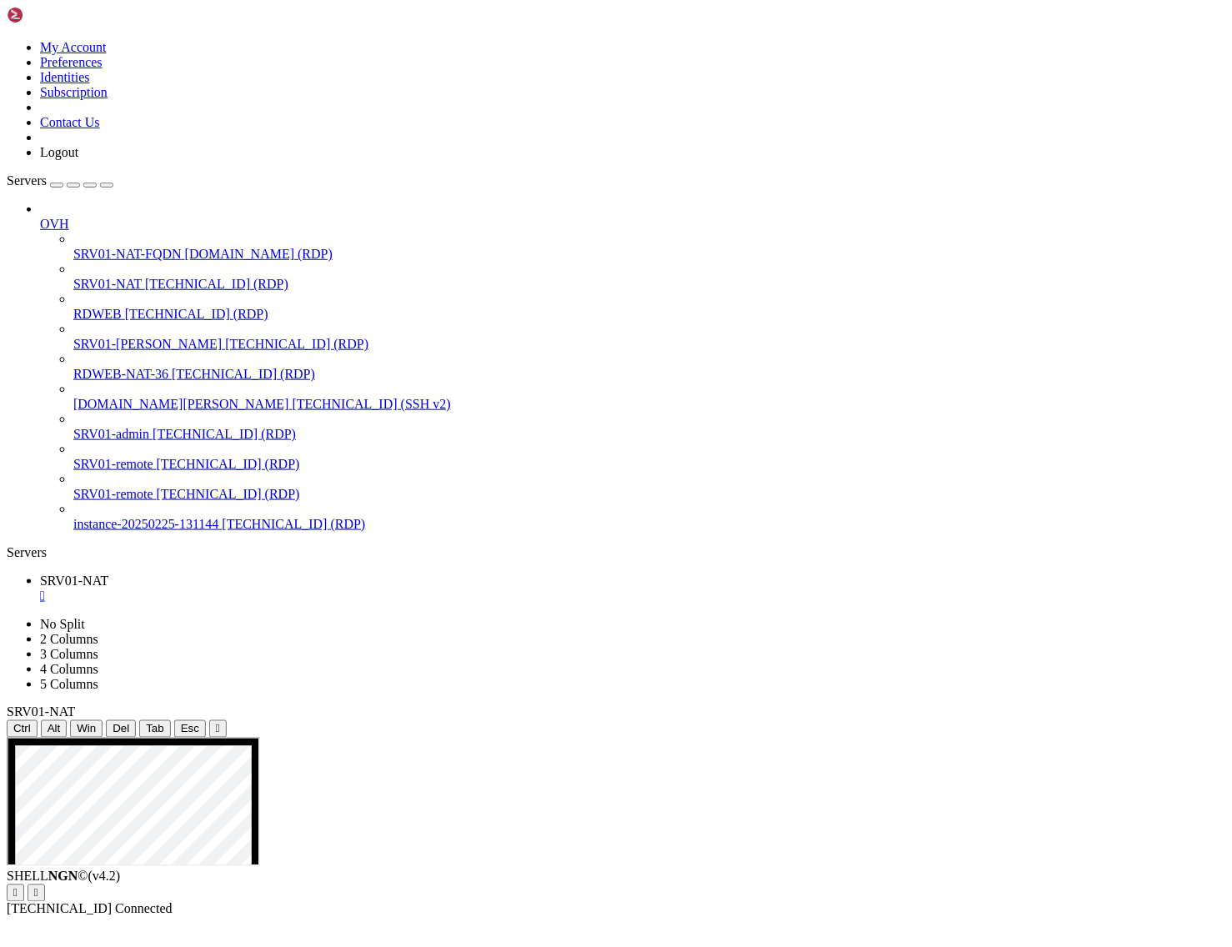
drag, startPoint x: 182, startPoint y: 1306, endPoint x: 446, endPoint y: 1307, distance: 264.3
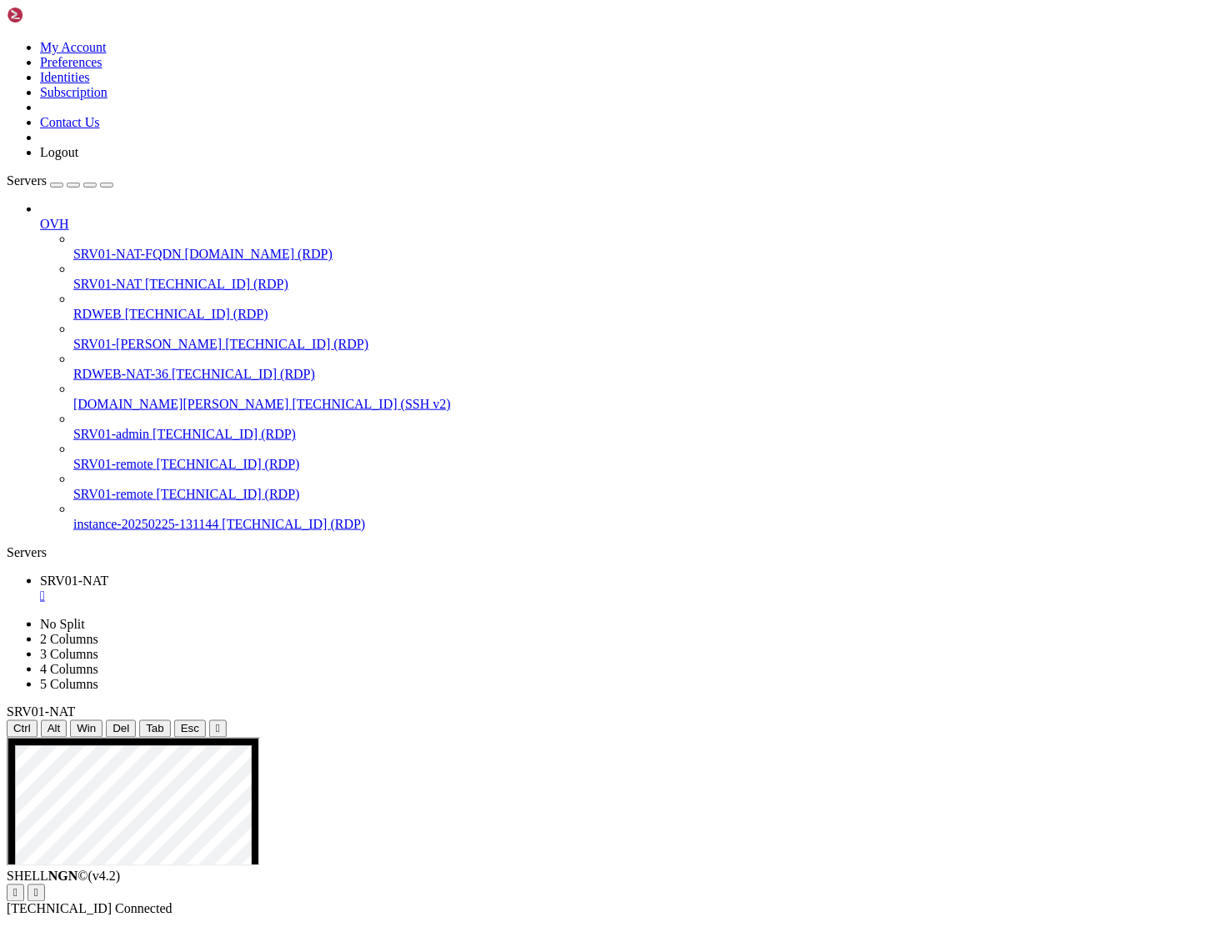
drag, startPoint x: 304, startPoint y: 961, endPoint x: 492, endPoint y: 1216, distance: 316.0
drag, startPoint x: 306, startPoint y: 961, endPoint x: 390, endPoint y: 1036, distance: 112.2
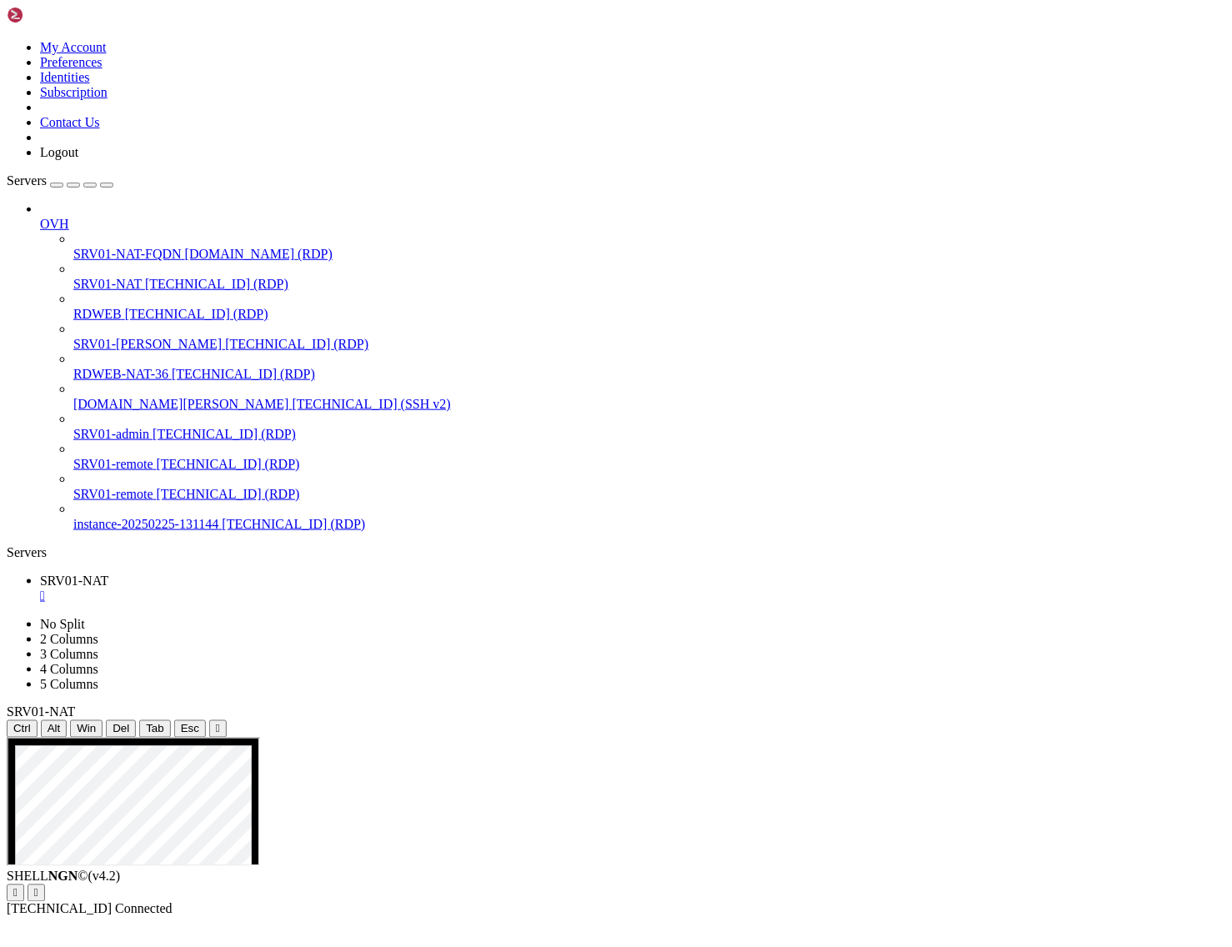
drag, startPoint x: 304, startPoint y: 965, endPoint x: 365, endPoint y: 1185, distance: 228.4
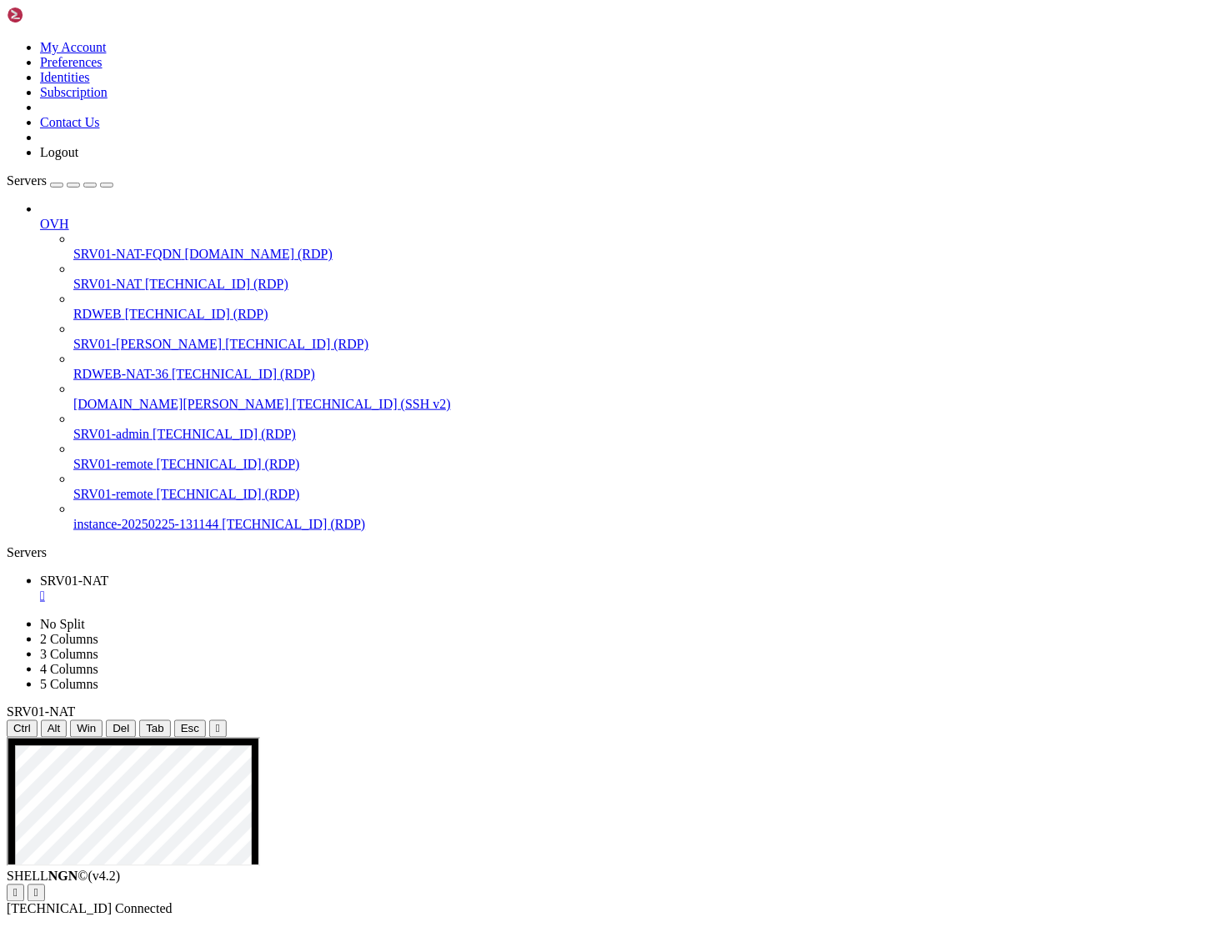
drag, startPoint x: 228, startPoint y: 786, endPoint x: 596, endPoint y: 784, distance: 368.5
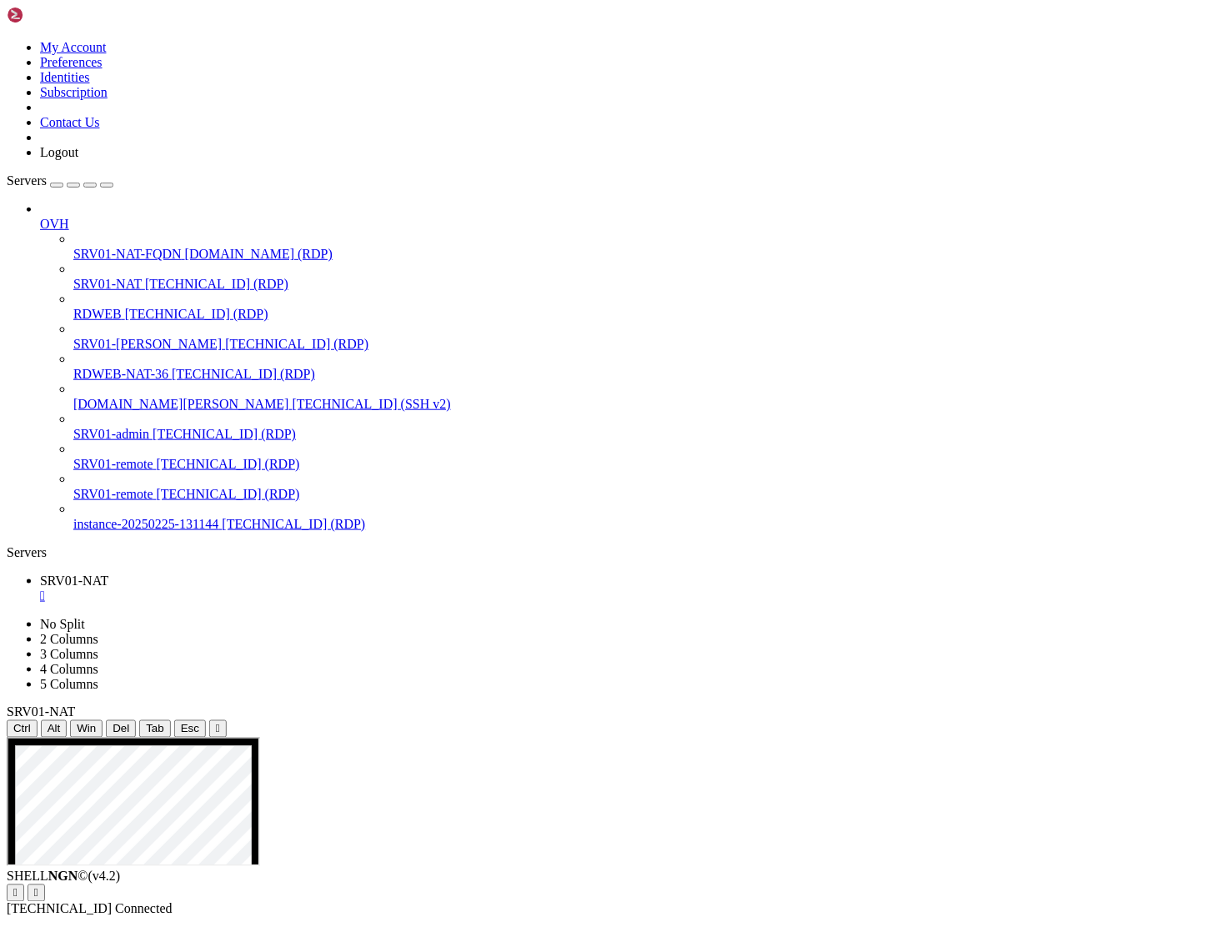
drag, startPoint x: 300, startPoint y: 963, endPoint x: 413, endPoint y: 1150, distance: 218.1
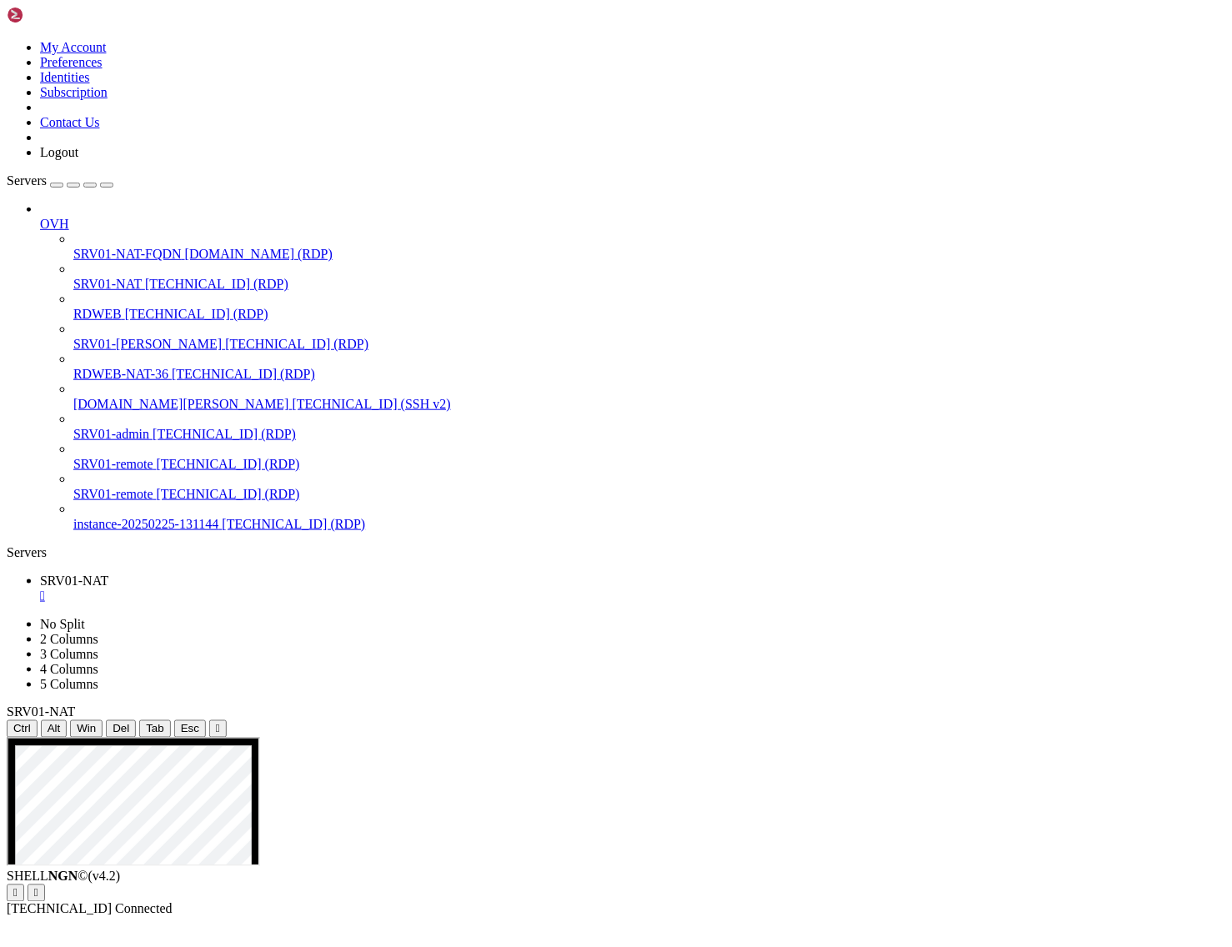
drag, startPoint x: 534, startPoint y: 1096, endPoint x: 607, endPoint y: 1091, distance: 72.7
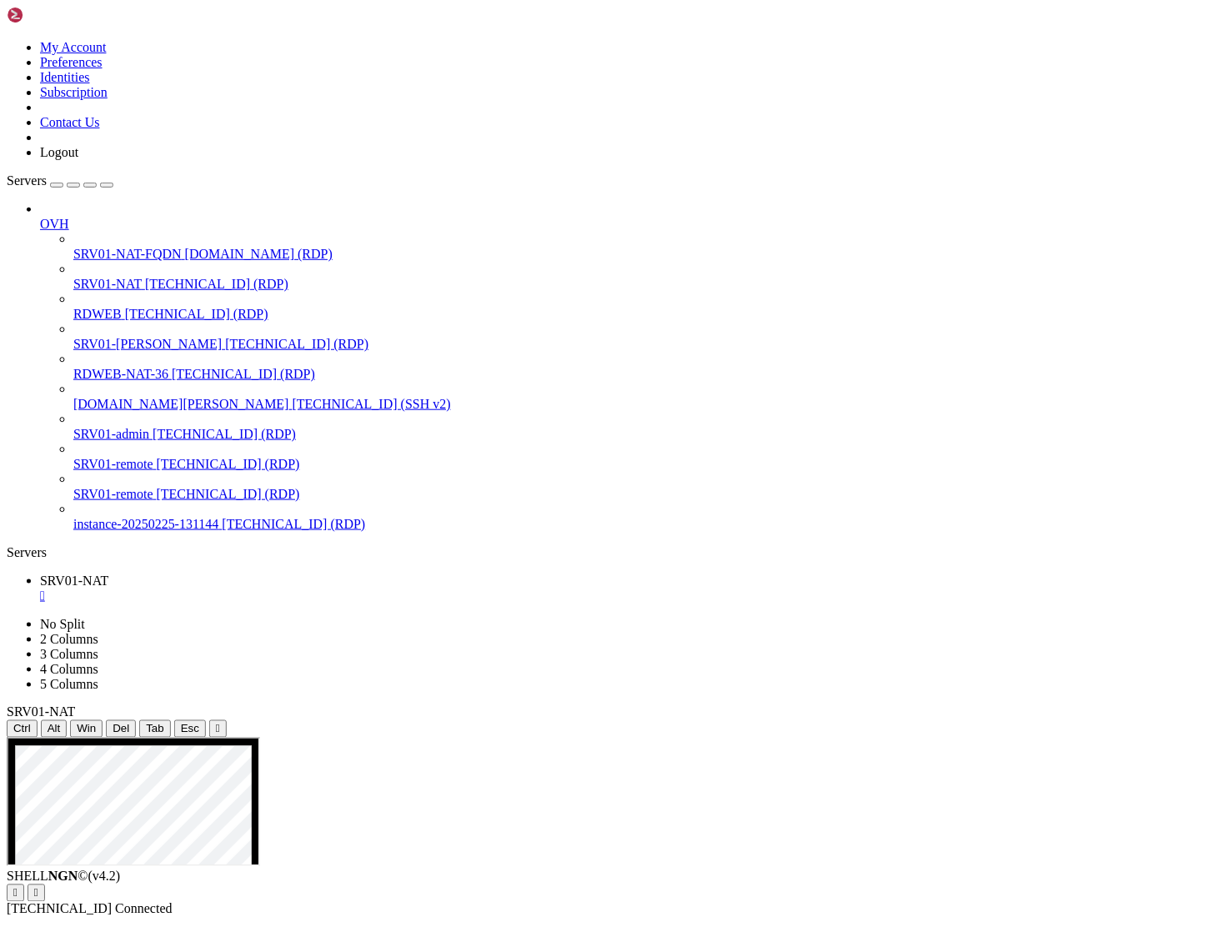
drag, startPoint x: 299, startPoint y: 959, endPoint x: 410, endPoint y: 1151, distance: 222.2
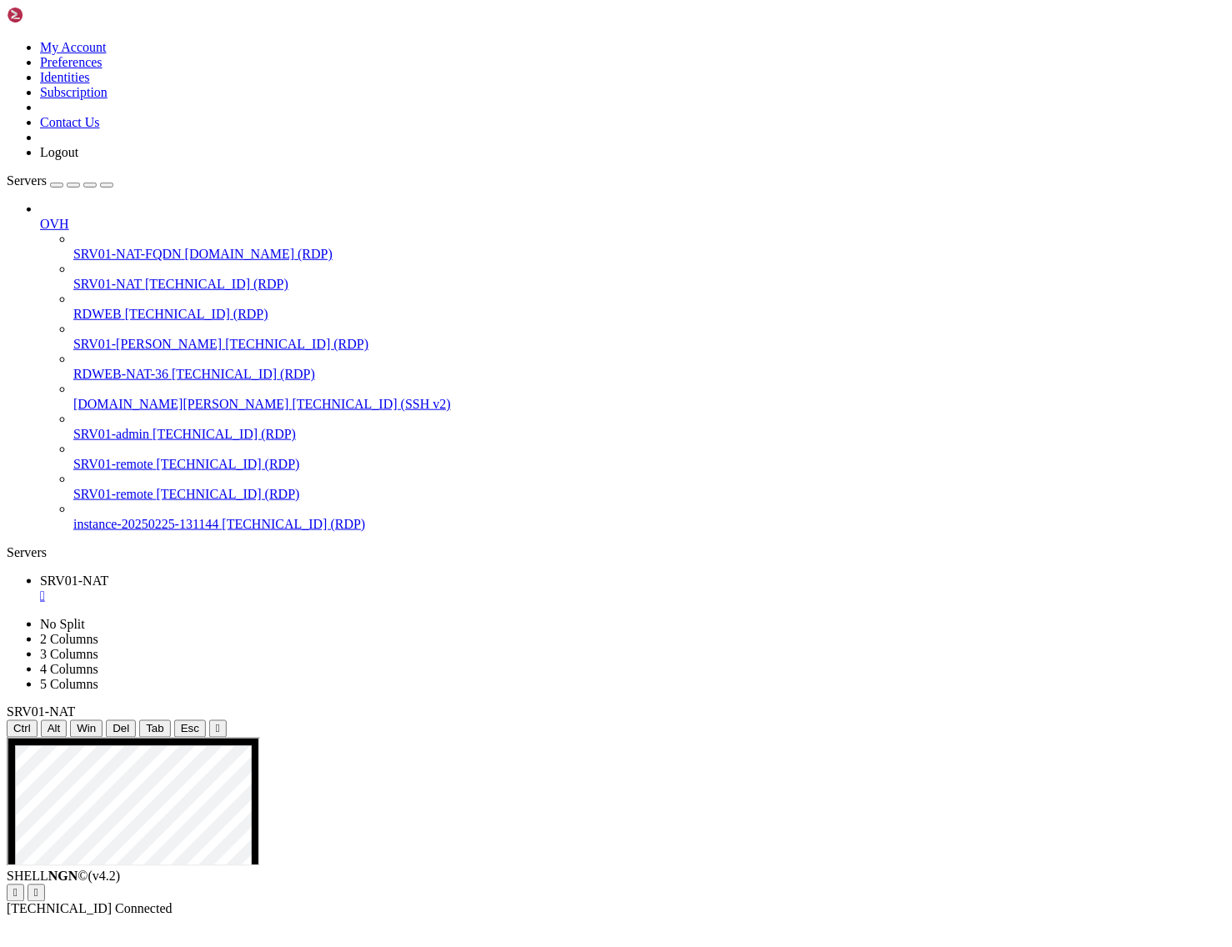
drag, startPoint x: 145, startPoint y: 774, endPoint x: 134, endPoint y: 752, distance: 24.2
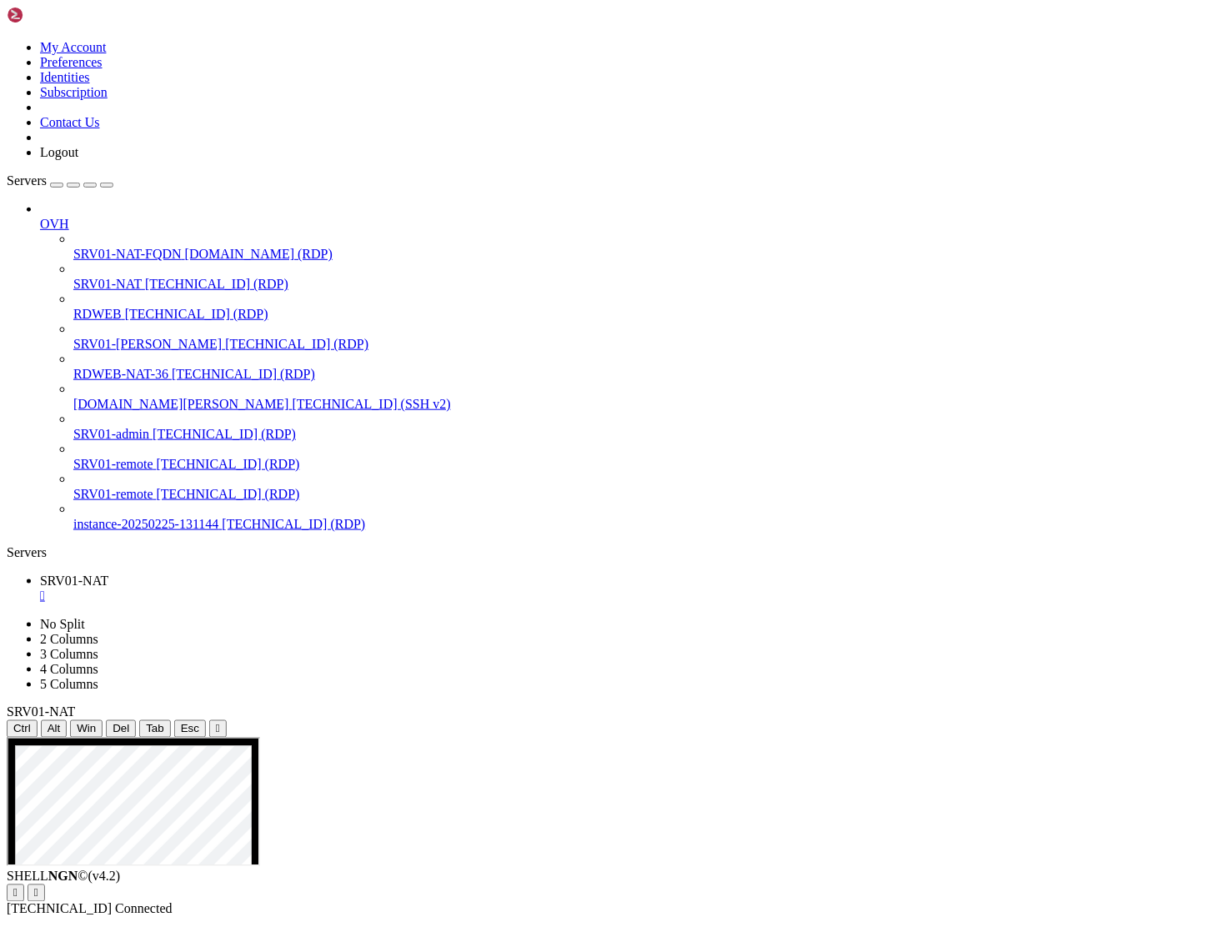
drag, startPoint x: 213, startPoint y: 1223, endPoint x: 138, endPoint y: 1098, distance: 145.8
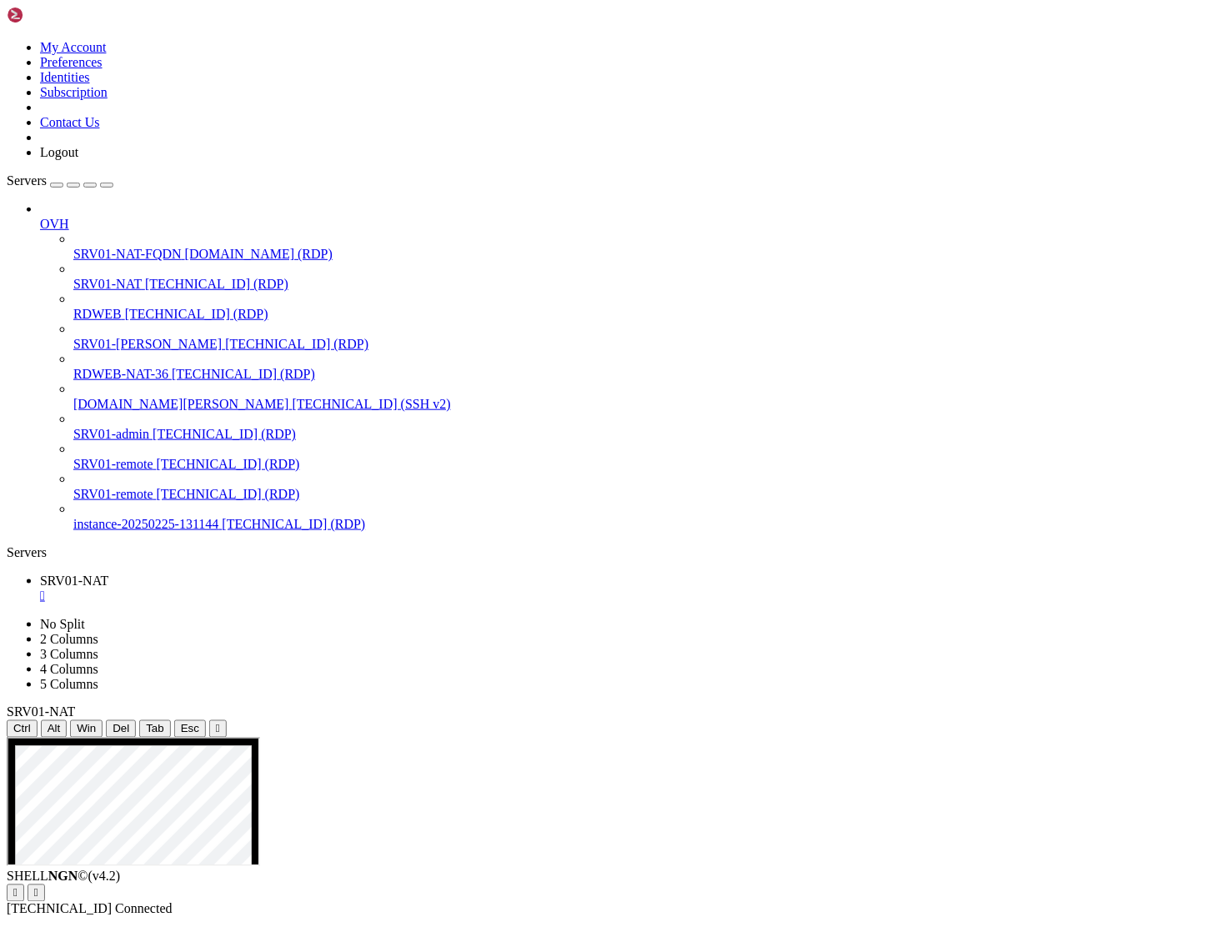
drag, startPoint x: 226, startPoint y: 790, endPoint x: 683, endPoint y: 774, distance: 457.2
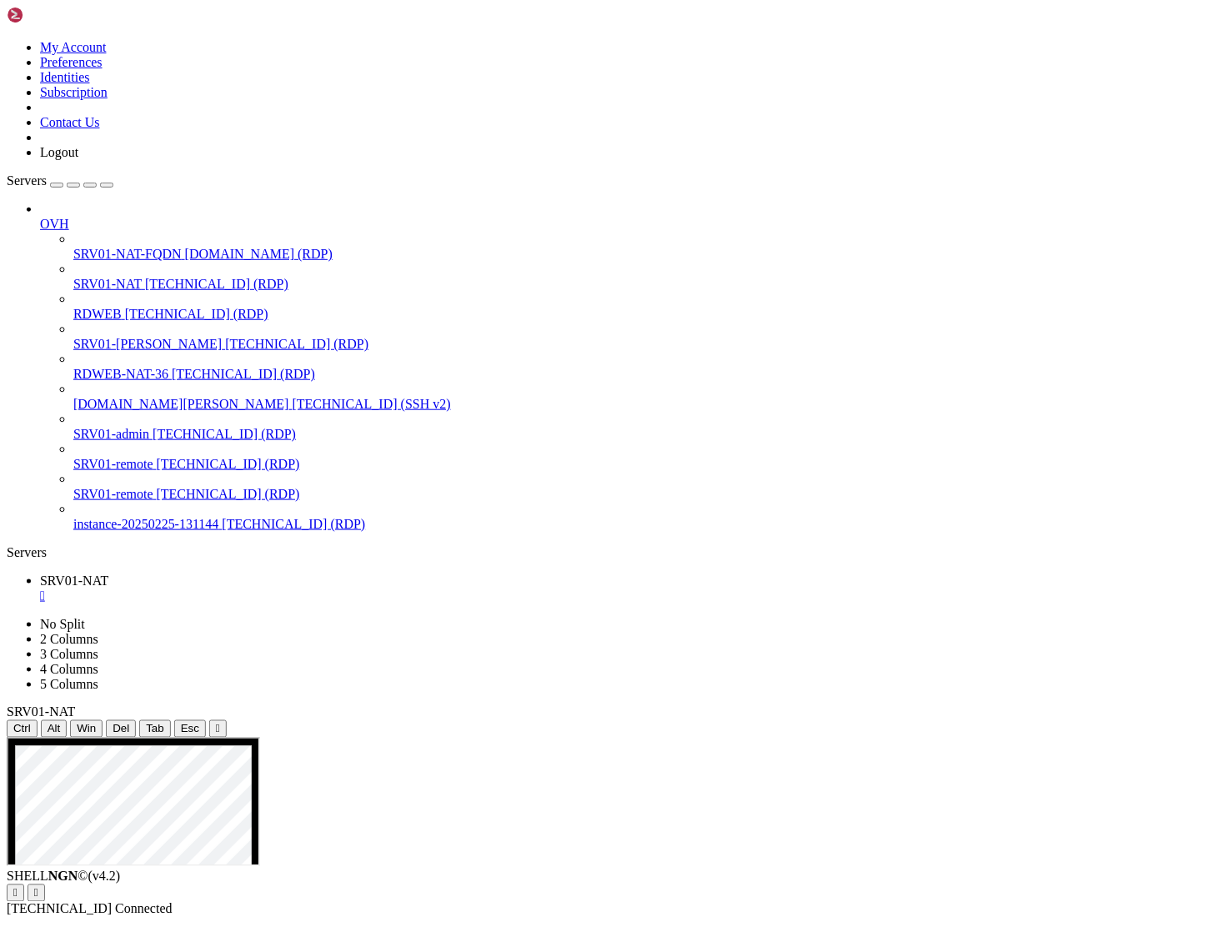
drag, startPoint x: 303, startPoint y: 955, endPoint x: 424, endPoint y: 1168, distance: 245.0
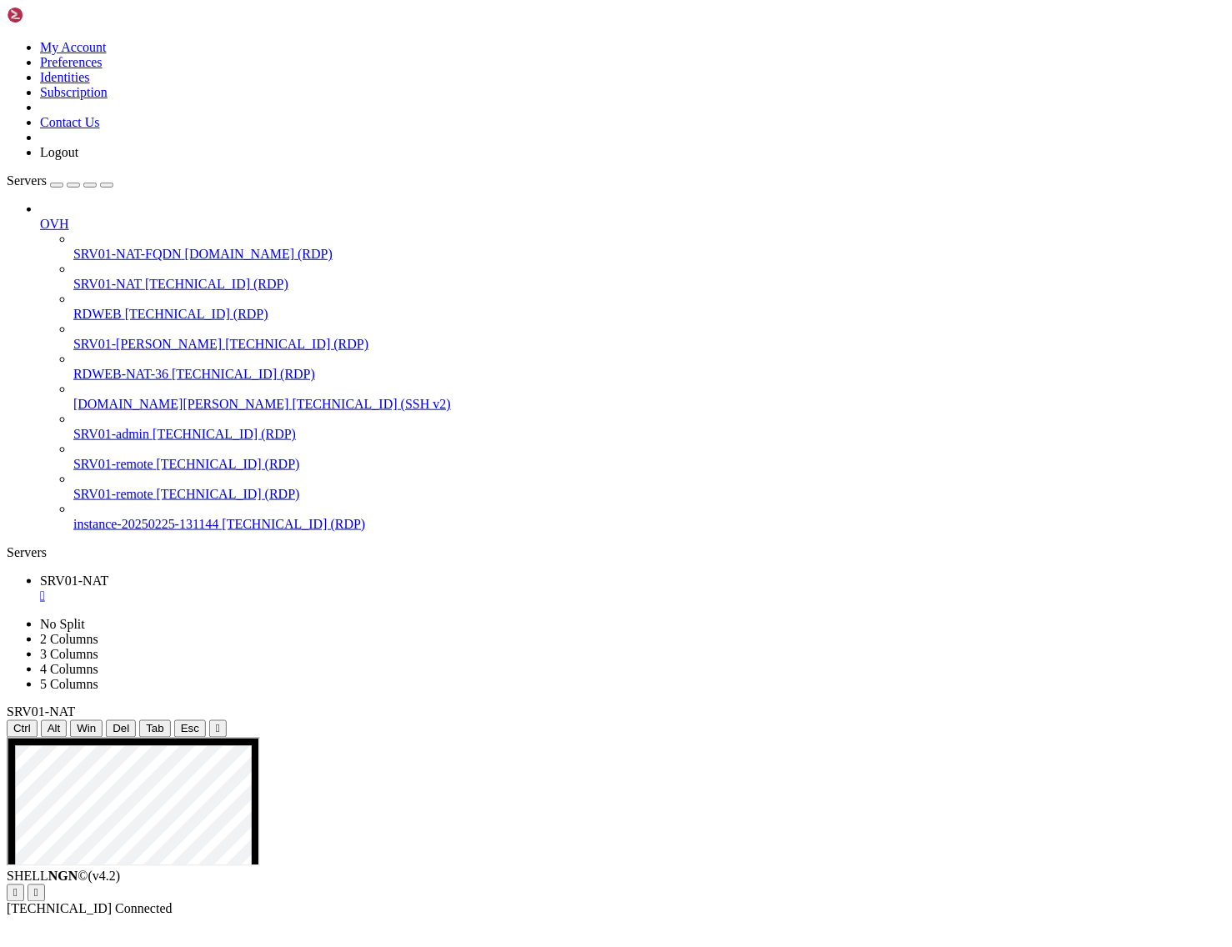
drag, startPoint x: 300, startPoint y: 955, endPoint x: 403, endPoint y: 1155, distance: 224.1
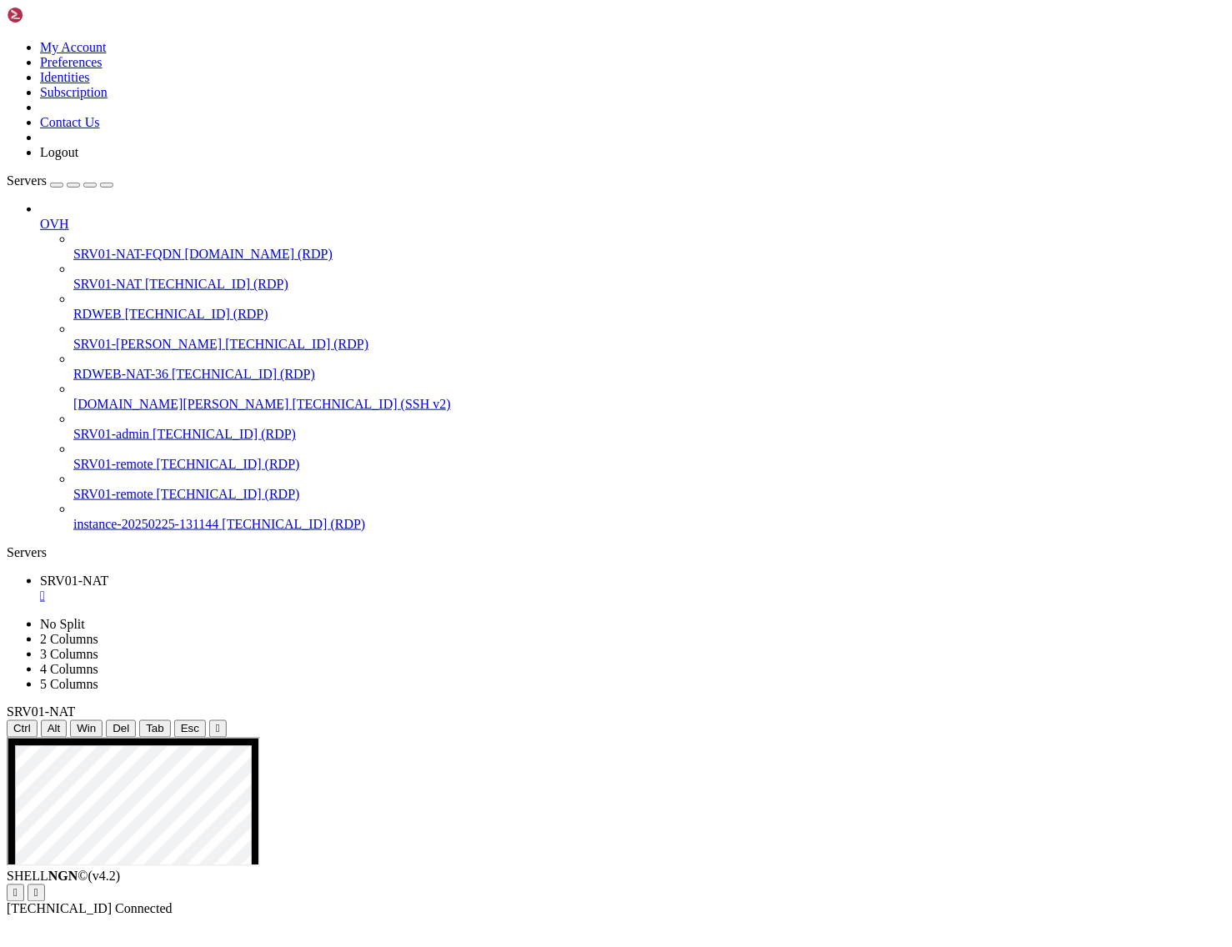
drag, startPoint x: 300, startPoint y: 957, endPoint x: 481, endPoint y: 1164, distance: 274.7
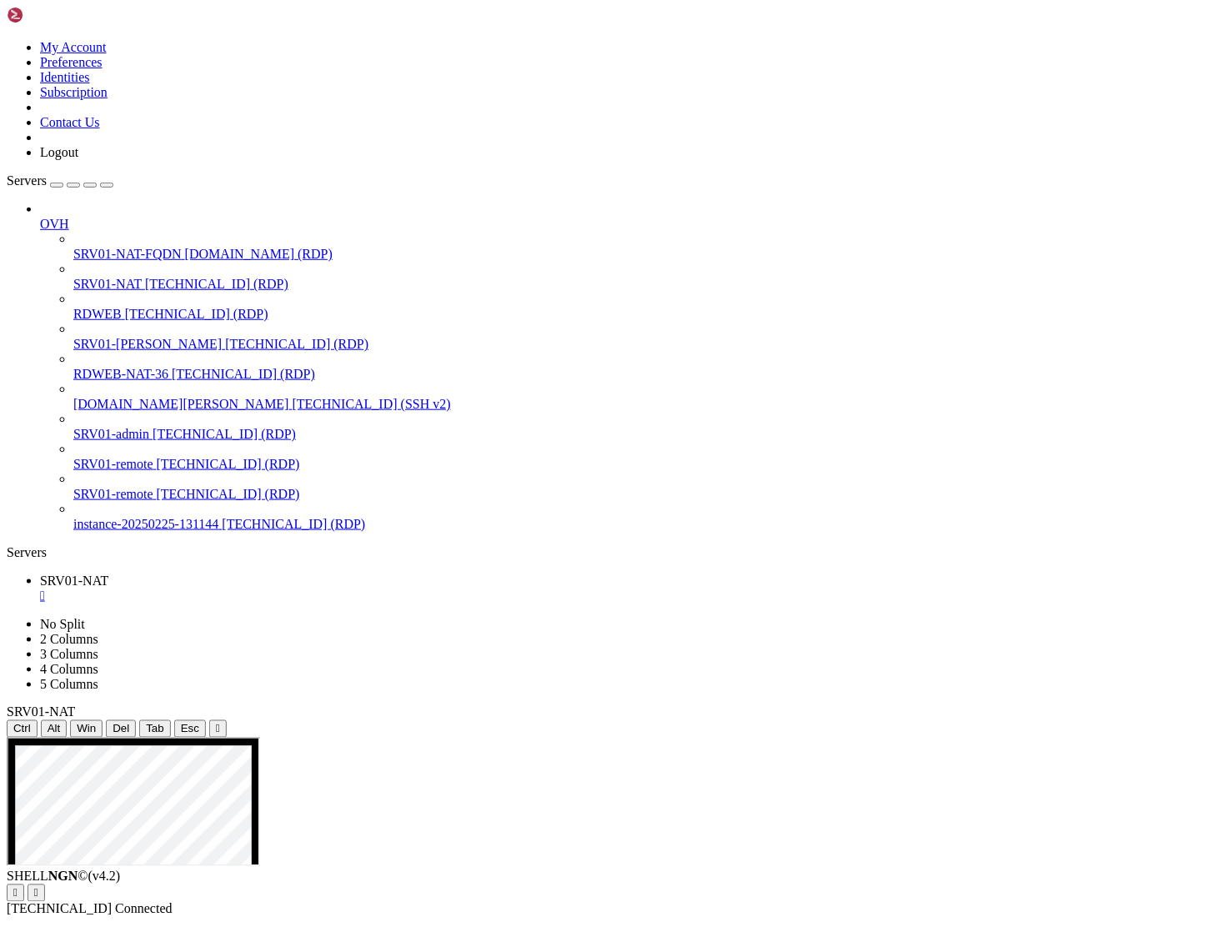
click at [582, 917] on div "SHELL NGN © (v 4.2 )   [TECHNICAL_ID] Connected" at bounding box center [616, 894] width 1219 height 48
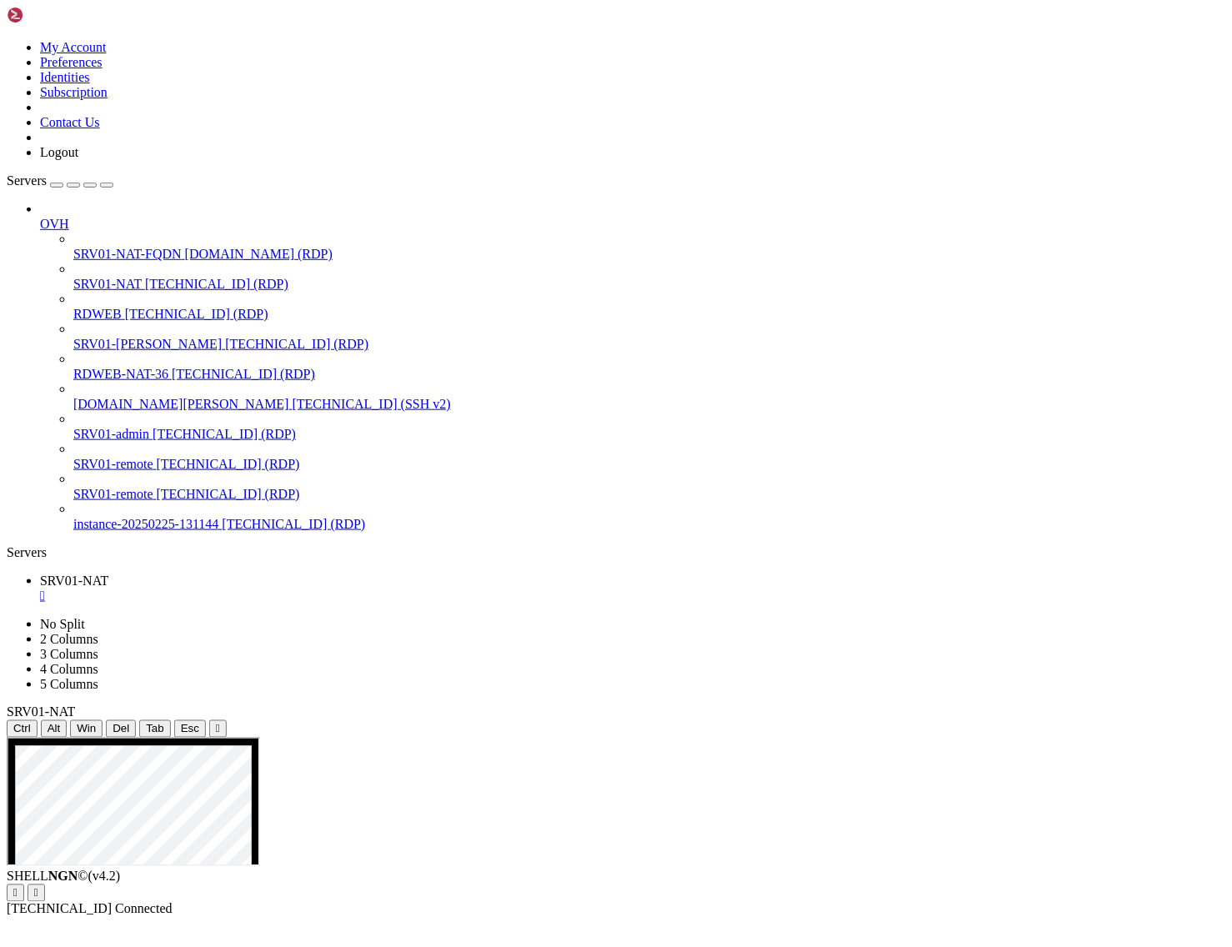
drag, startPoint x: 306, startPoint y: 965, endPoint x: 651, endPoint y: 1172, distance: 402.4
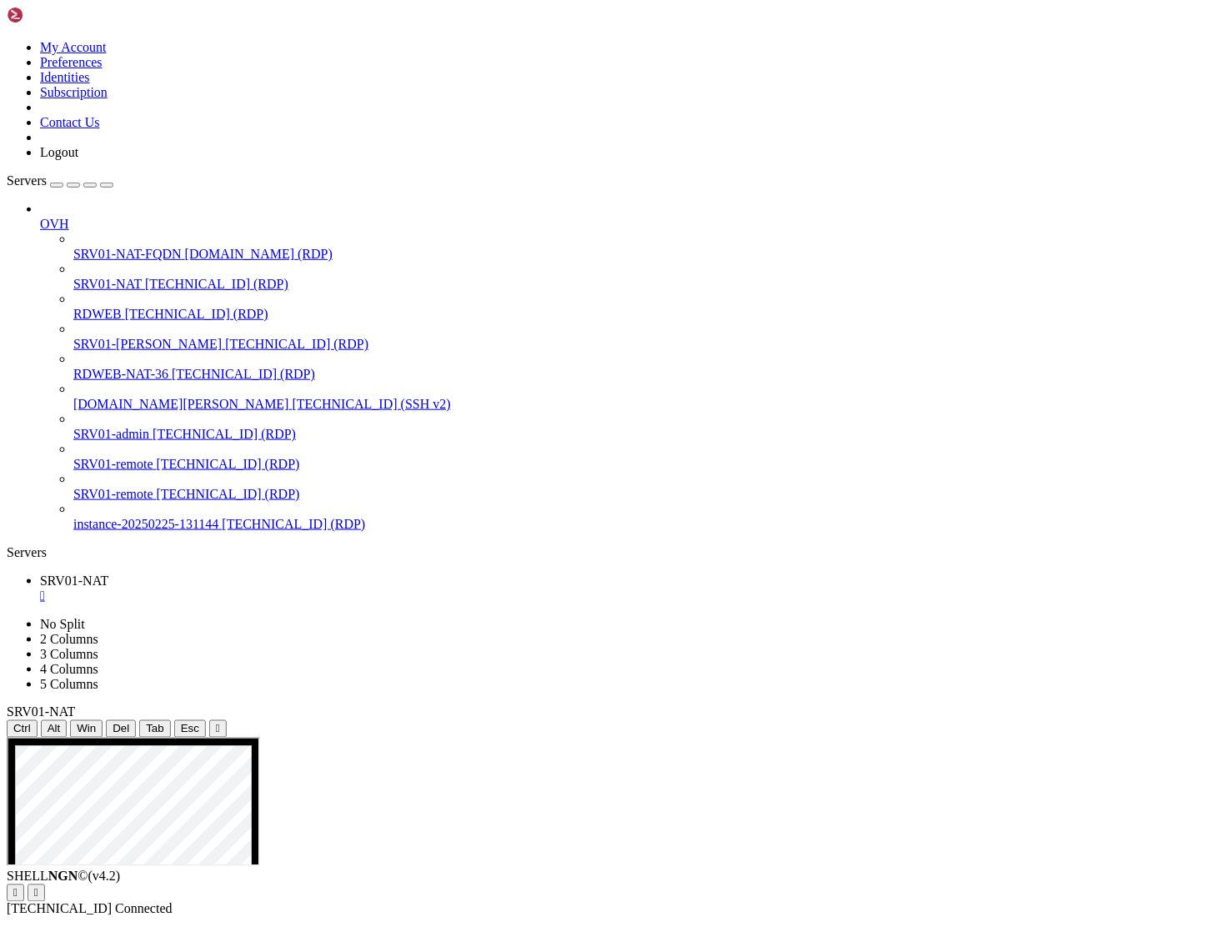
drag, startPoint x: 323, startPoint y: 1215, endPoint x: 153, endPoint y: 1022, distance: 257.5
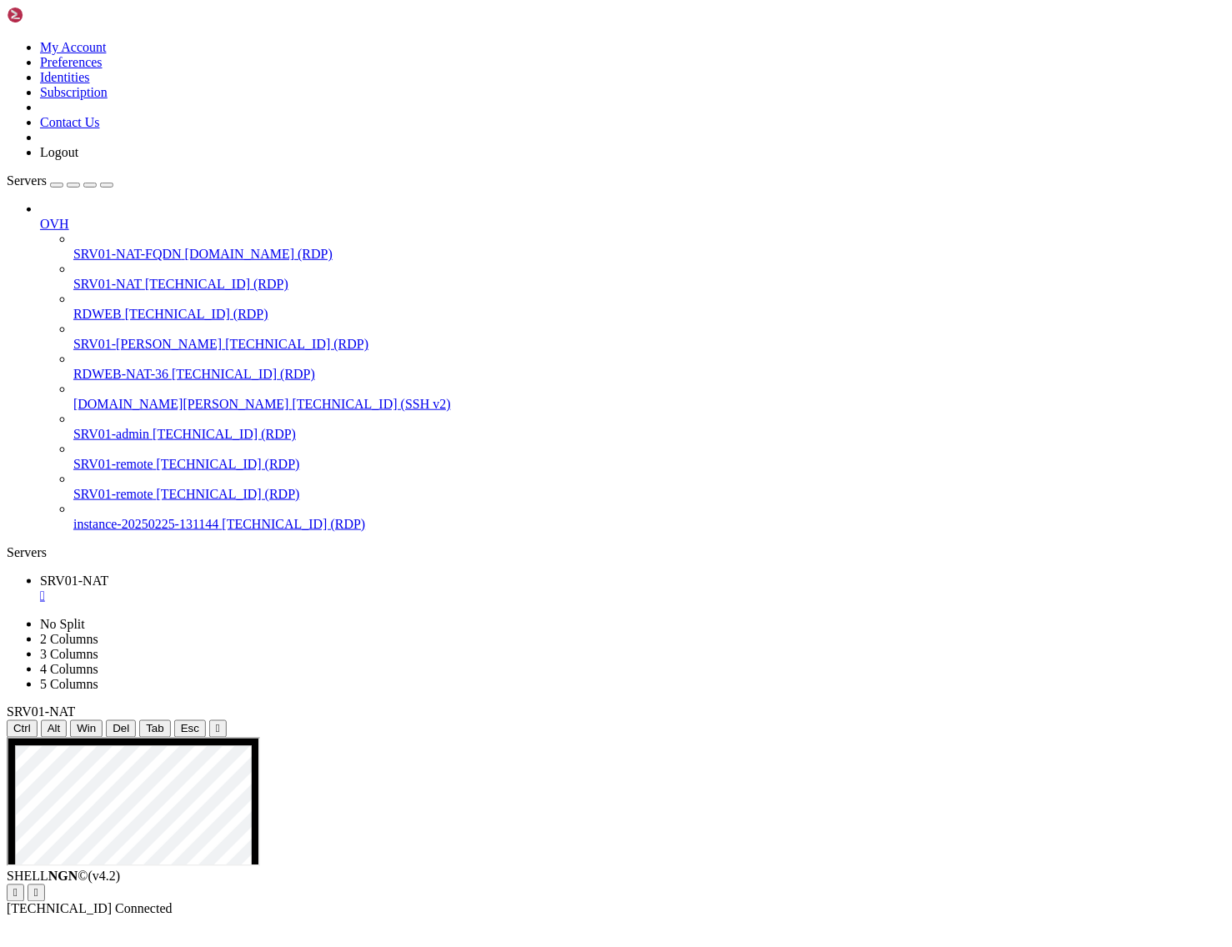
drag, startPoint x: 219, startPoint y: 785, endPoint x: 696, endPoint y: 836, distance: 479.7
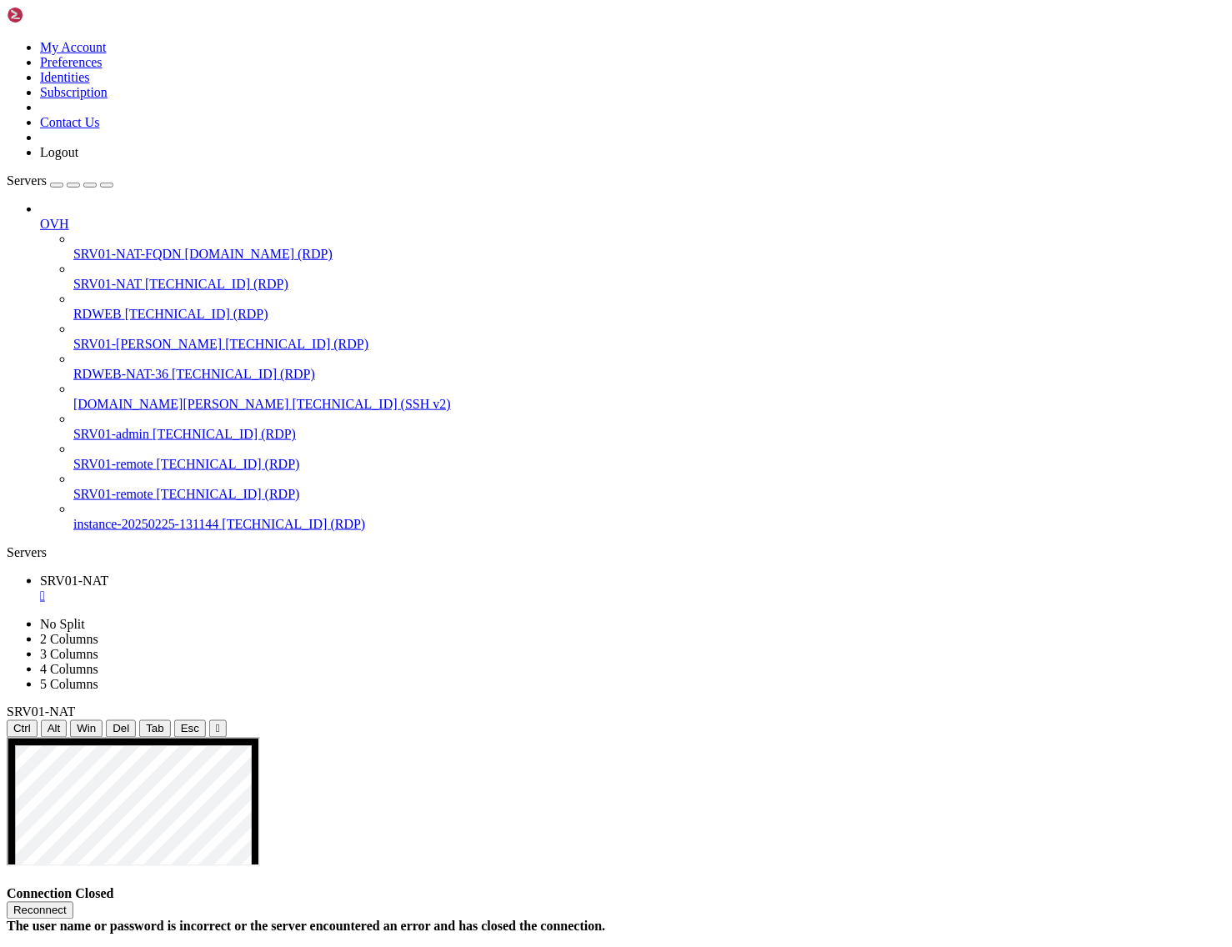
click at [73, 902] on button "Reconnect" at bounding box center [40, 911] width 67 height 18
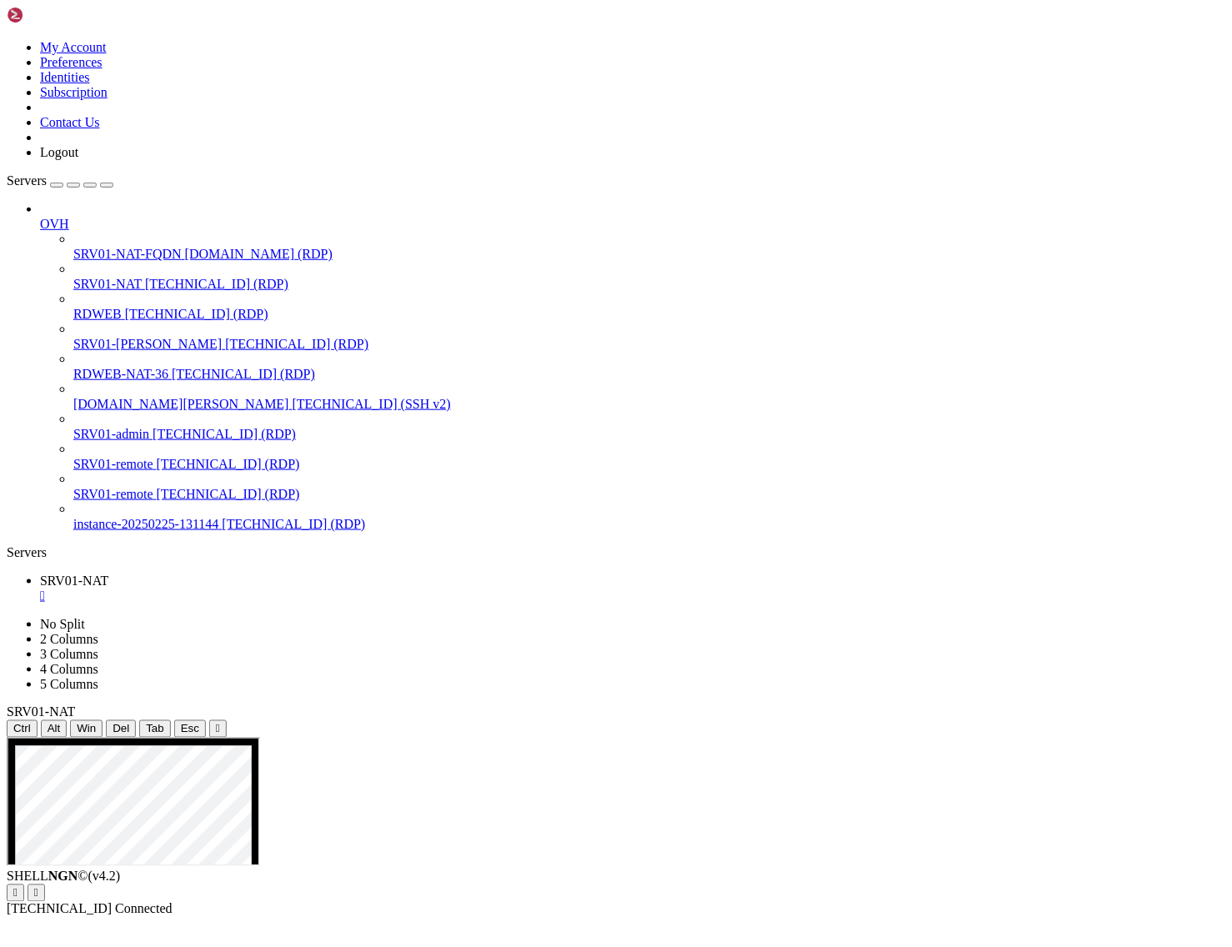
drag, startPoint x: 304, startPoint y: 963, endPoint x: 593, endPoint y: 1243, distance: 402.1
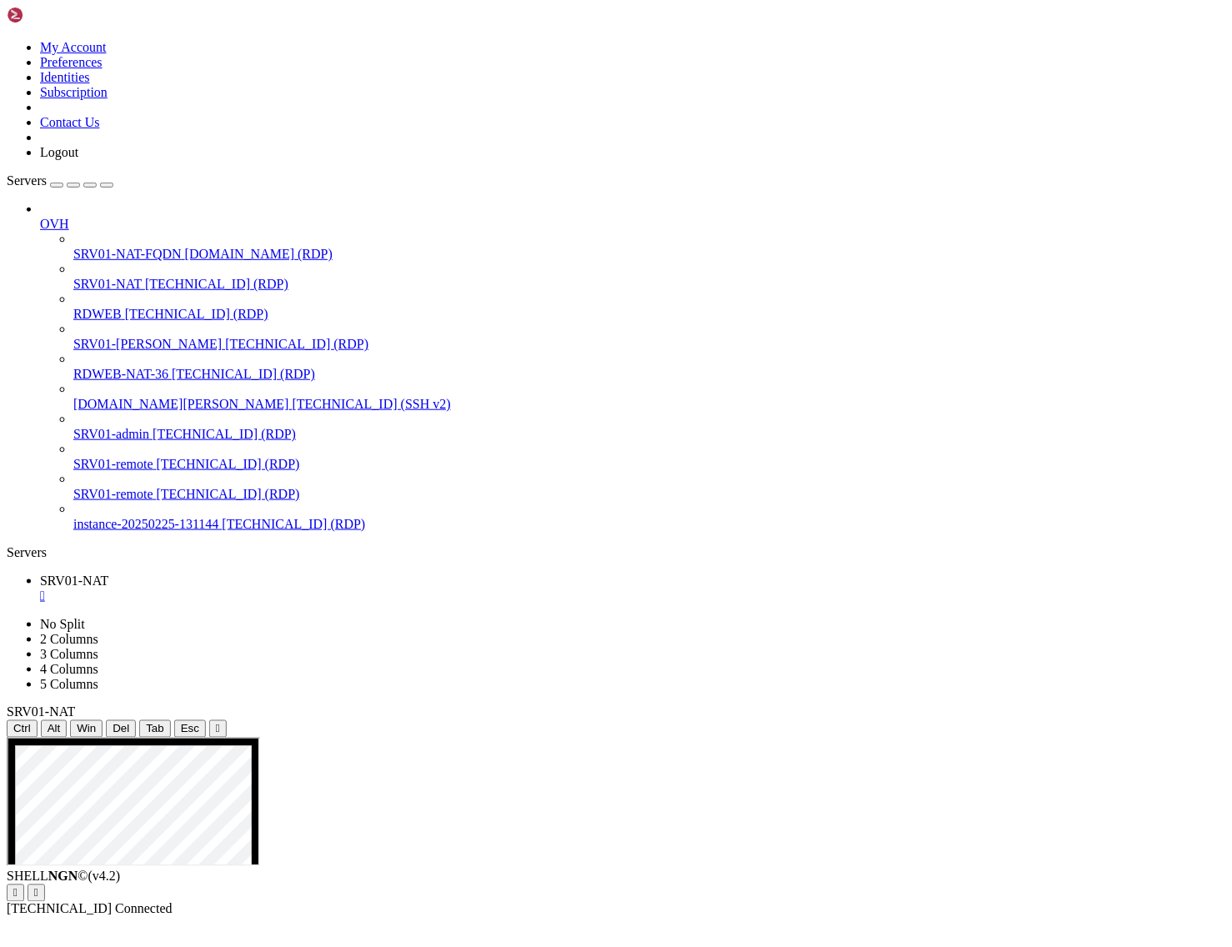
drag, startPoint x: 306, startPoint y: 965, endPoint x: 609, endPoint y: 1234, distance: 405.2
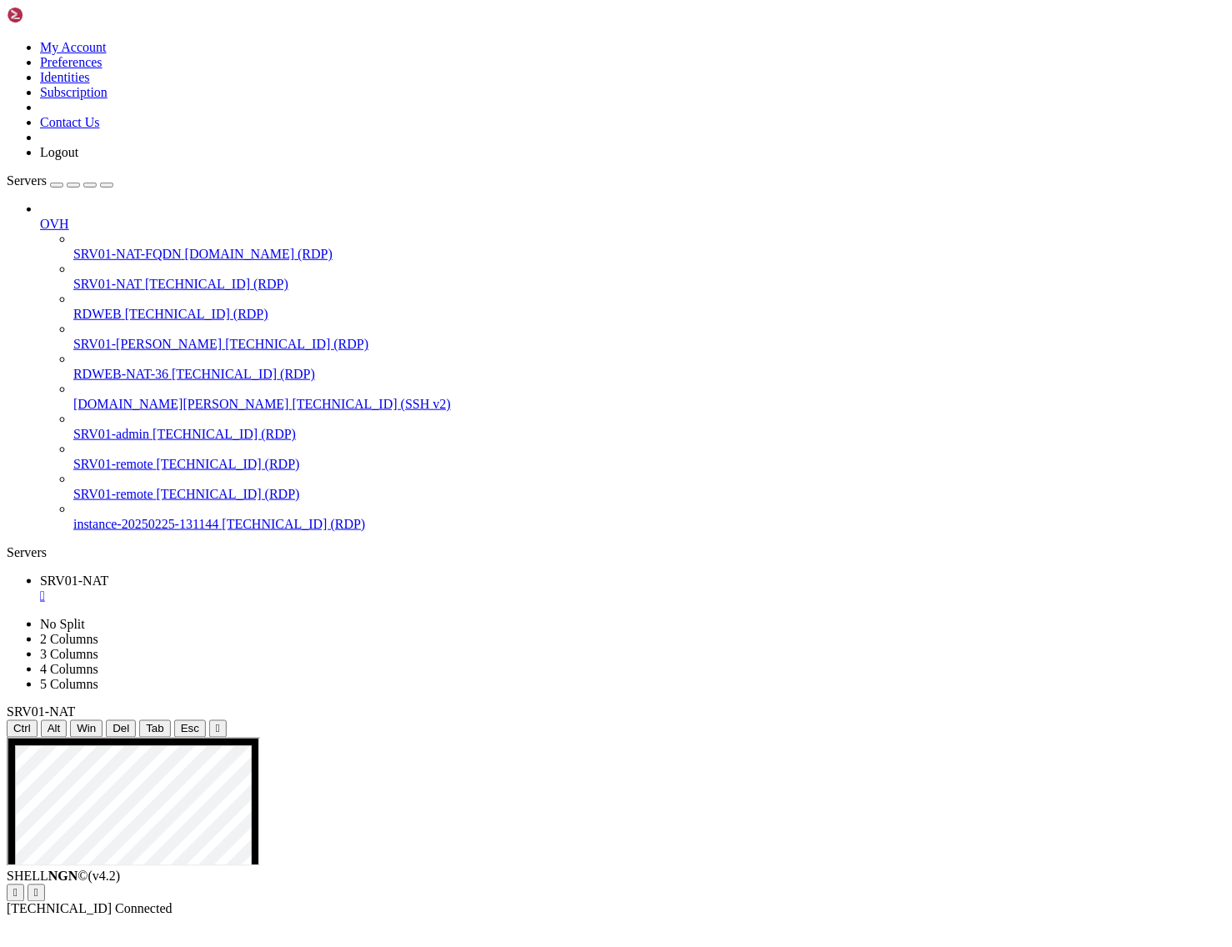
drag, startPoint x: 303, startPoint y: 961, endPoint x: 624, endPoint y: 1136, distance: 366.4
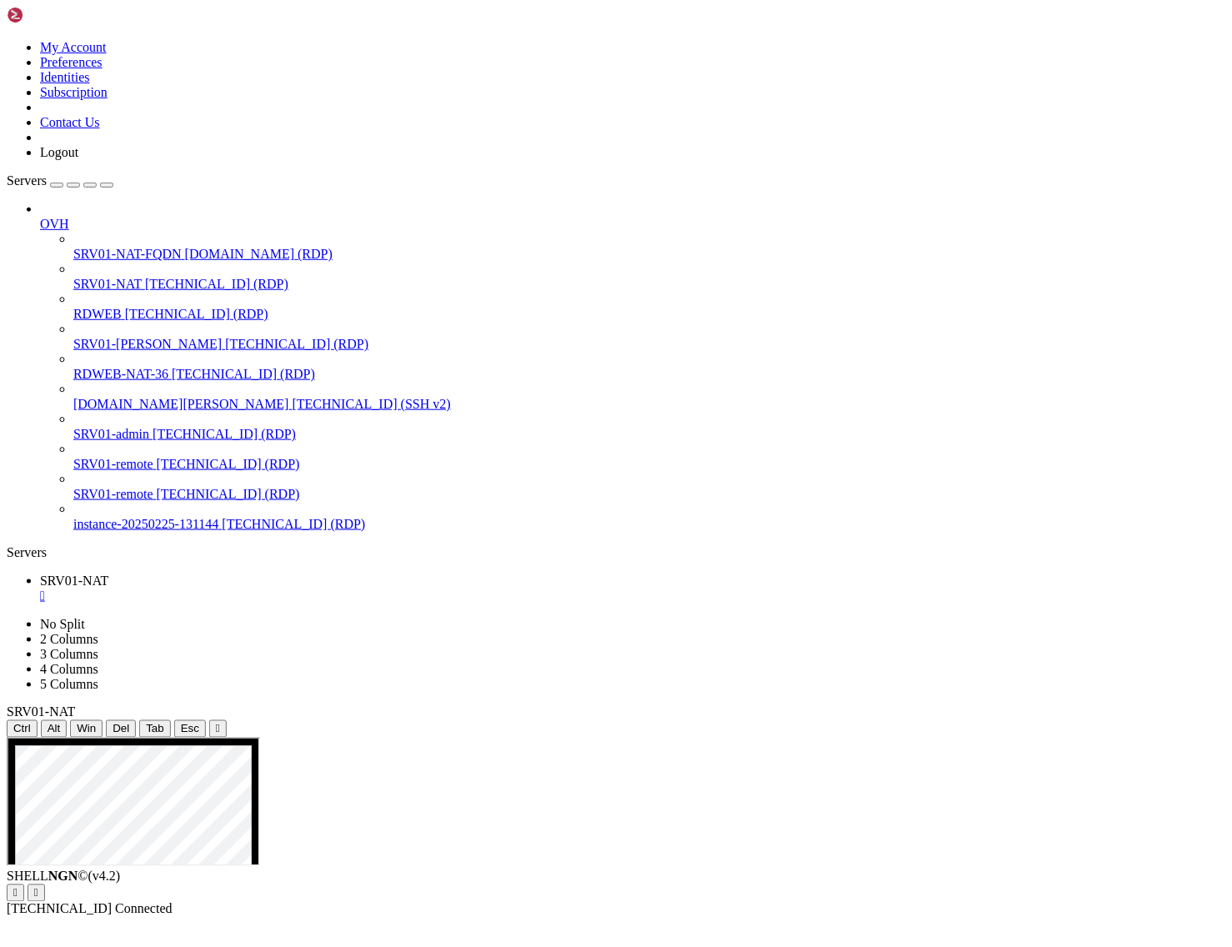
click at [409, 917] on div "SHELL NGN © (v 4.2 )   [TECHNICAL_ID] Connected" at bounding box center [616, 894] width 1219 height 48
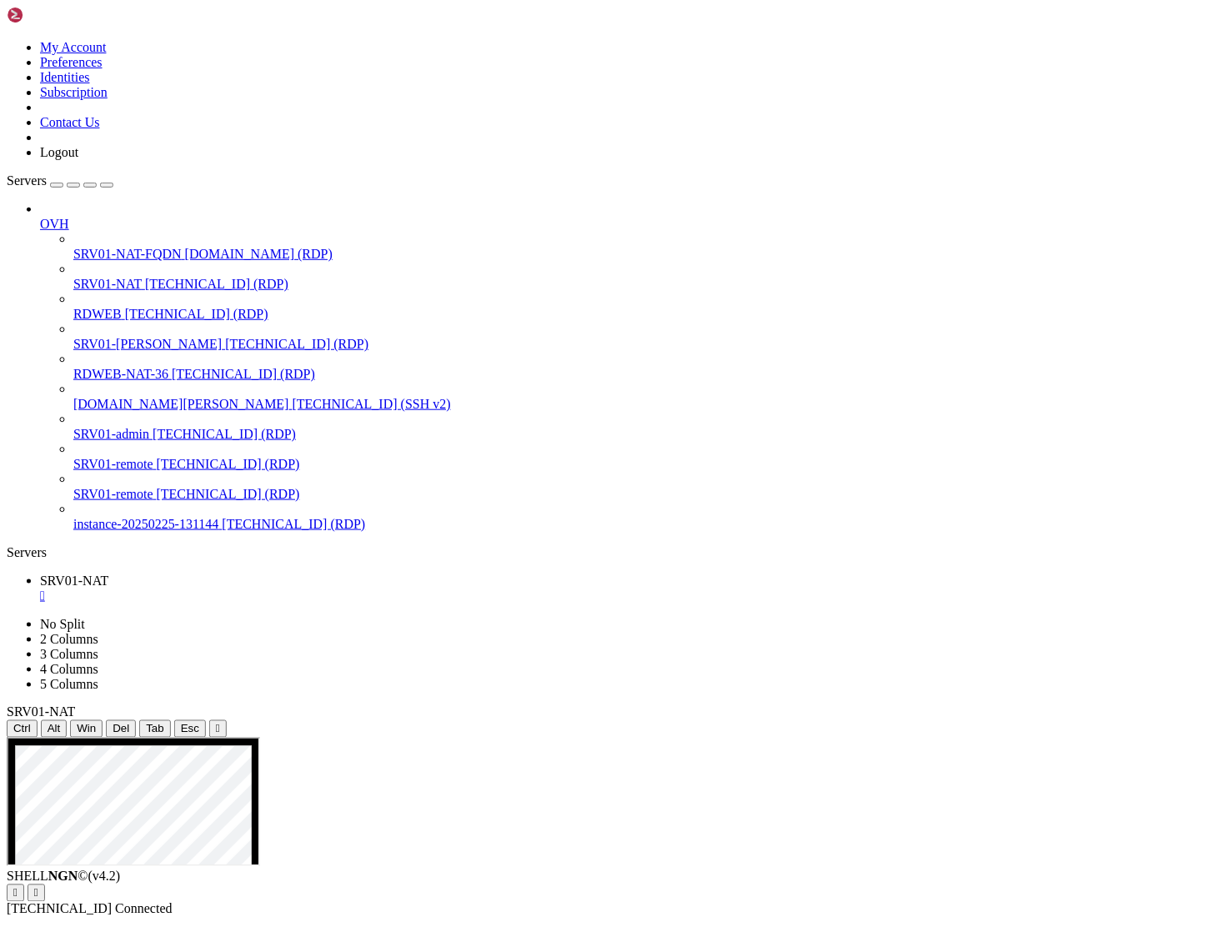
drag, startPoint x: 694, startPoint y: 1108, endPoint x: 521, endPoint y: 1078, distance: 175.2
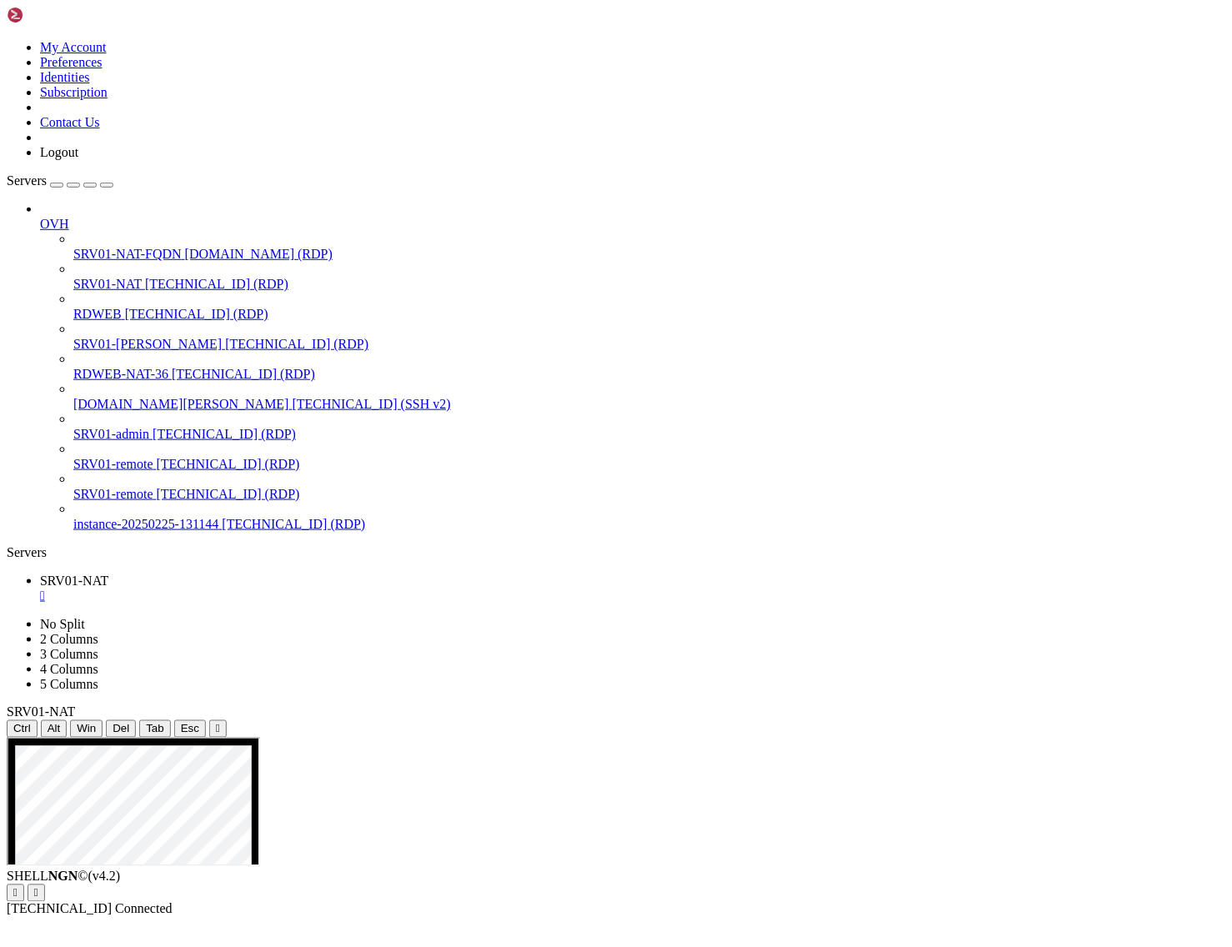
drag, startPoint x: 192, startPoint y: 816, endPoint x: 306, endPoint y: 821, distance: 114.3
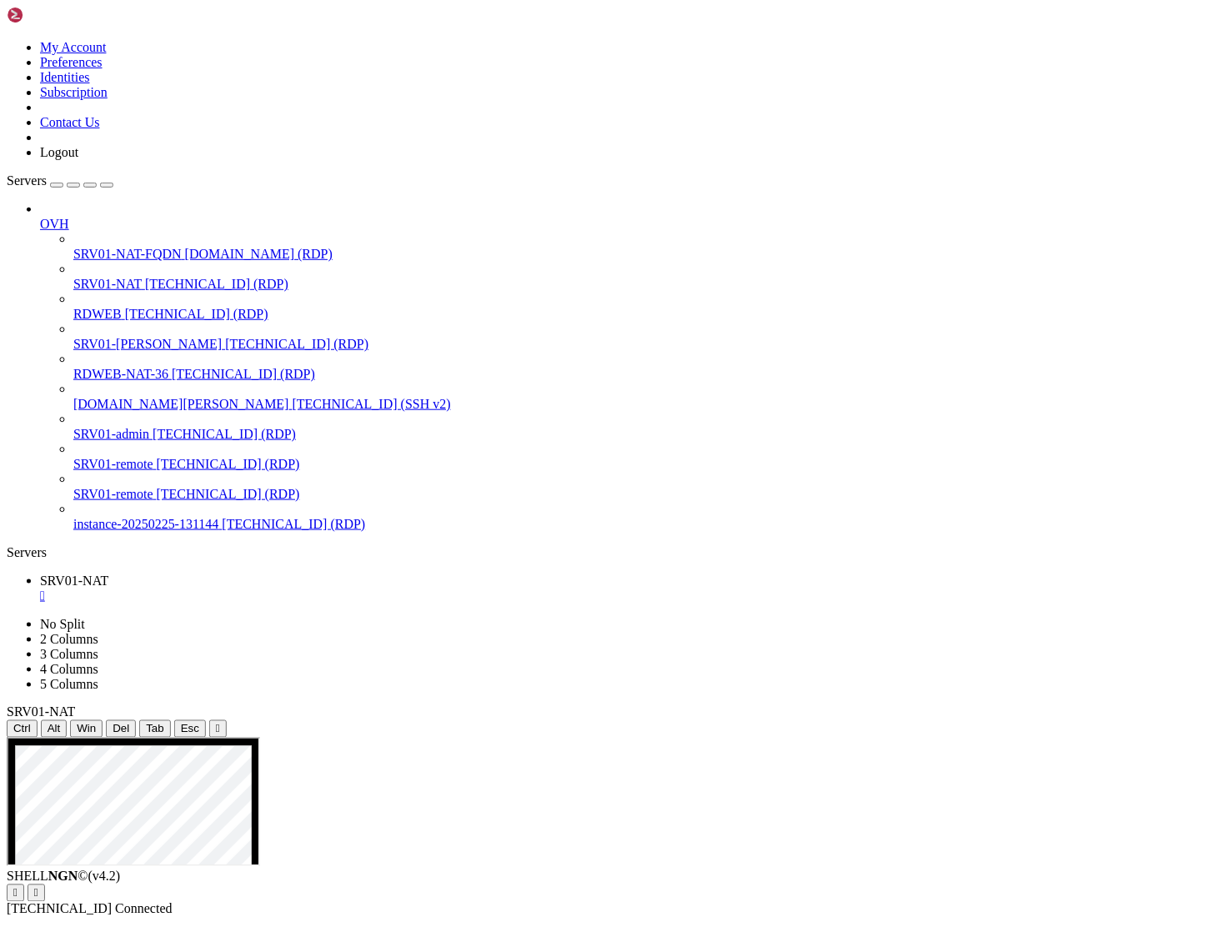
drag, startPoint x: 354, startPoint y: 814, endPoint x: 197, endPoint y: 816, distance: 157.6
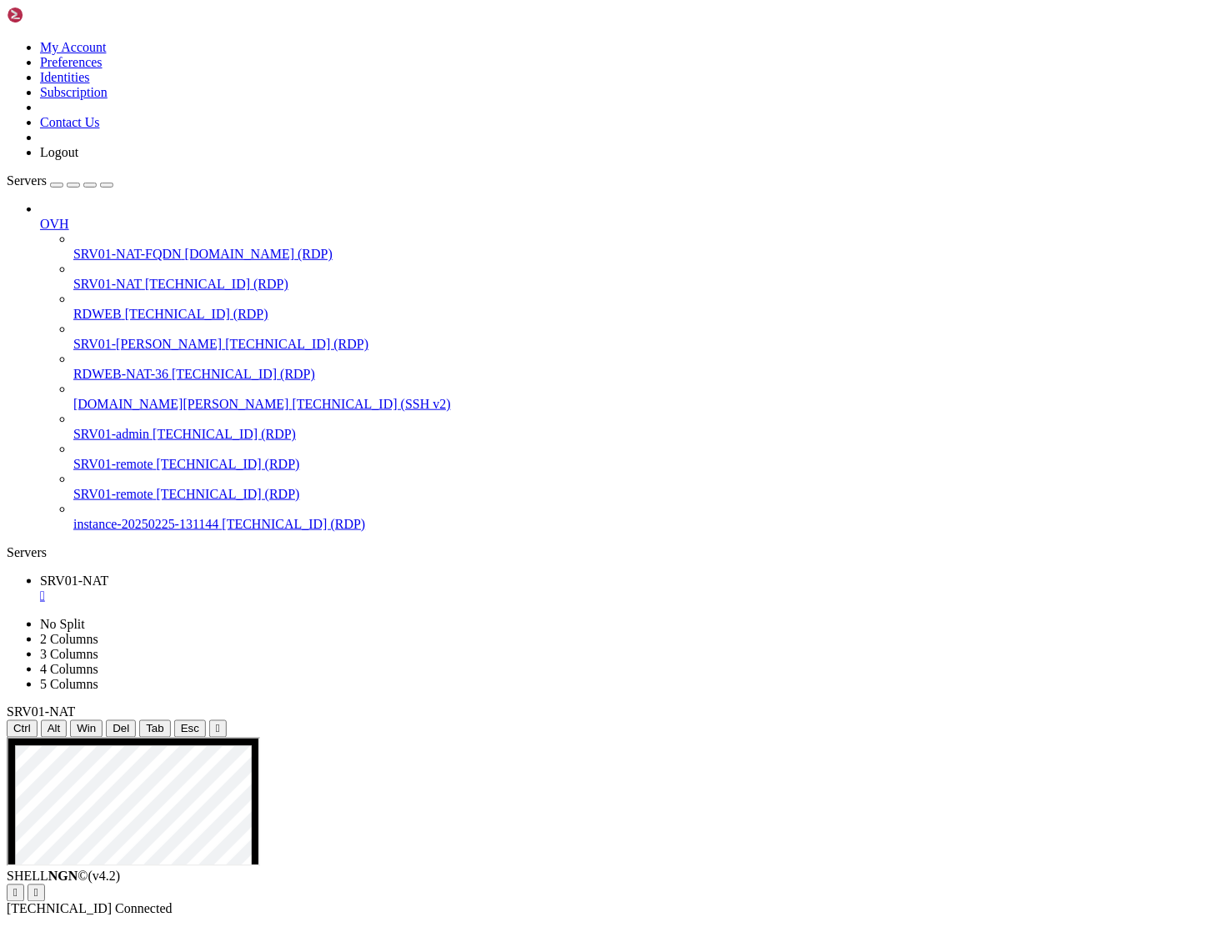
drag, startPoint x: 183, startPoint y: 800, endPoint x: 332, endPoint y: 825, distance: 150.5
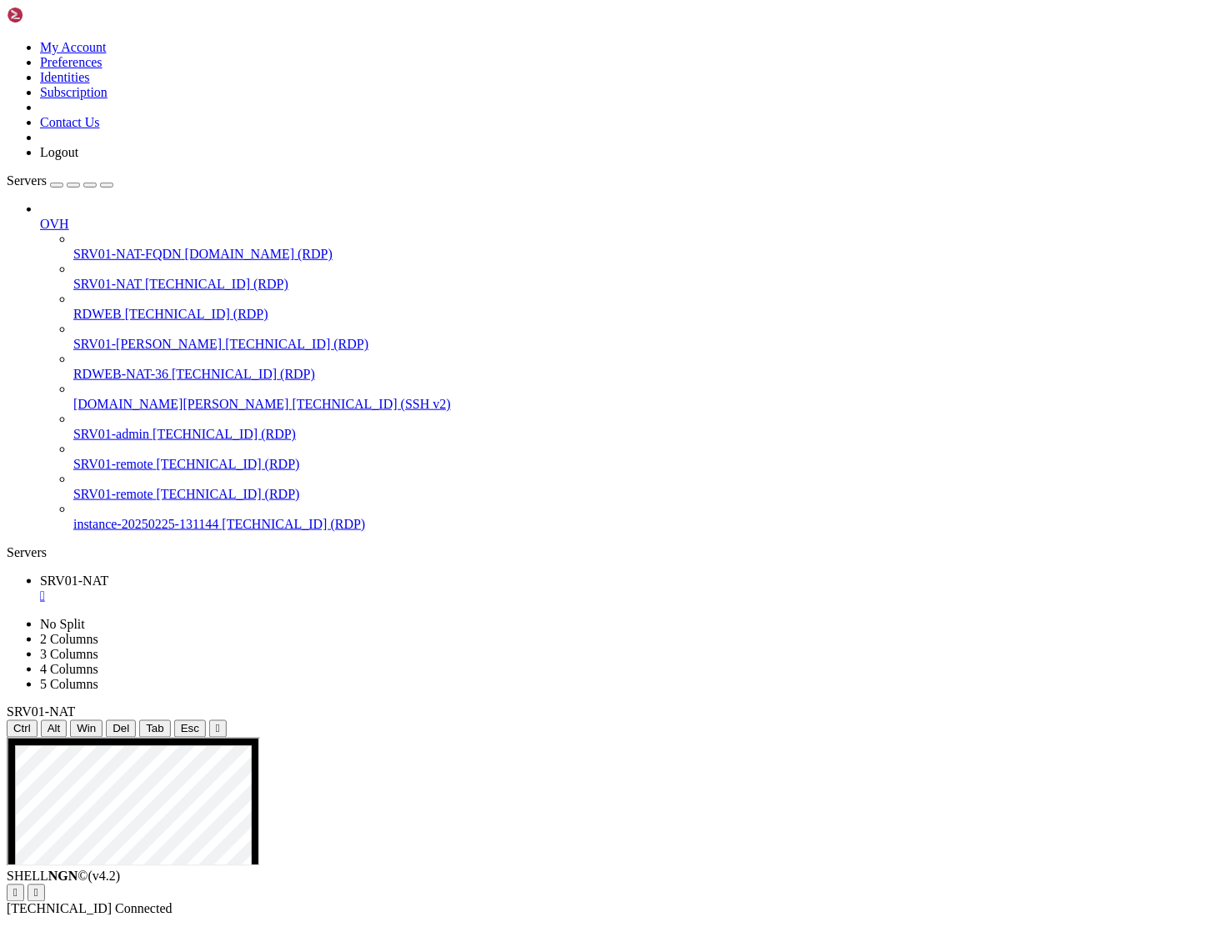
drag, startPoint x: 466, startPoint y: 1190, endPoint x: 208, endPoint y: 1195, distance: 258.5
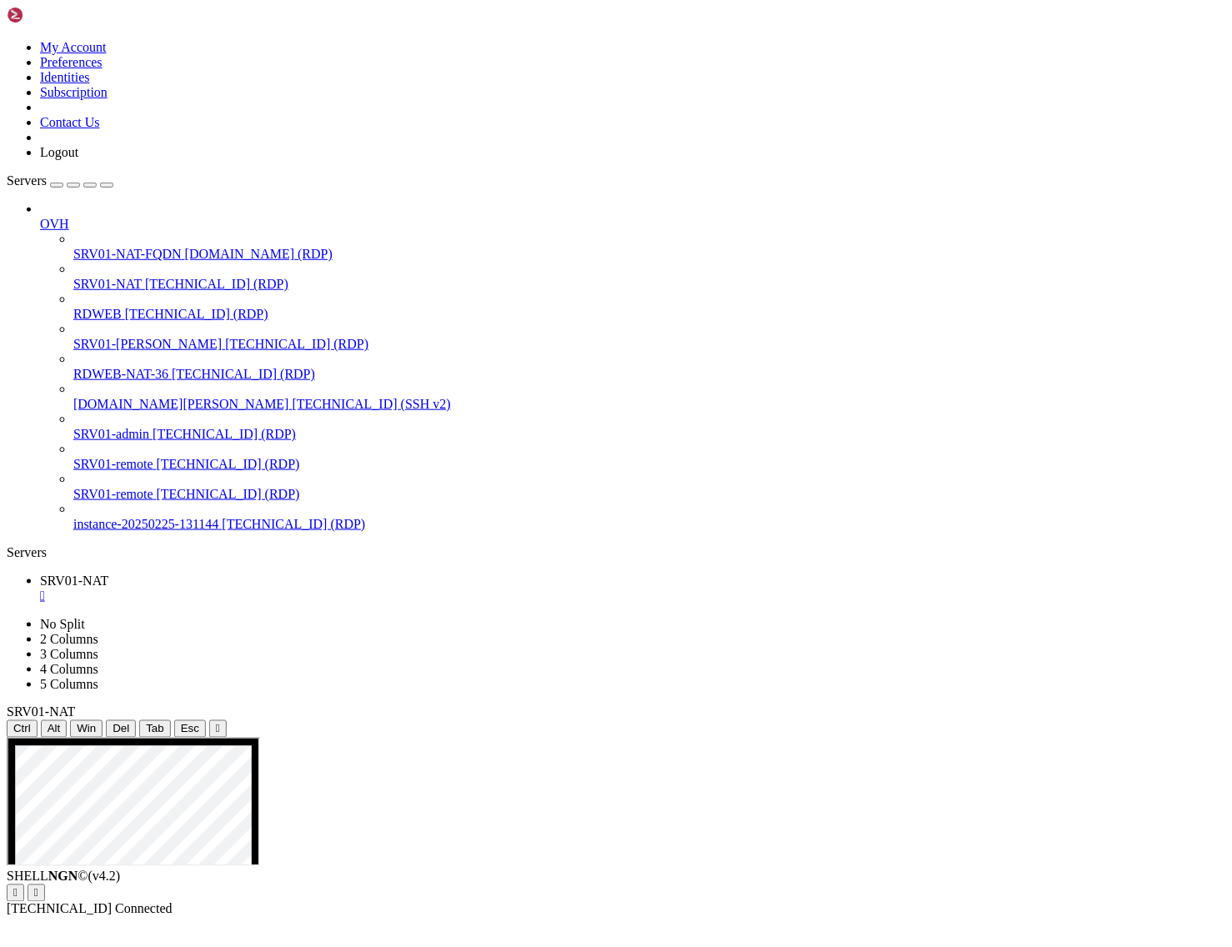
drag, startPoint x: 793, startPoint y: 1226, endPoint x: 873, endPoint y: 1231, distance: 80.1
drag, startPoint x: 888, startPoint y: 1144, endPoint x: 795, endPoint y: 1145, distance: 93.4
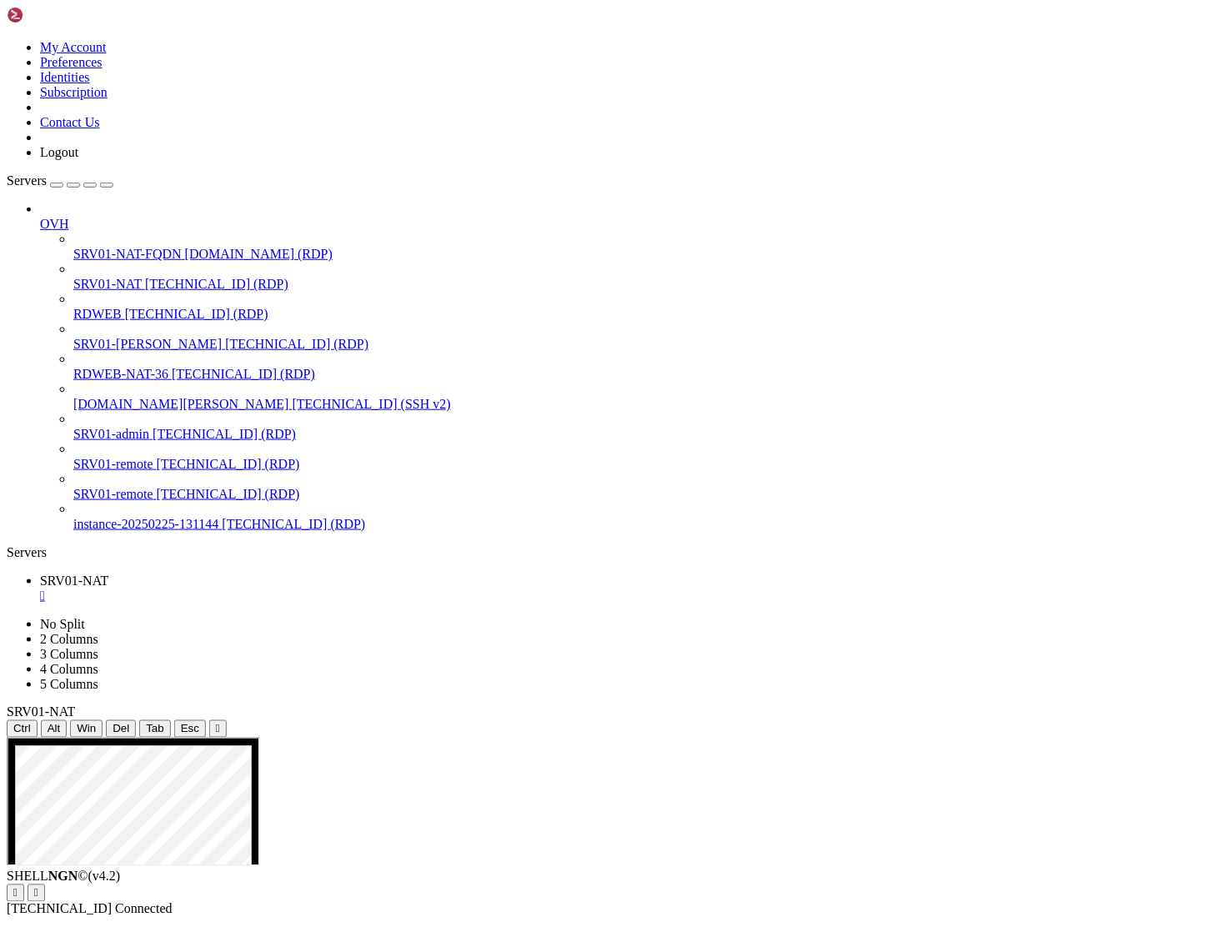
drag, startPoint x: 516, startPoint y: 944, endPoint x: 423, endPoint y: 875, distance: 116.2
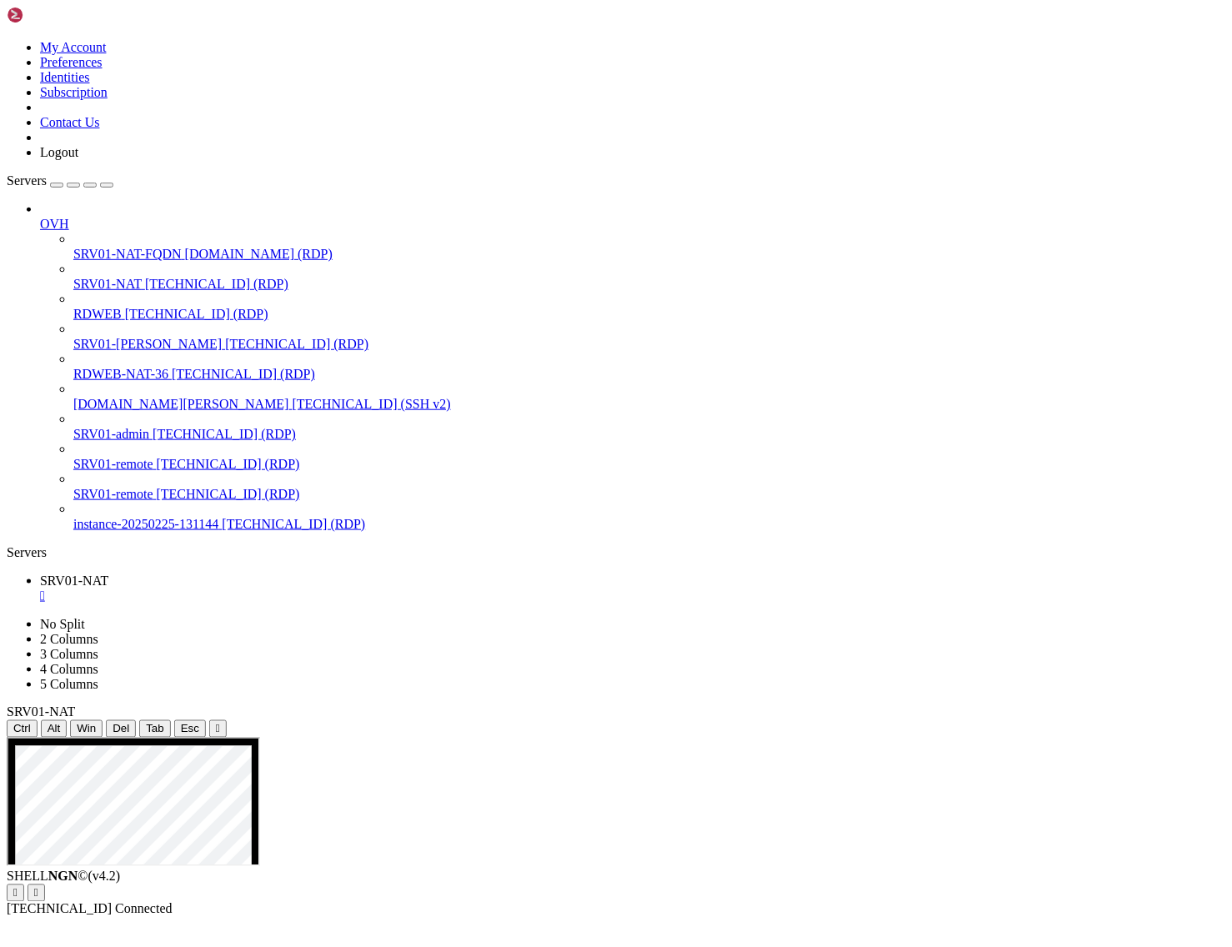
drag, startPoint x: 668, startPoint y: 1091, endPoint x: 788, endPoint y: 1127, distance: 125.3
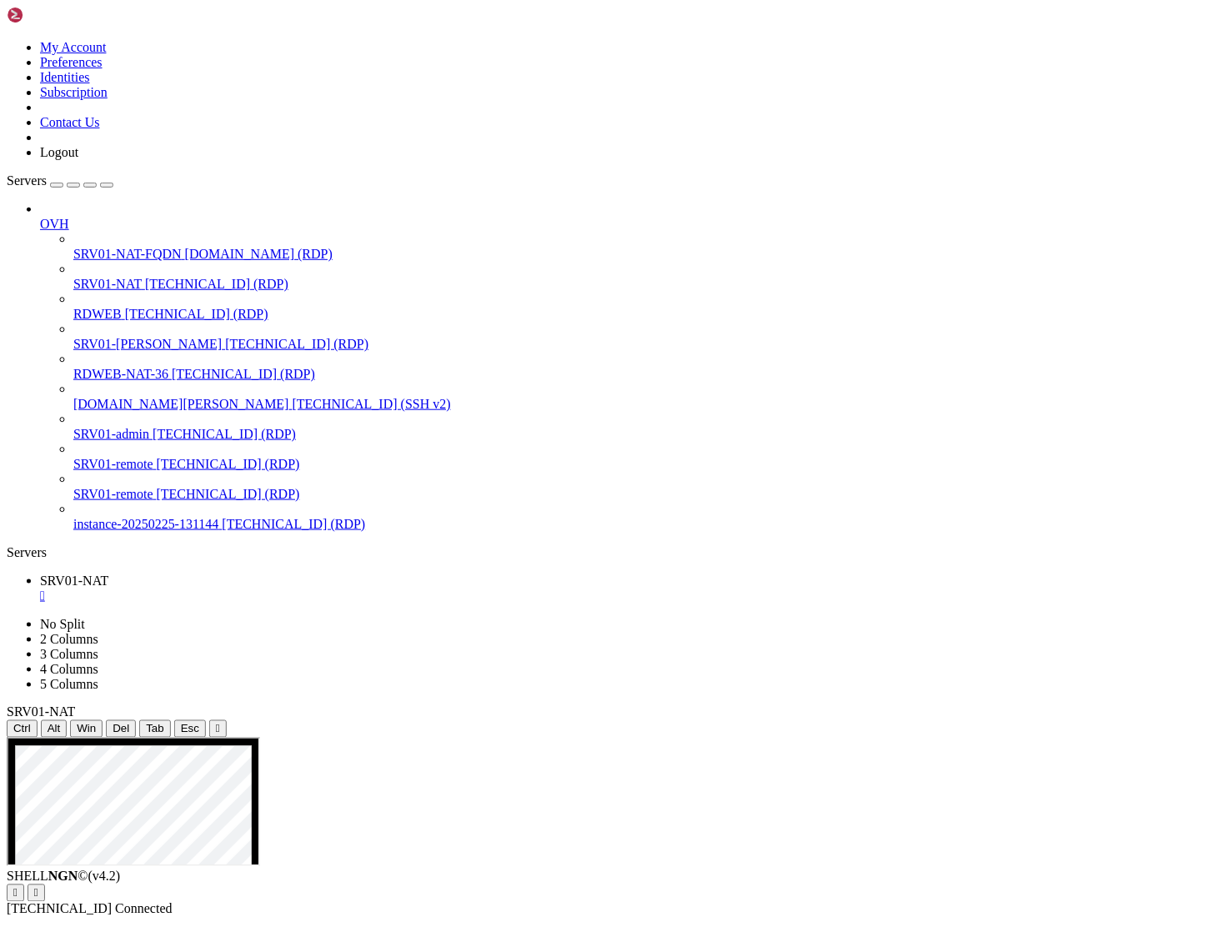
drag, startPoint x: 359, startPoint y: 870, endPoint x: 331, endPoint y: 851, distance: 33.8
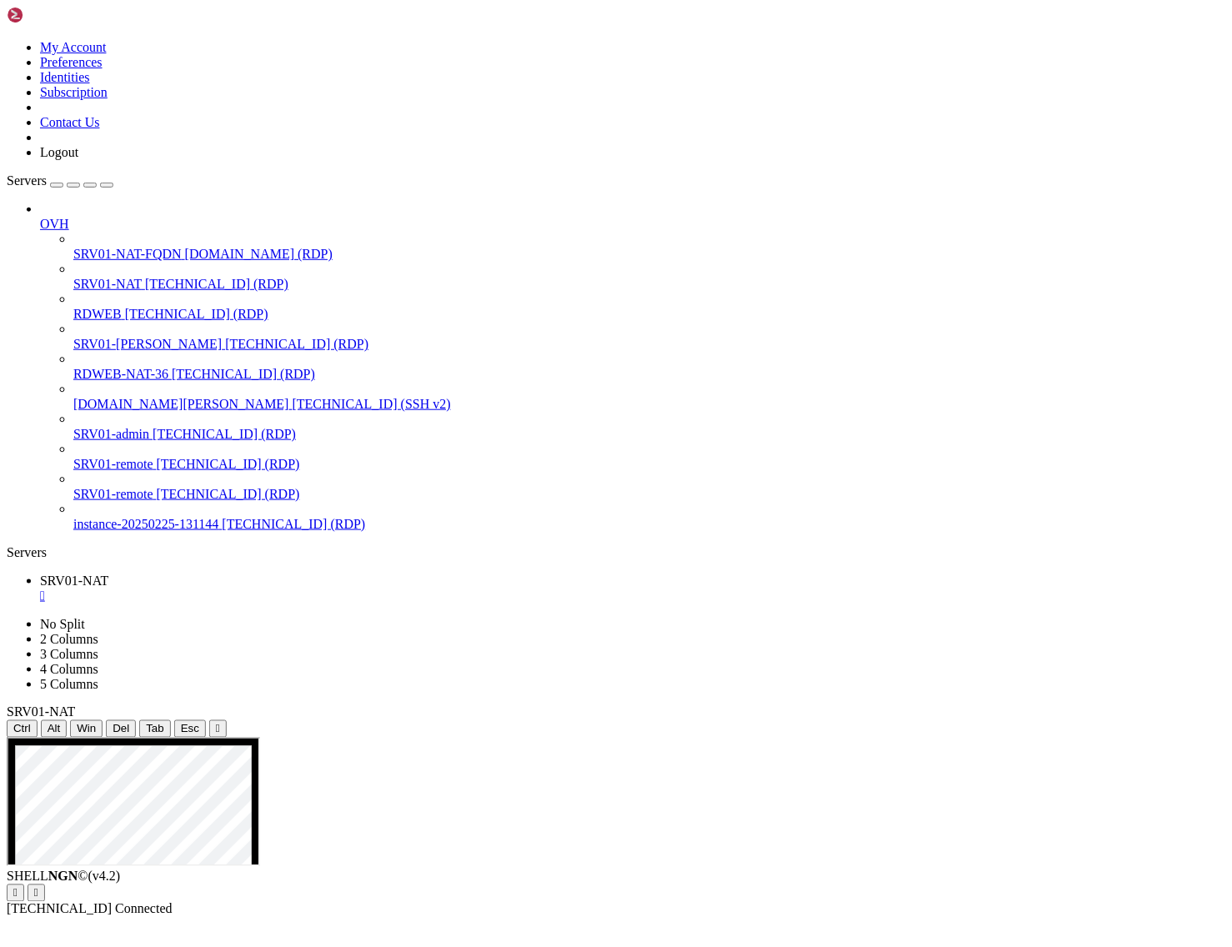
drag, startPoint x: 839, startPoint y: 909, endPoint x: 1222, endPoint y: 949, distance: 385.6
drag, startPoint x: 990, startPoint y: 885, endPoint x: 725, endPoint y: 751, distance: 296.1
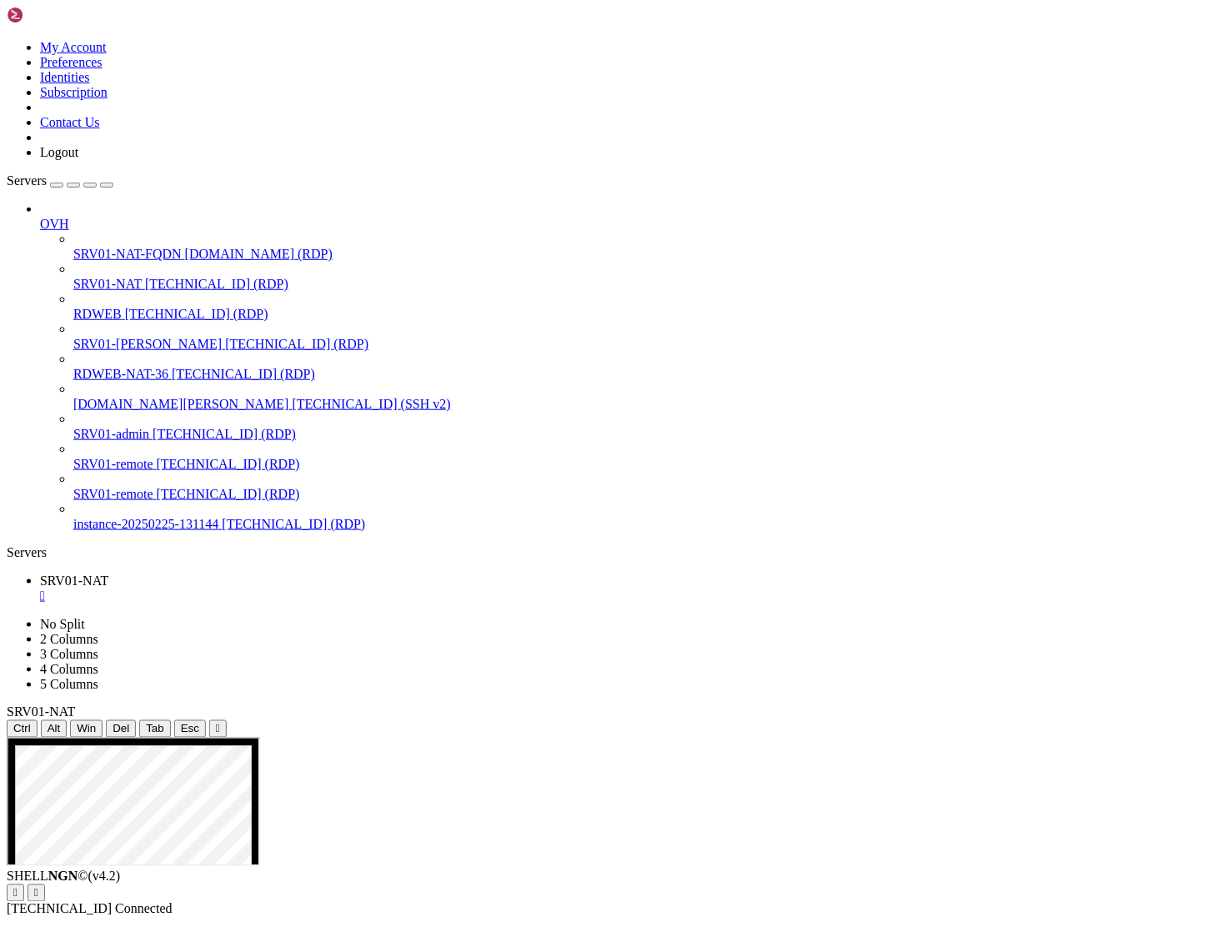
drag, startPoint x: 538, startPoint y: 1317, endPoint x: 720, endPoint y: 1524, distance: 275.3
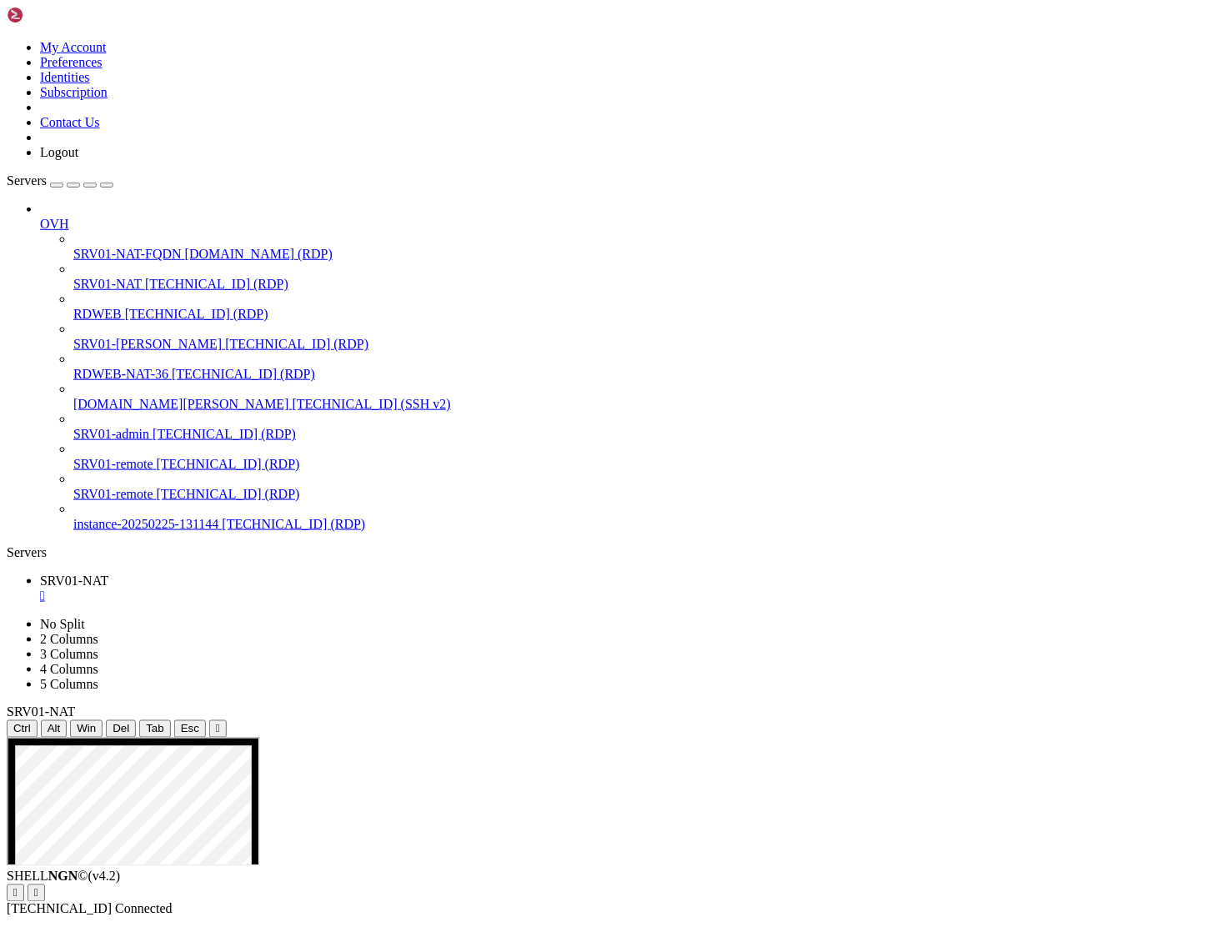
click at [613, 917] on div "SHELL NGN © (v 4.2 )   [TECHNICAL_ID] Connected" at bounding box center [616, 894] width 1219 height 48
drag, startPoint x: 780, startPoint y: 1315, endPoint x: 765, endPoint y: 1619, distance: 304.6
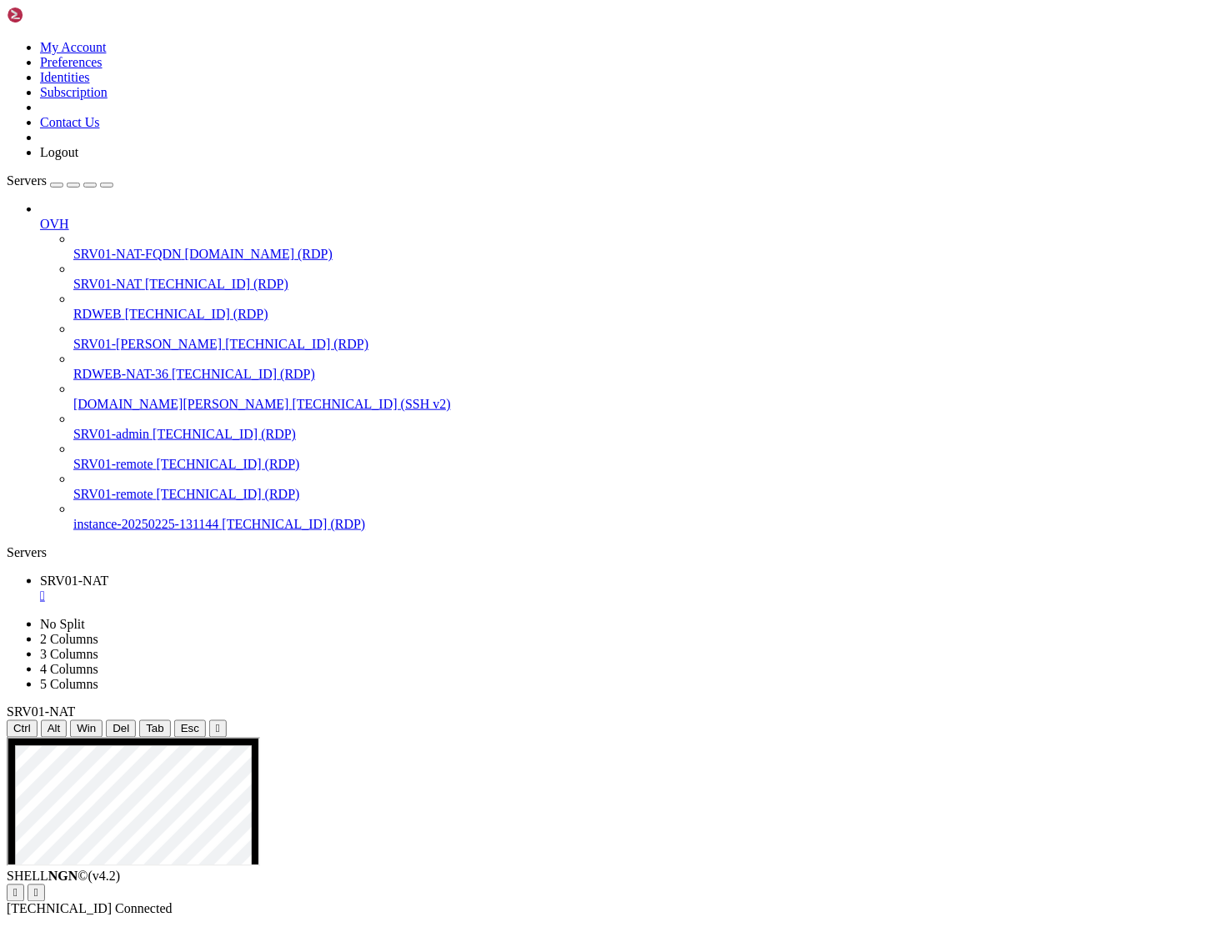
drag, startPoint x: 928, startPoint y: 1534, endPoint x: 784, endPoint y: 1535, distance: 144.2
